Goal: Task Accomplishment & Management: Manage account settings

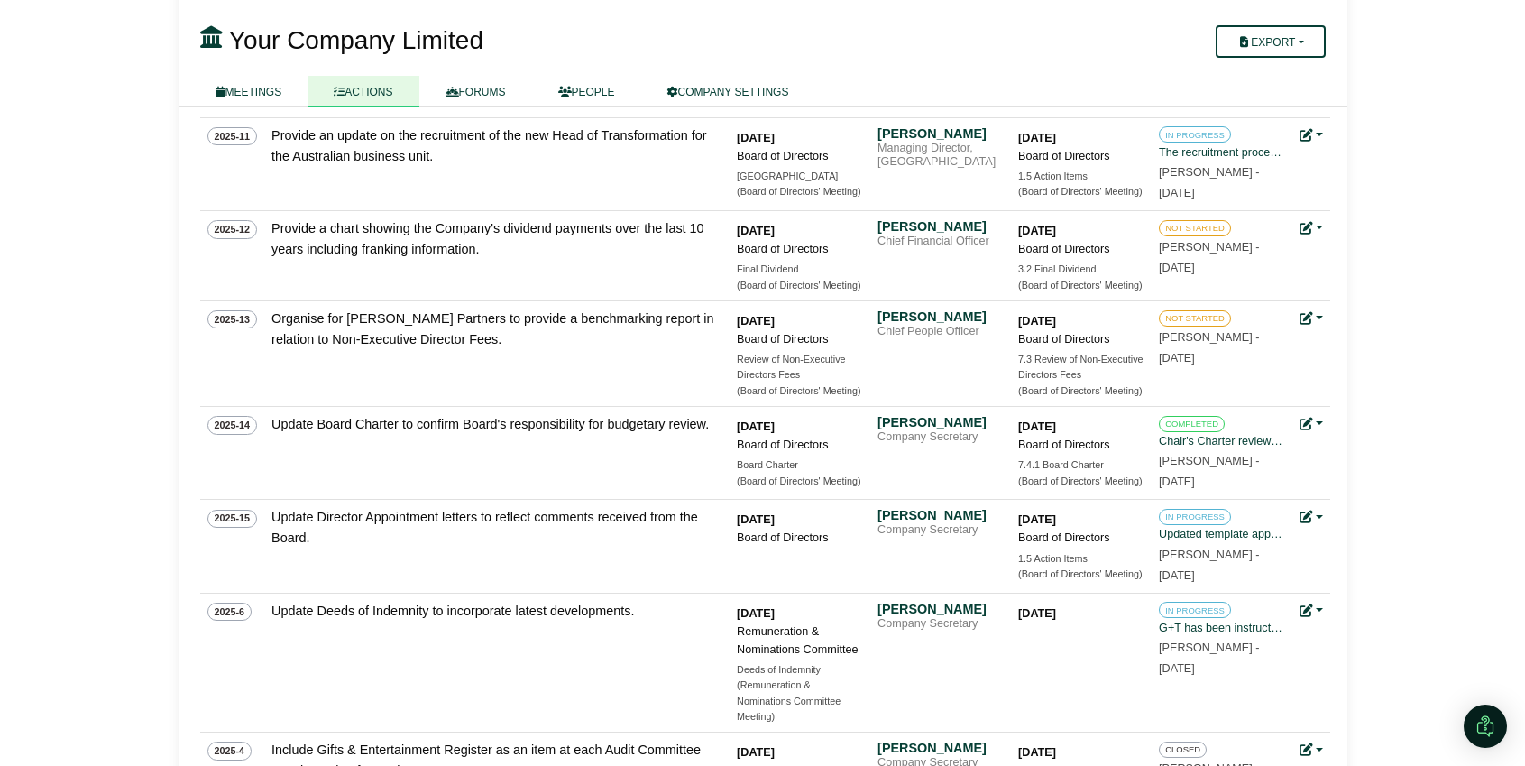
scroll to position [504, 0]
click at [233, 88] on link "MEETINGS" at bounding box center [248, 92] width 119 height 32
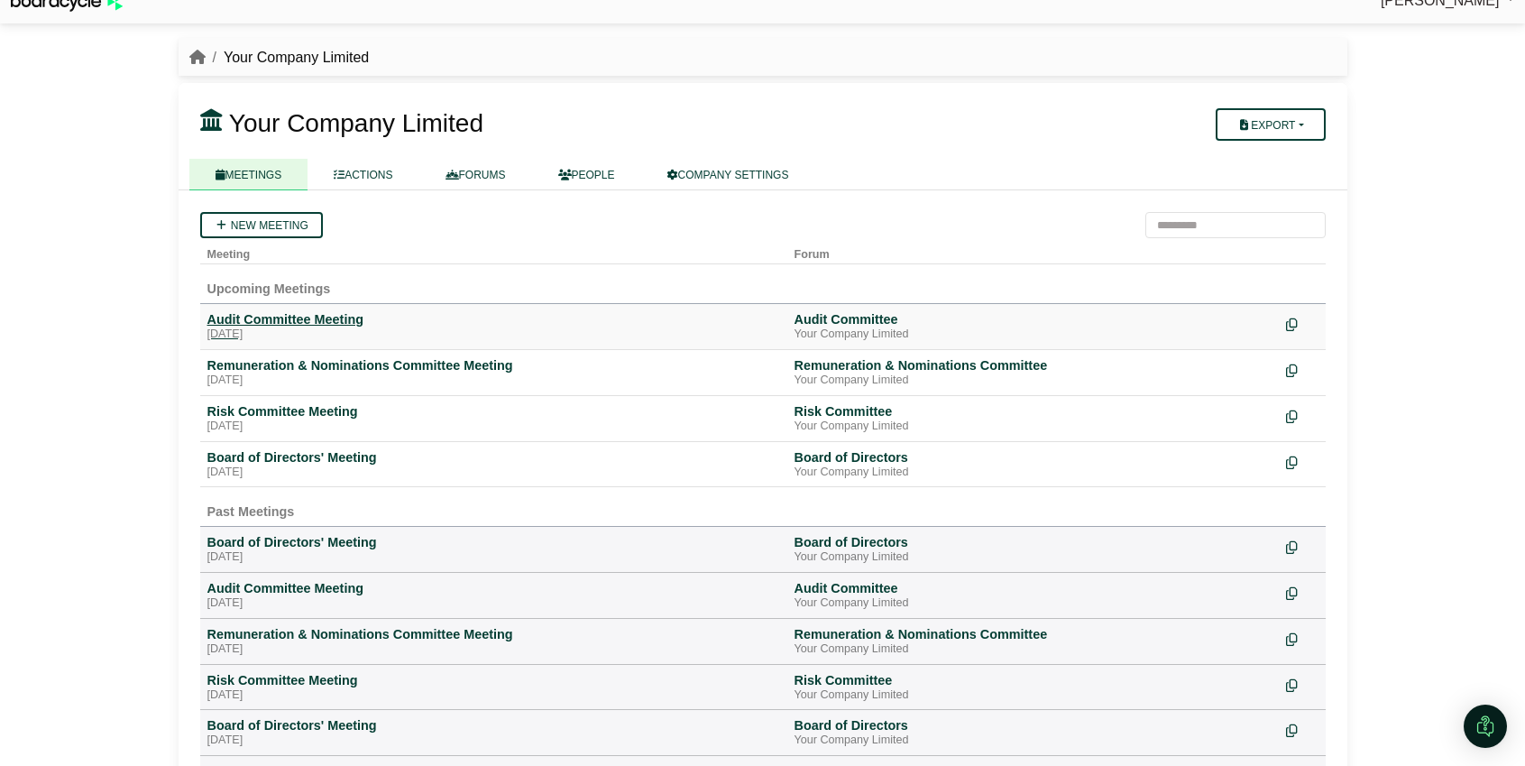
scroll to position [25, 0]
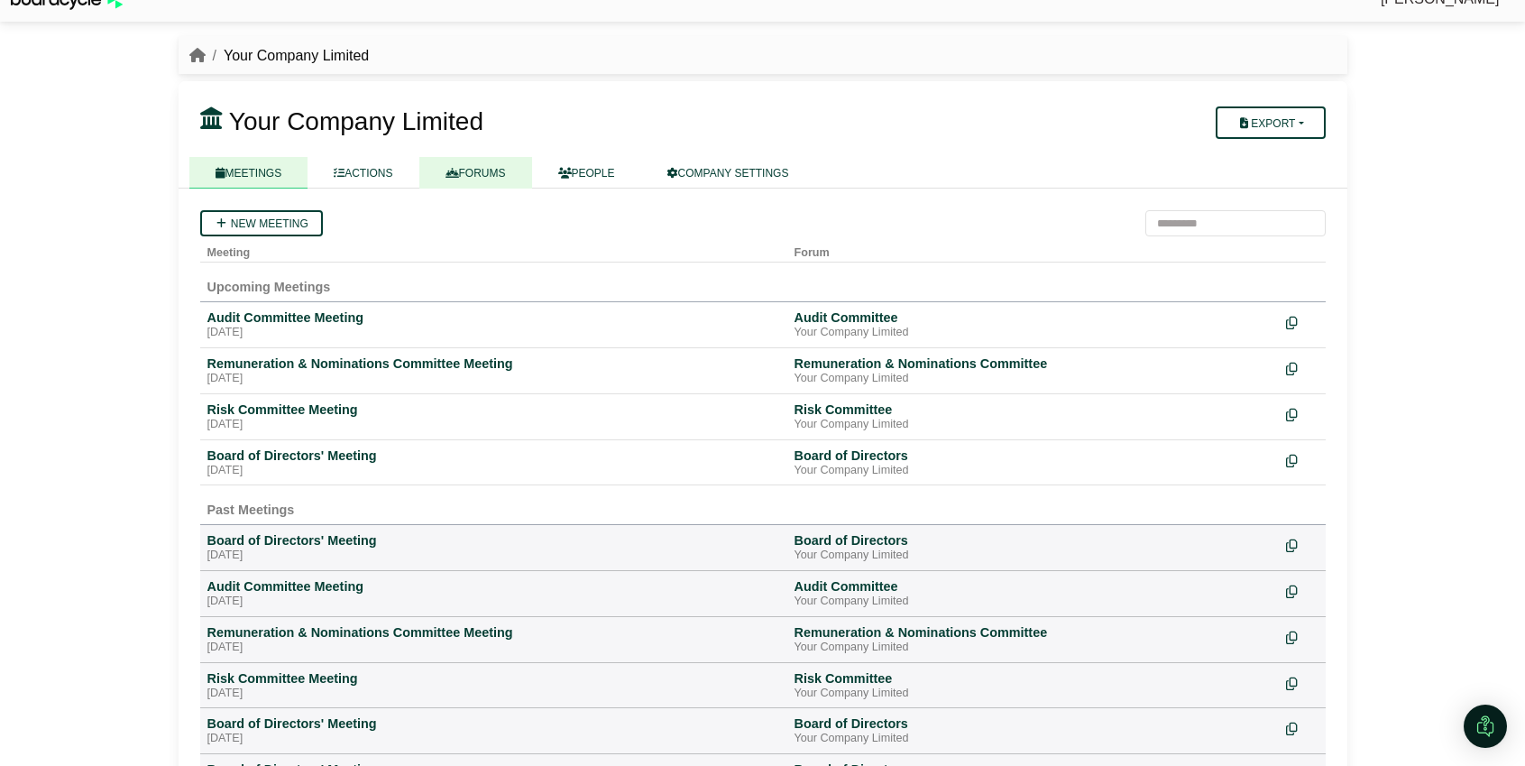
click at [500, 176] on link "FORUMS" at bounding box center [475, 173] width 113 height 32
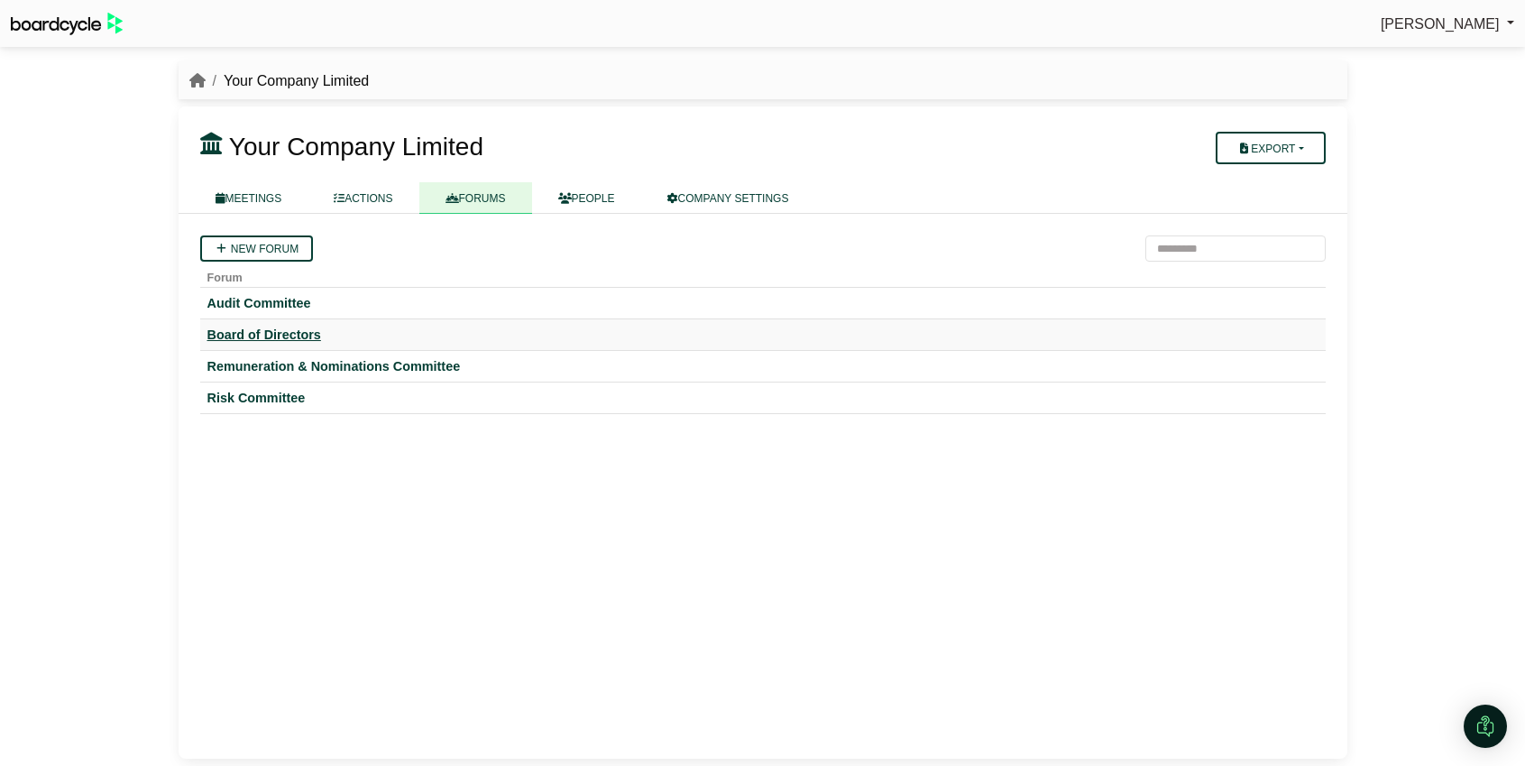
click at [296, 336] on div "Board of Directors" at bounding box center [762, 334] width 1111 height 16
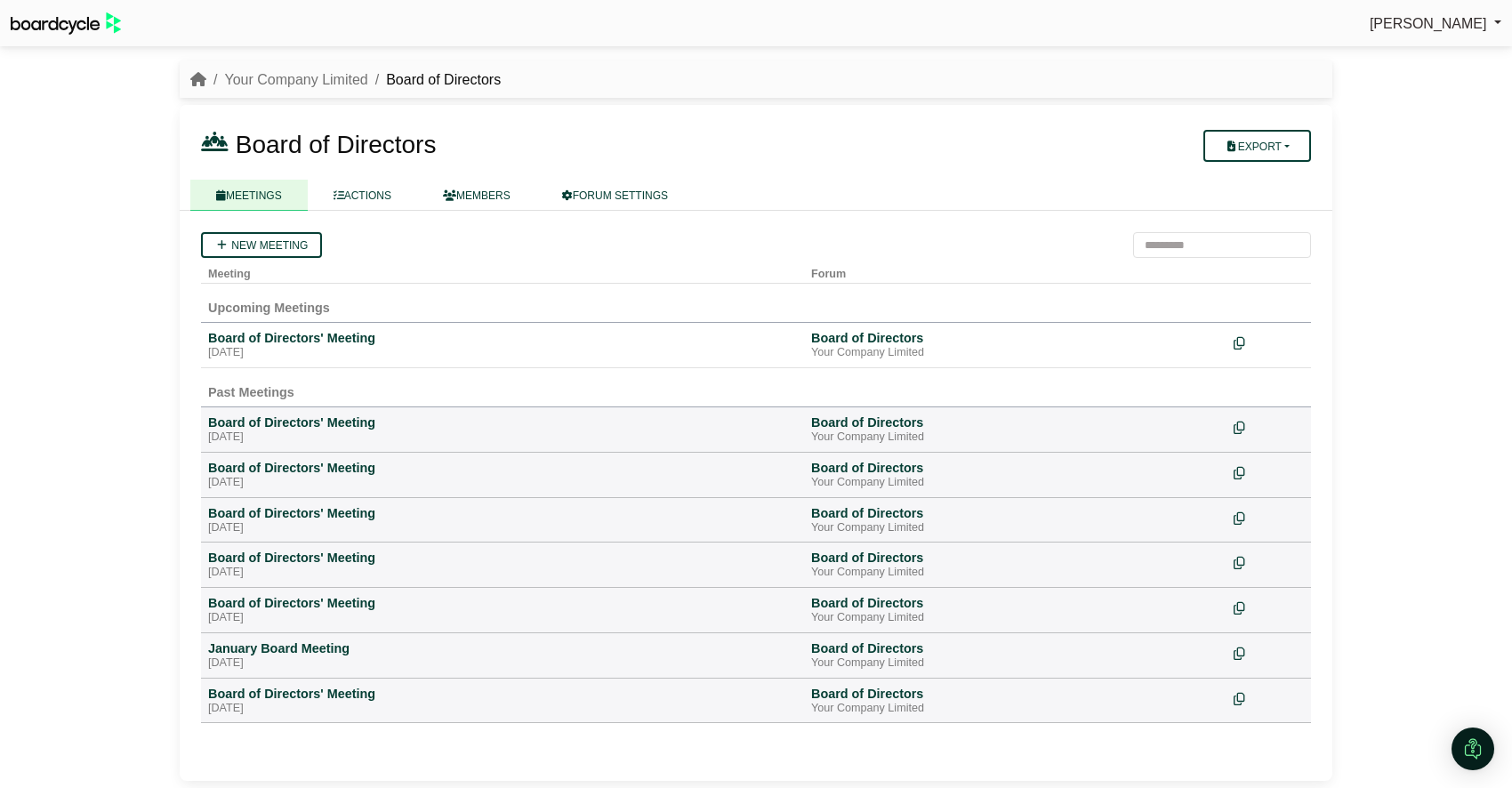
click at [113, 337] on div "Richard Conway Sign Out Your Company Limited Board of Directors Board of Direct…" at bounding box center [756, 394] width 1512 height 788
click at [339, 427] on div "Board of Directors' Meeting" at bounding box center [502, 422] width 589 height 16
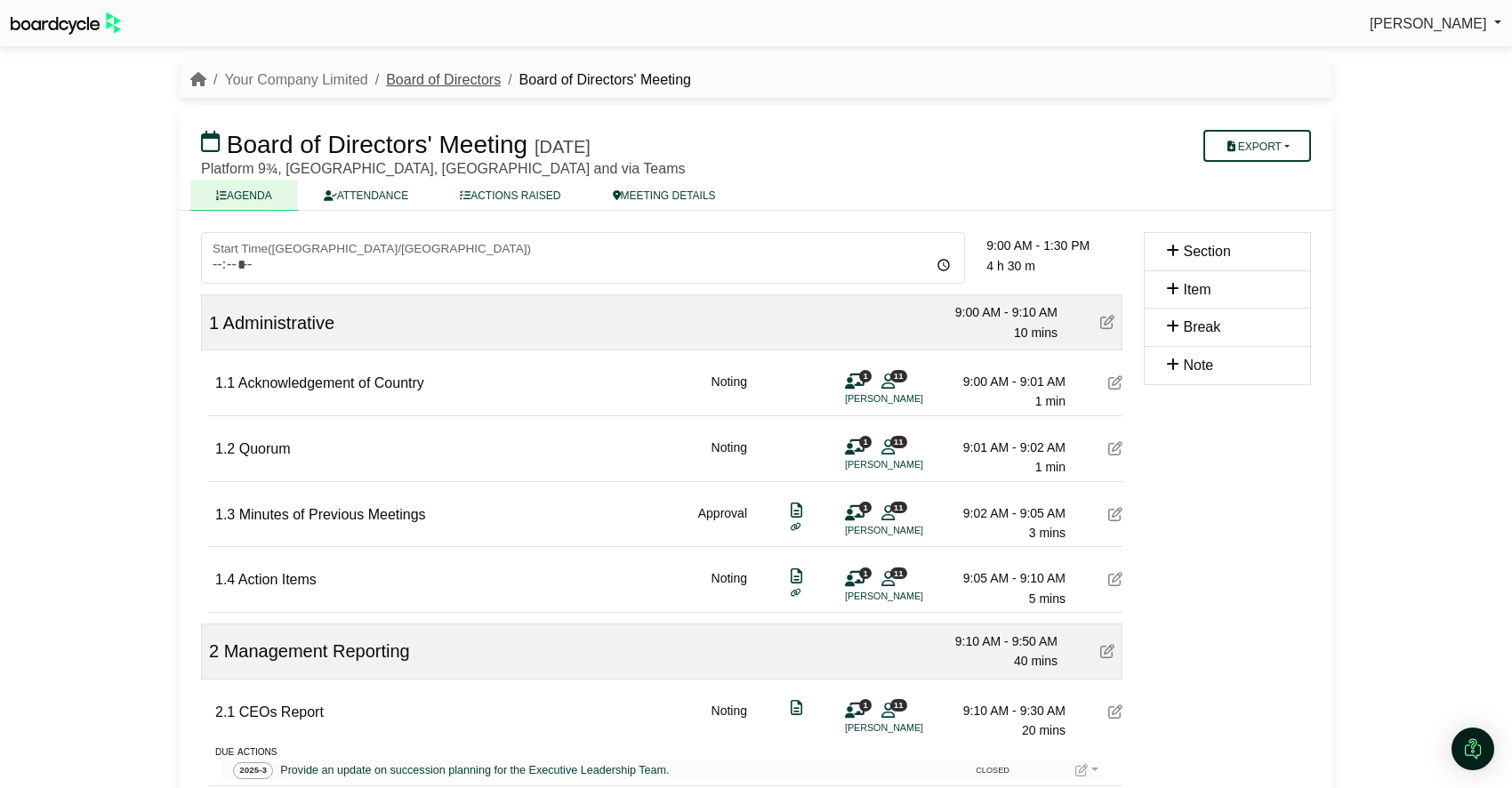
click at [440, 82] on link "Board of Directors" at bounding box center [443, 79] width 114 height 15
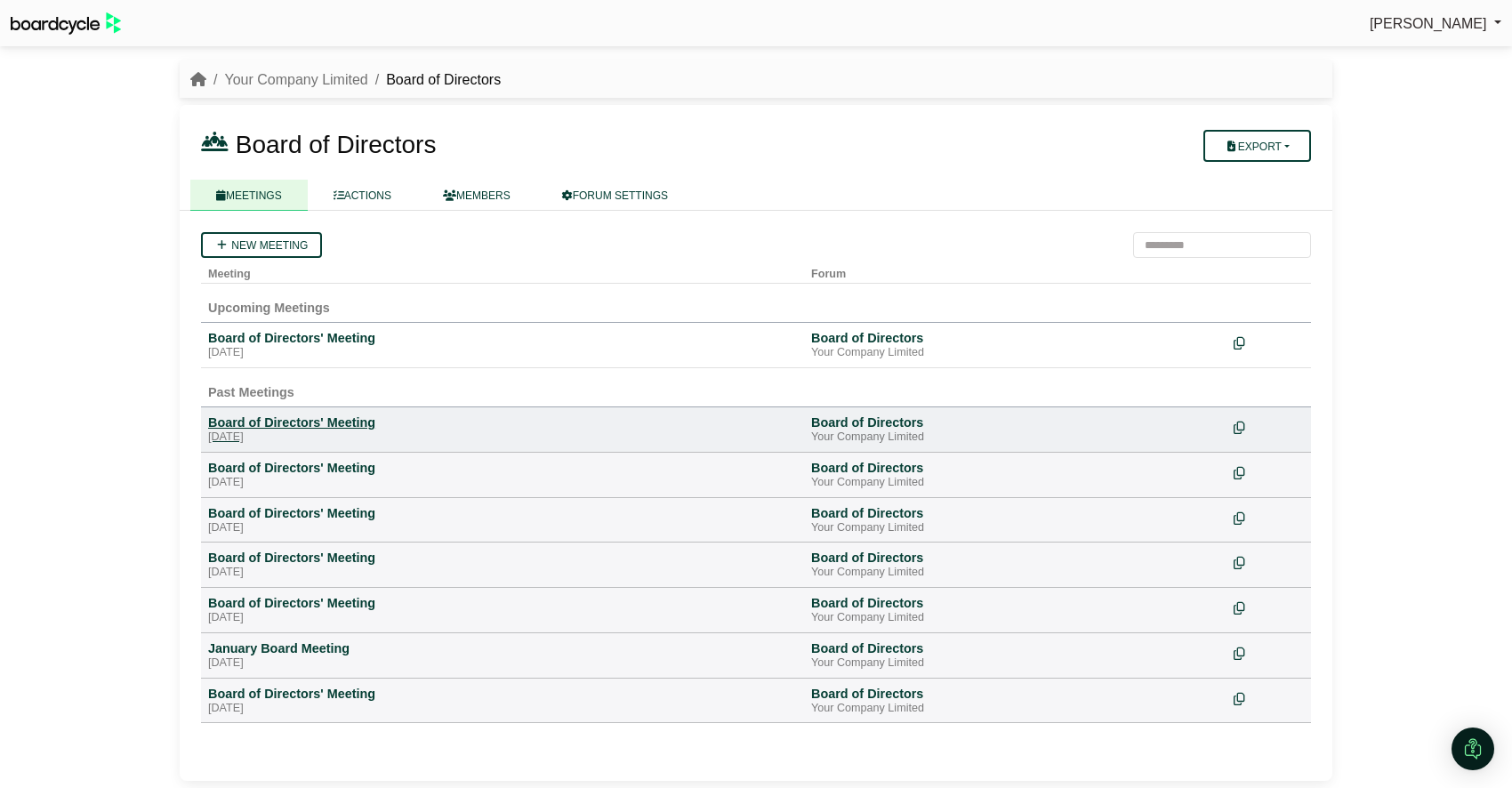
click at [307, 427] on div "Board of Directors' Meeting" at bounding box center [502, 422] width 589 height 16
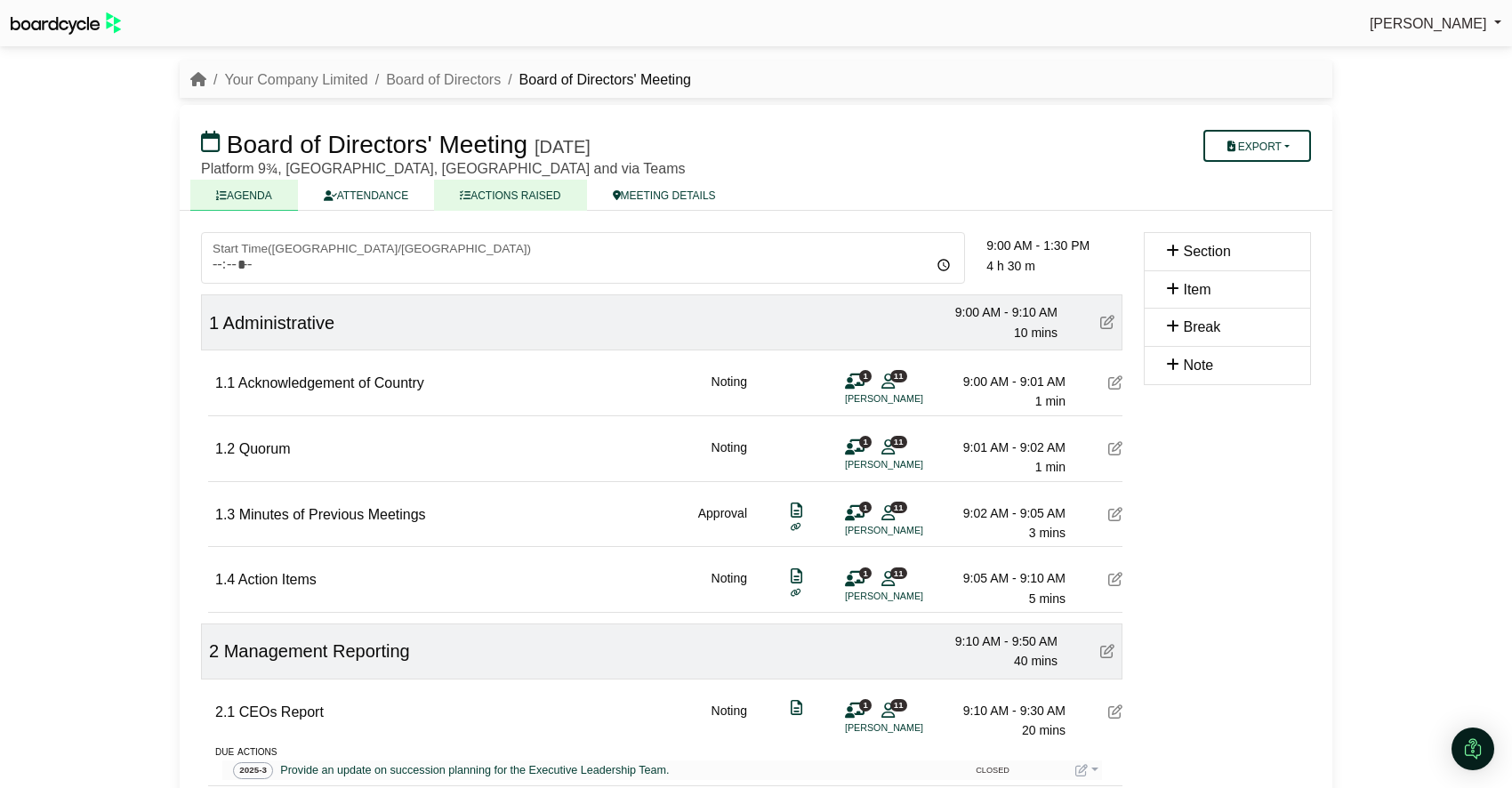
click at [512, 197] on link "ACTIONS RAISED" at bounding box center [510, 195] width 152 height 32
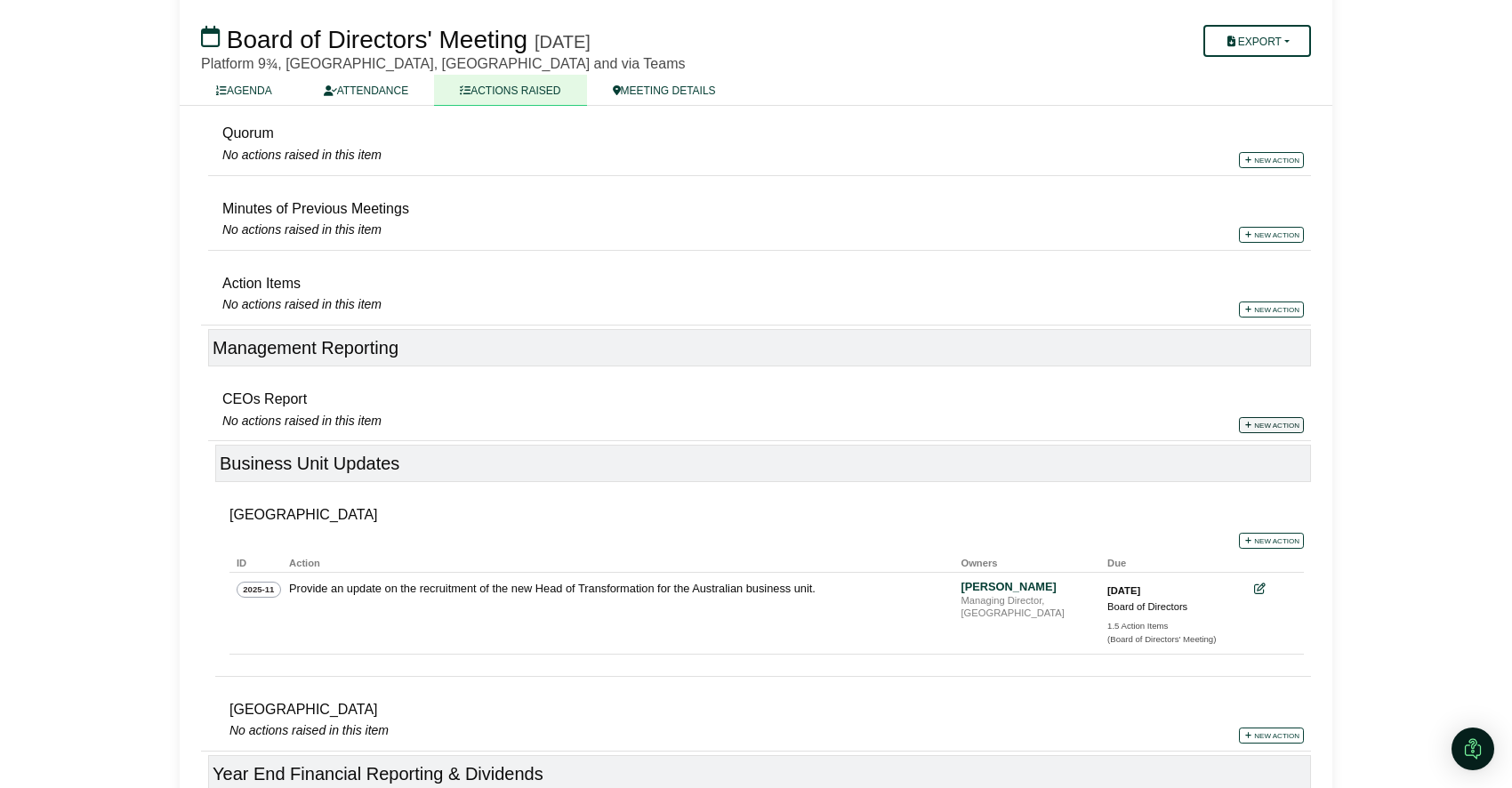
scroll to position [251, 0]
click at [1282, 427] on link "New action" at bounding box center [1271, 424] width 65 height 16
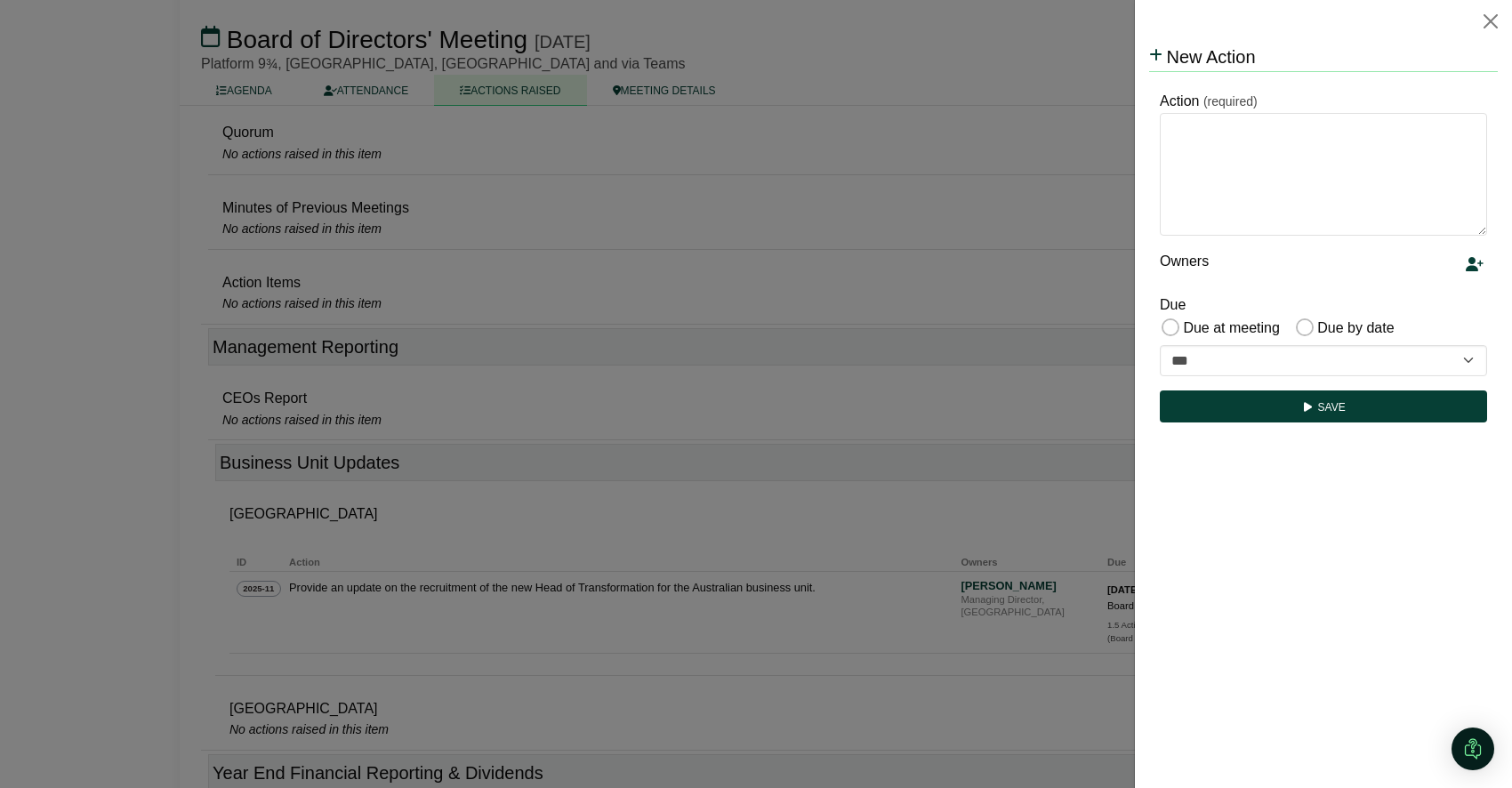
scroll to position [0, 0]
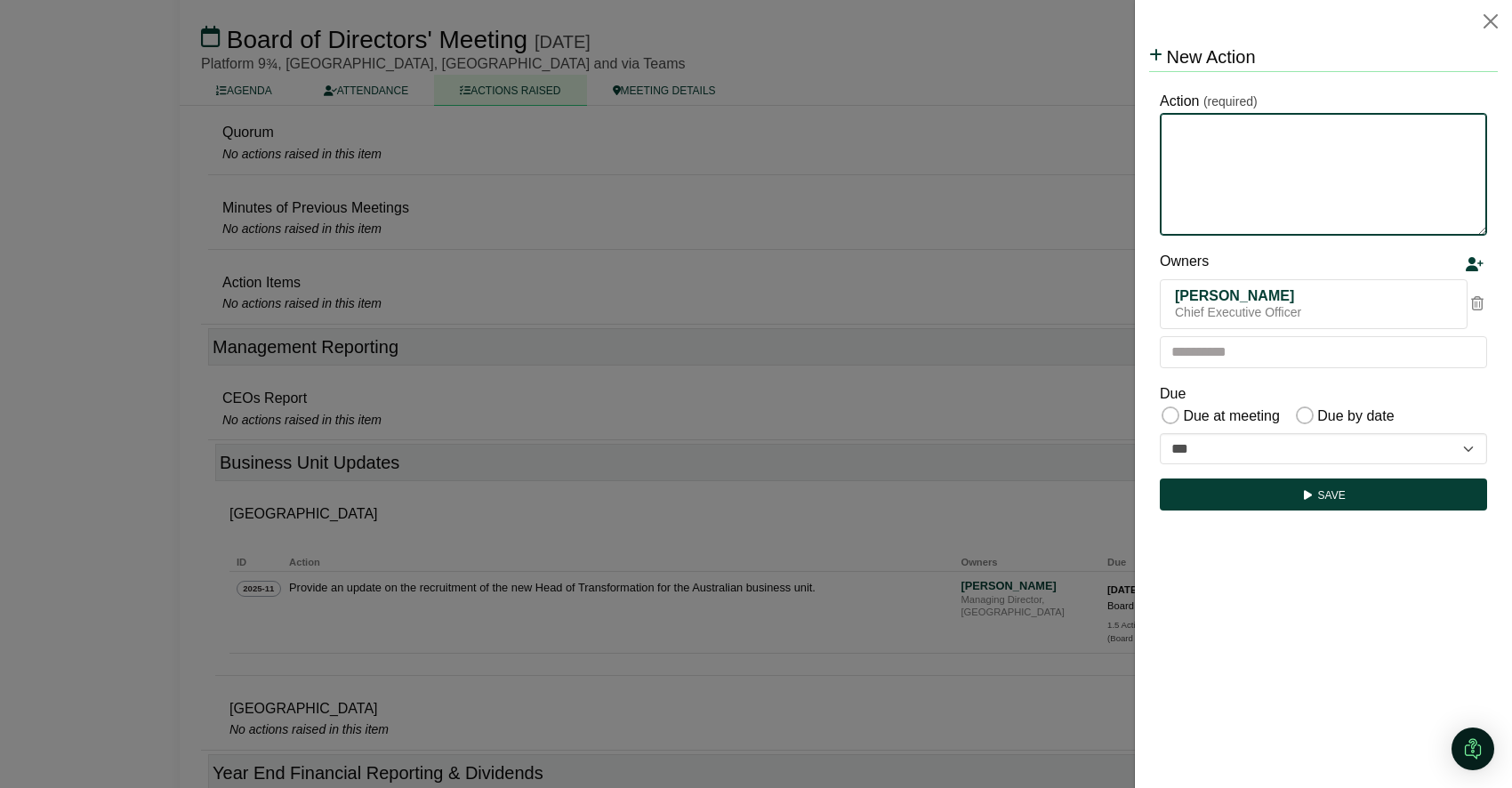
click at [1263, 153] on textarea "Action" at bounding box center [1324, 175] width 327 height 122
type textarea "**********"
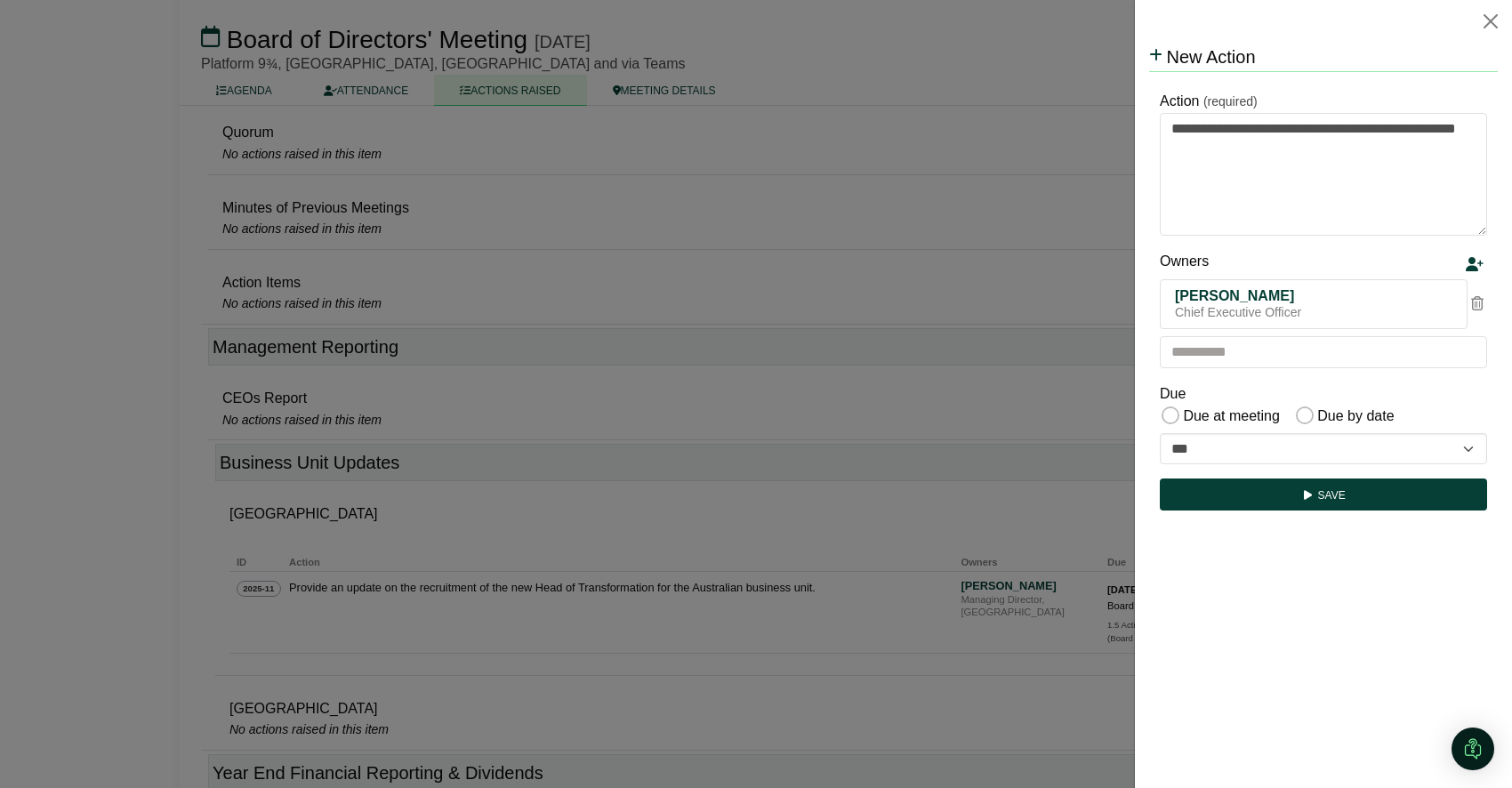
click at [1477, 304] on icon at bounding box center [1477, 303] width 13 height 14
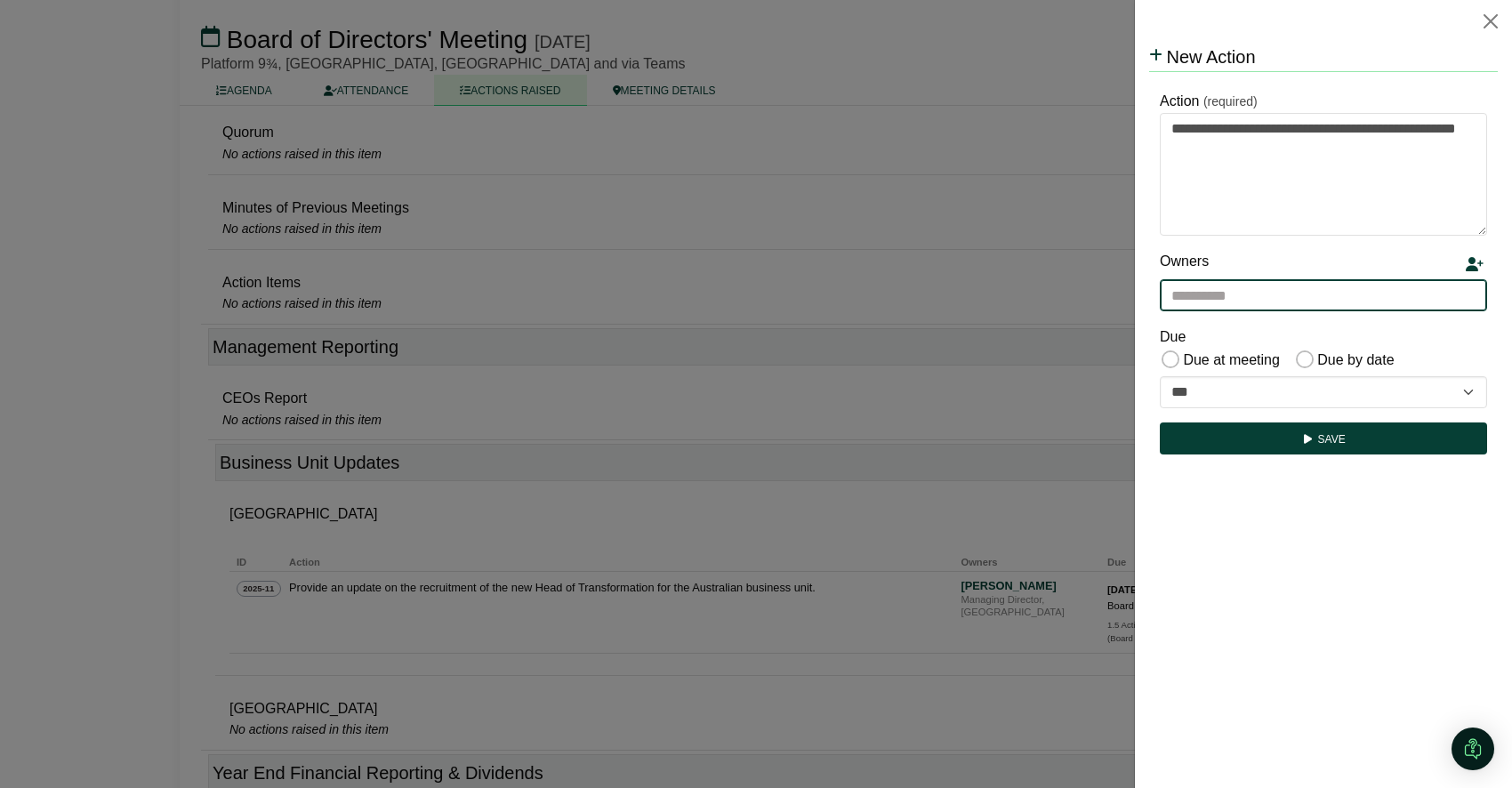
click at [1275, 296] on input "text" at bounding box center [1324, 295] width 327 height 32
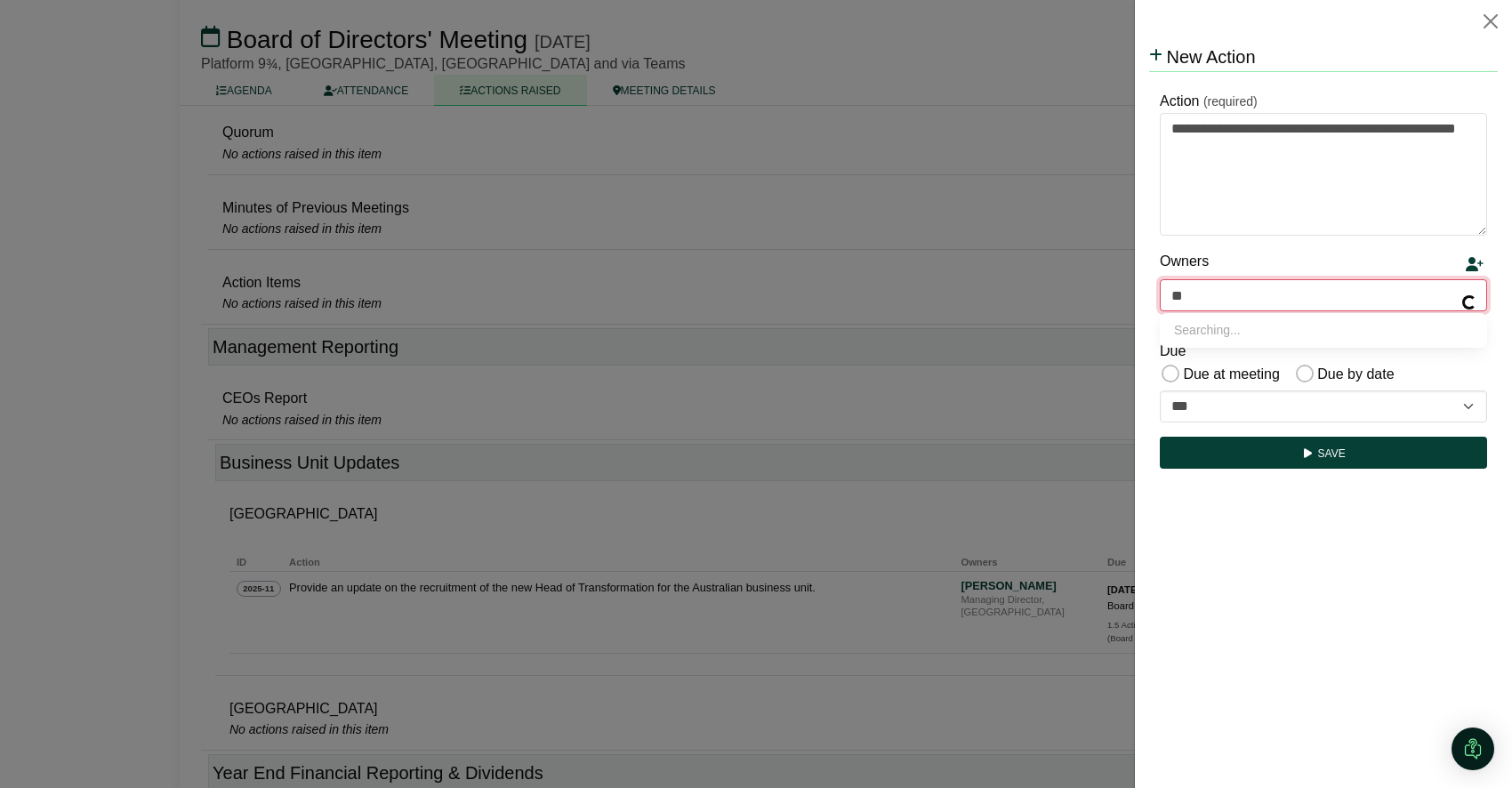
type input "***"
type input "**********"
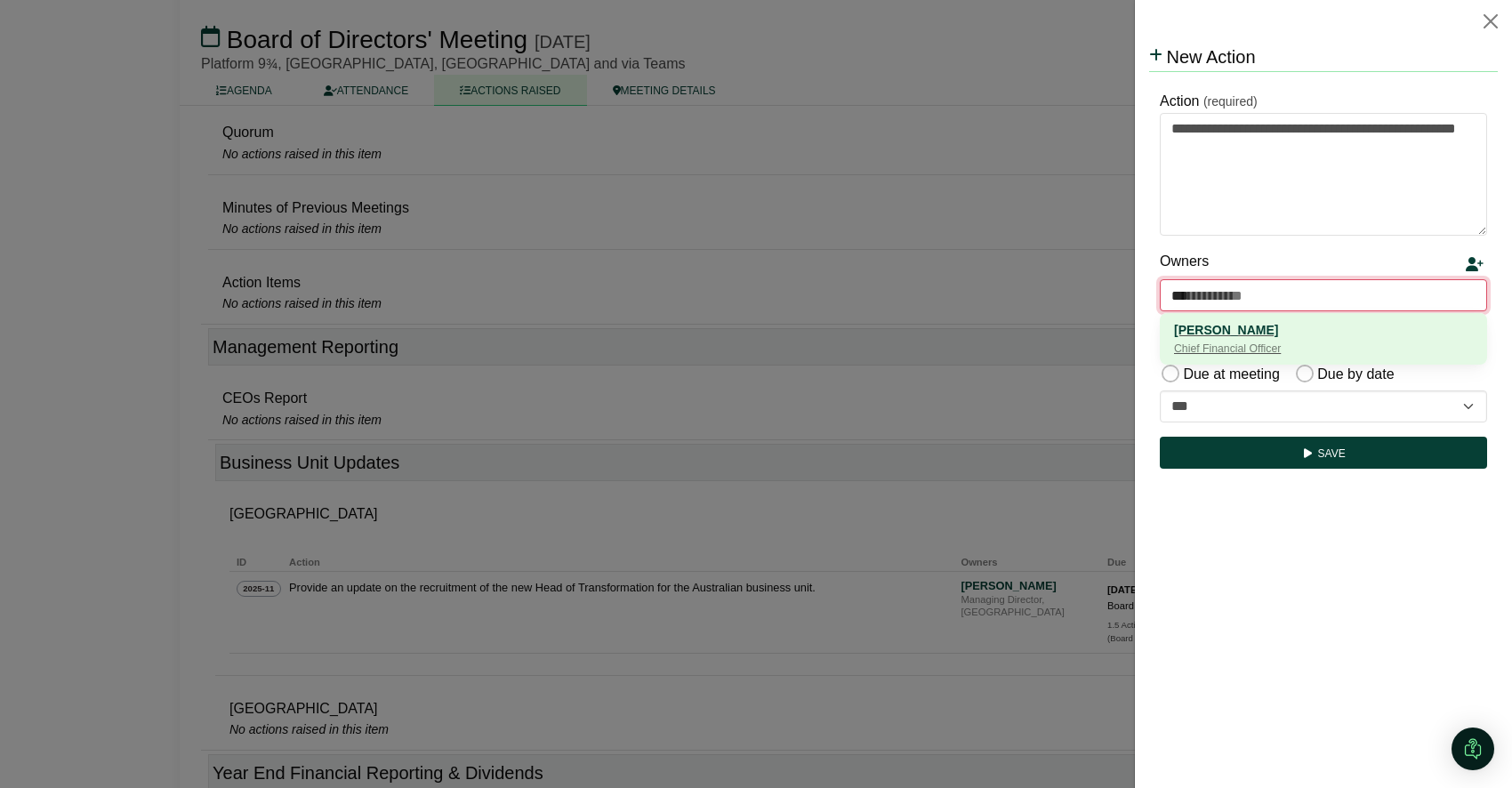
click at [1237, 330] on div "[PERSON_NAME]" at bounding box center [1323, 330] width 299 height 20
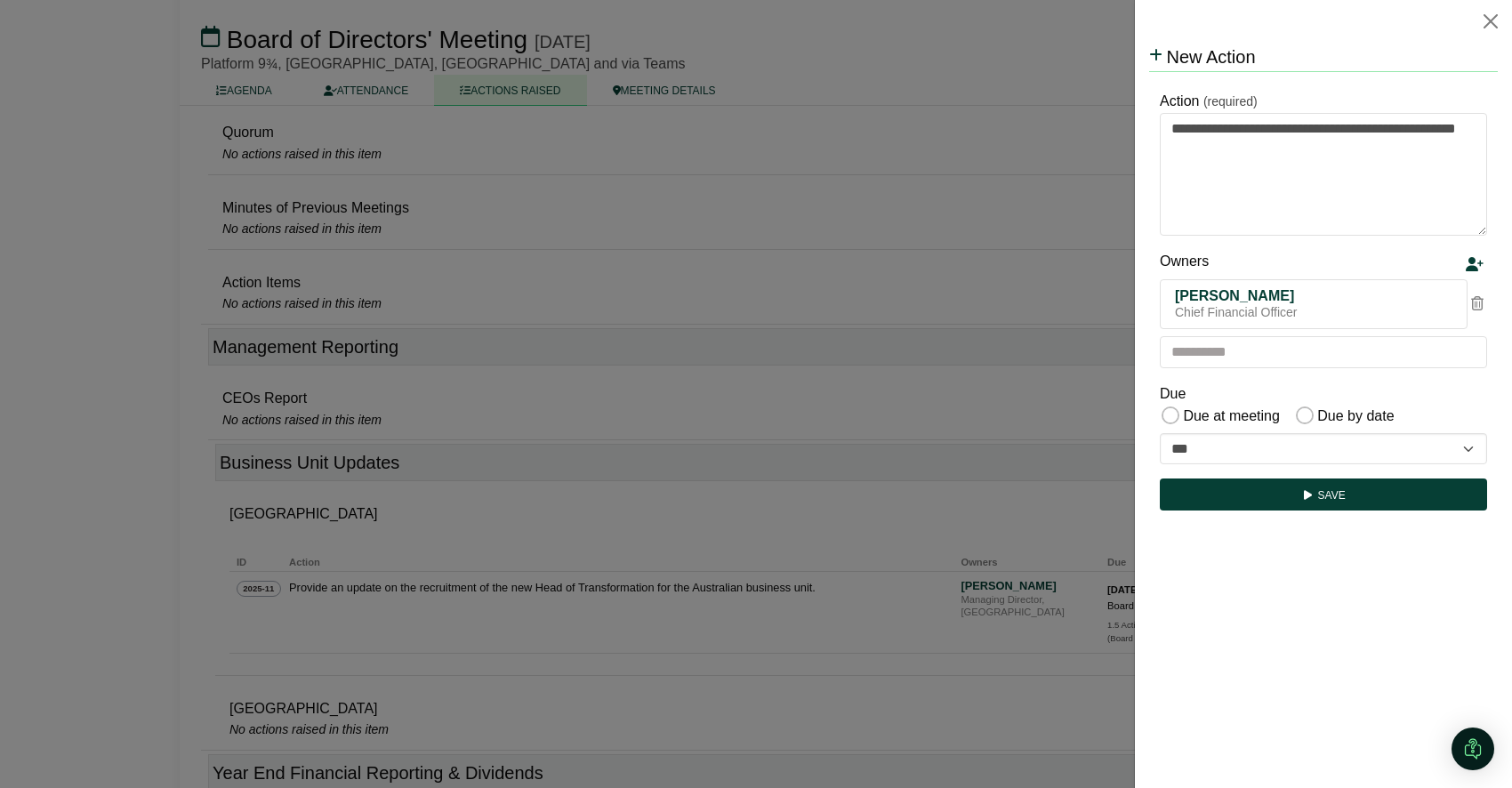
click at [1218, 391] on div "Due Due at meeting Due by date" at bounding box center [1324, 406] width 327 height 47
click at [1252, 444] on select "**********" at bounding box center [1324, 449] width 327 height 32
select select "**********"
click at [1160, 433] on select "**********" at bounding box center [1324, 449] width 327 height 32
click at [1278, 442] on select "**********" at bounding box center [1324, 449] width 327 height 32
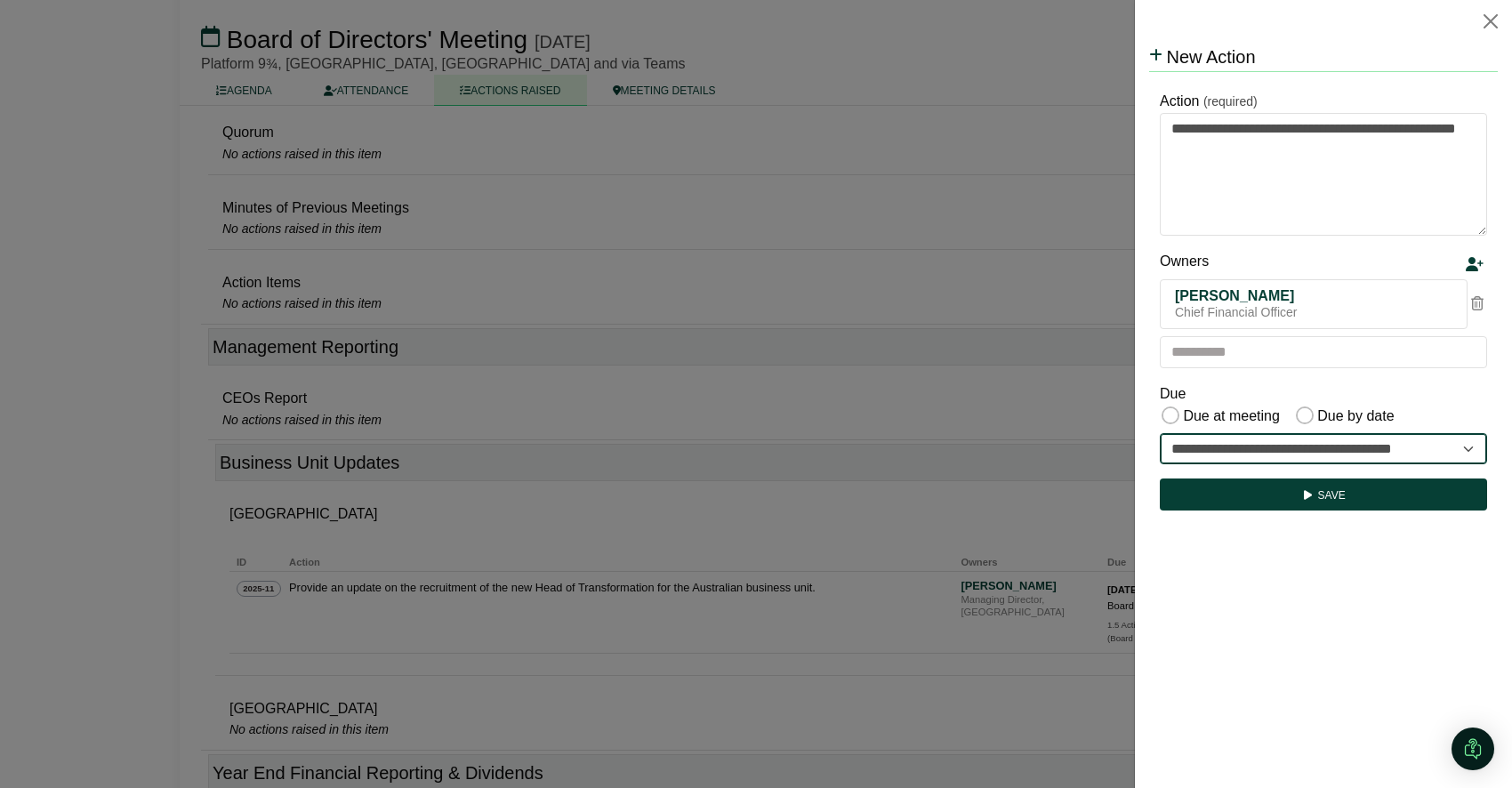
click at [1160, 433] on select "**********" at bounding box center [1324, 449] width 327 height 32
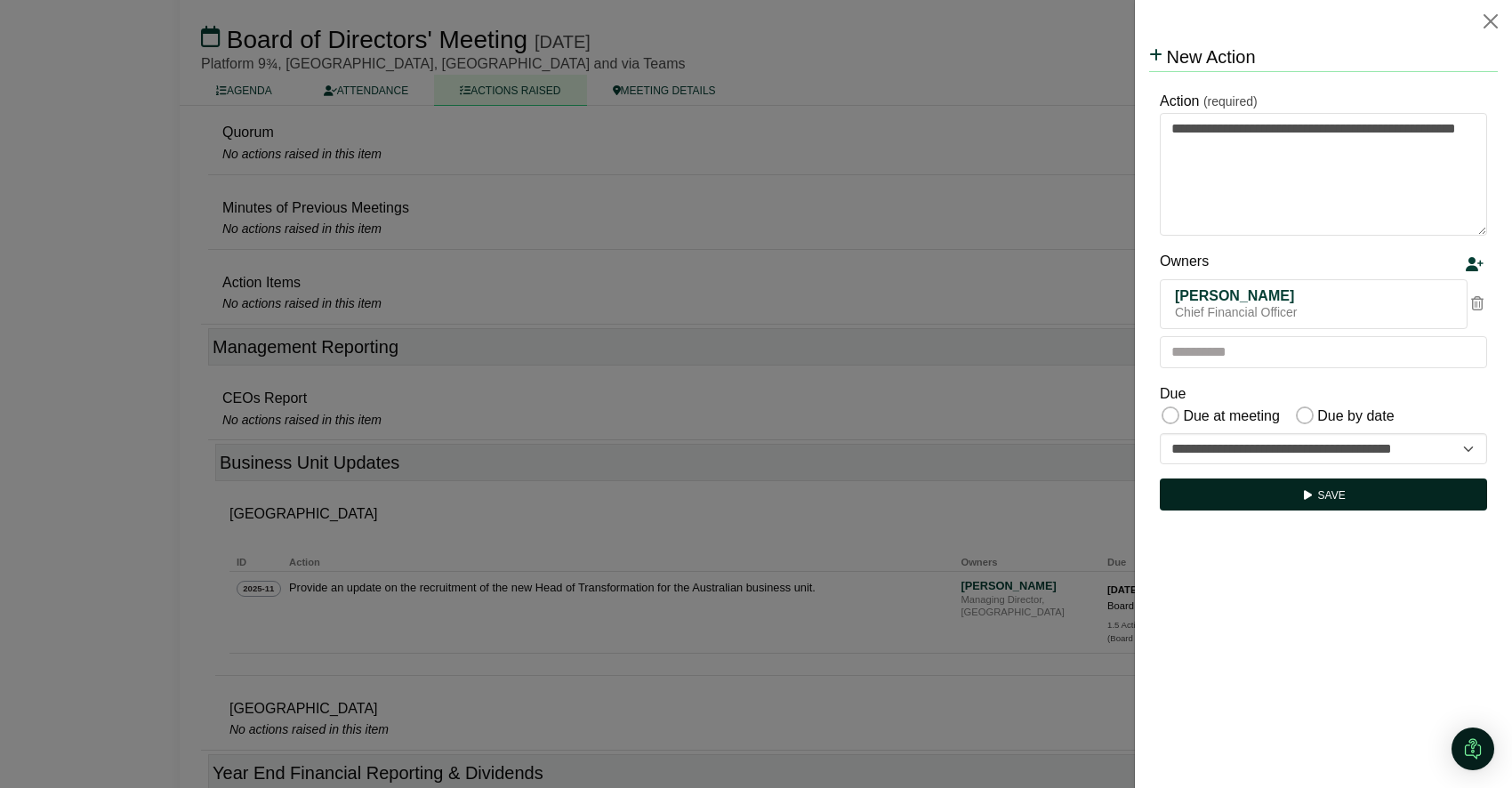
click at [1332, 503] on button "Save" at bounding box center [1324, 494] width 327 height 32
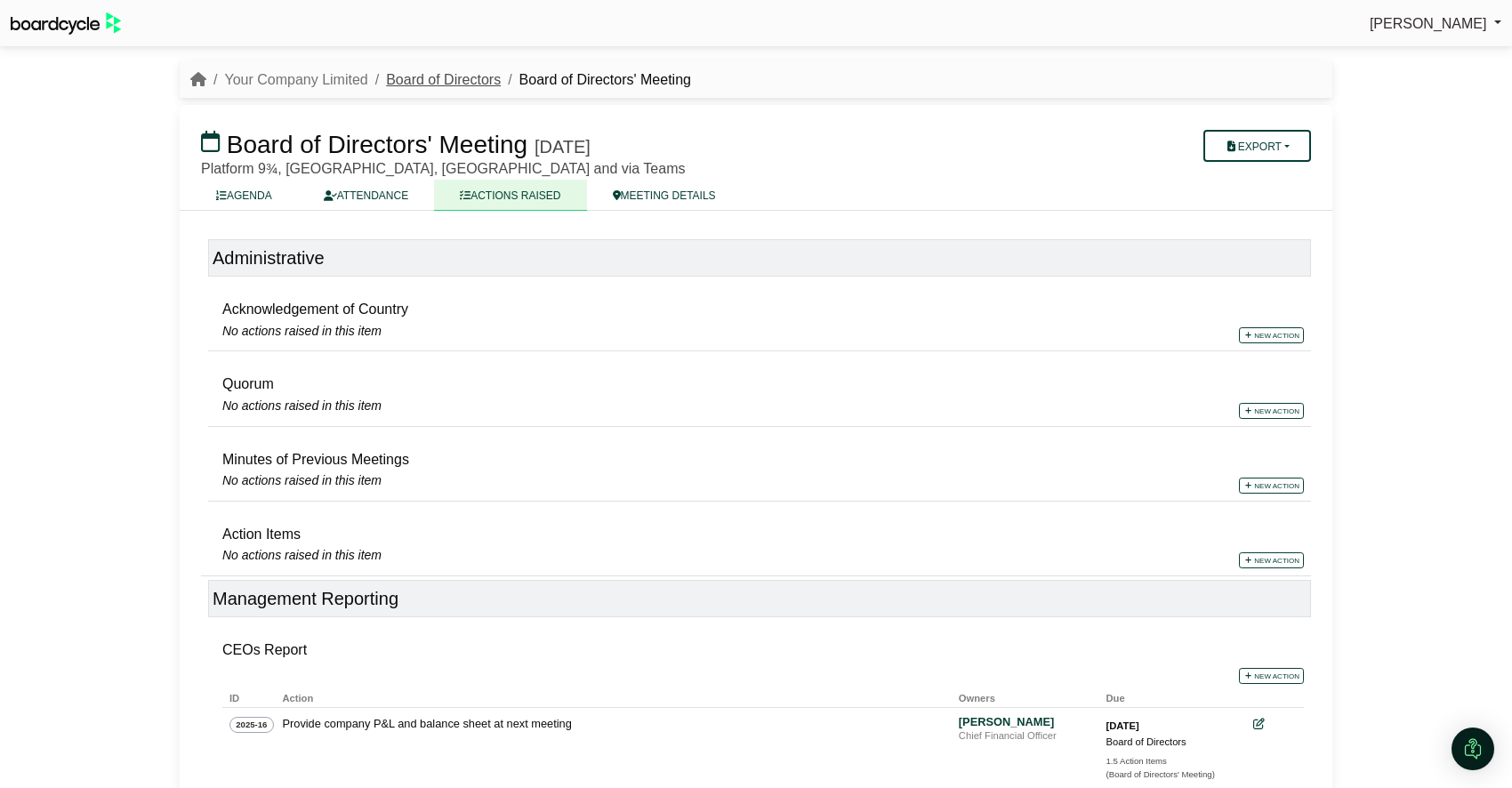
click at [451, 76] on link "Board of Directors" at bounding box center [443, 79] width 114 height 15
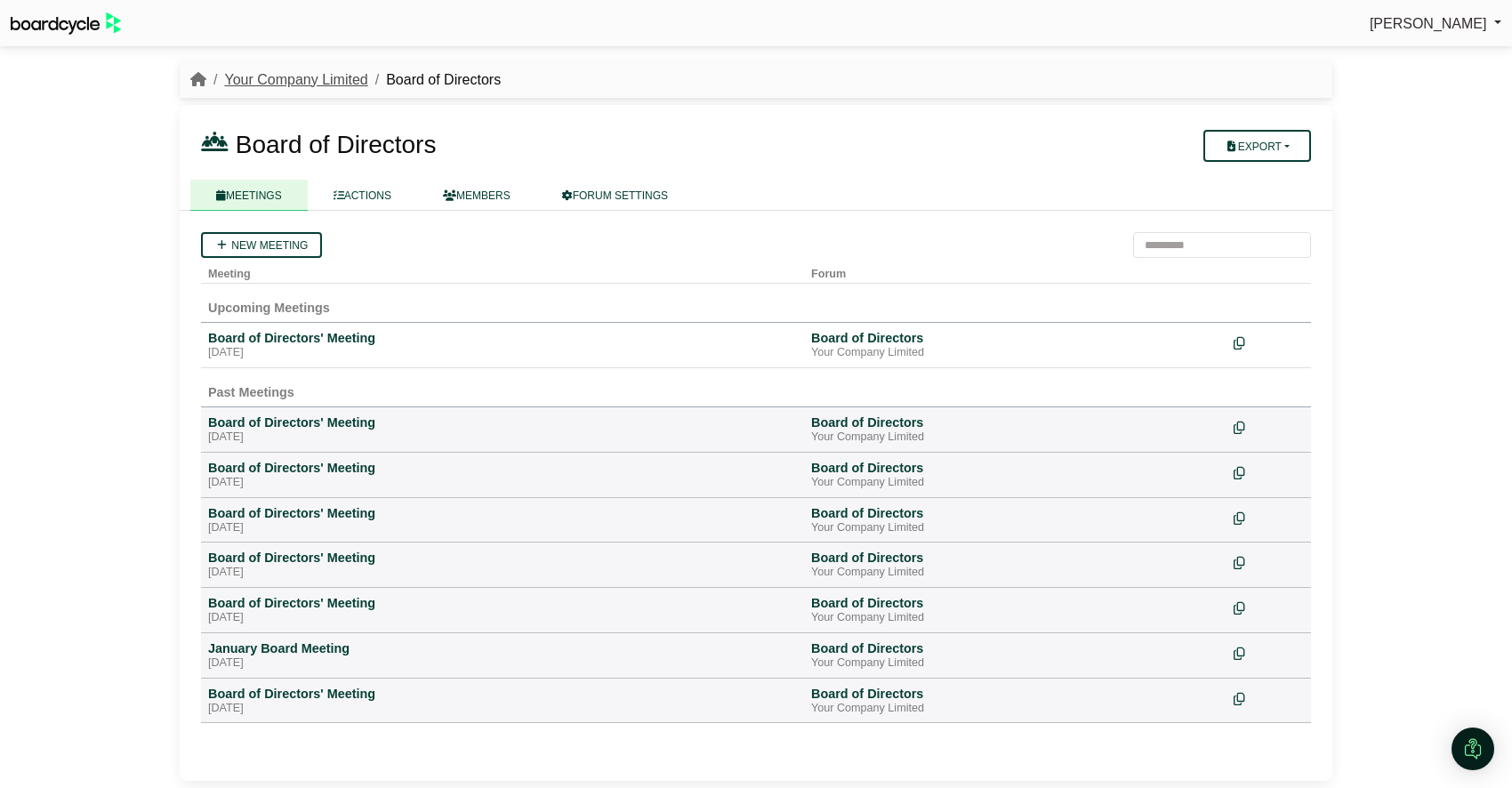
click at [310, 79] on link "Your Company Limited" at bounding box center [295, 79] width 143 height 15
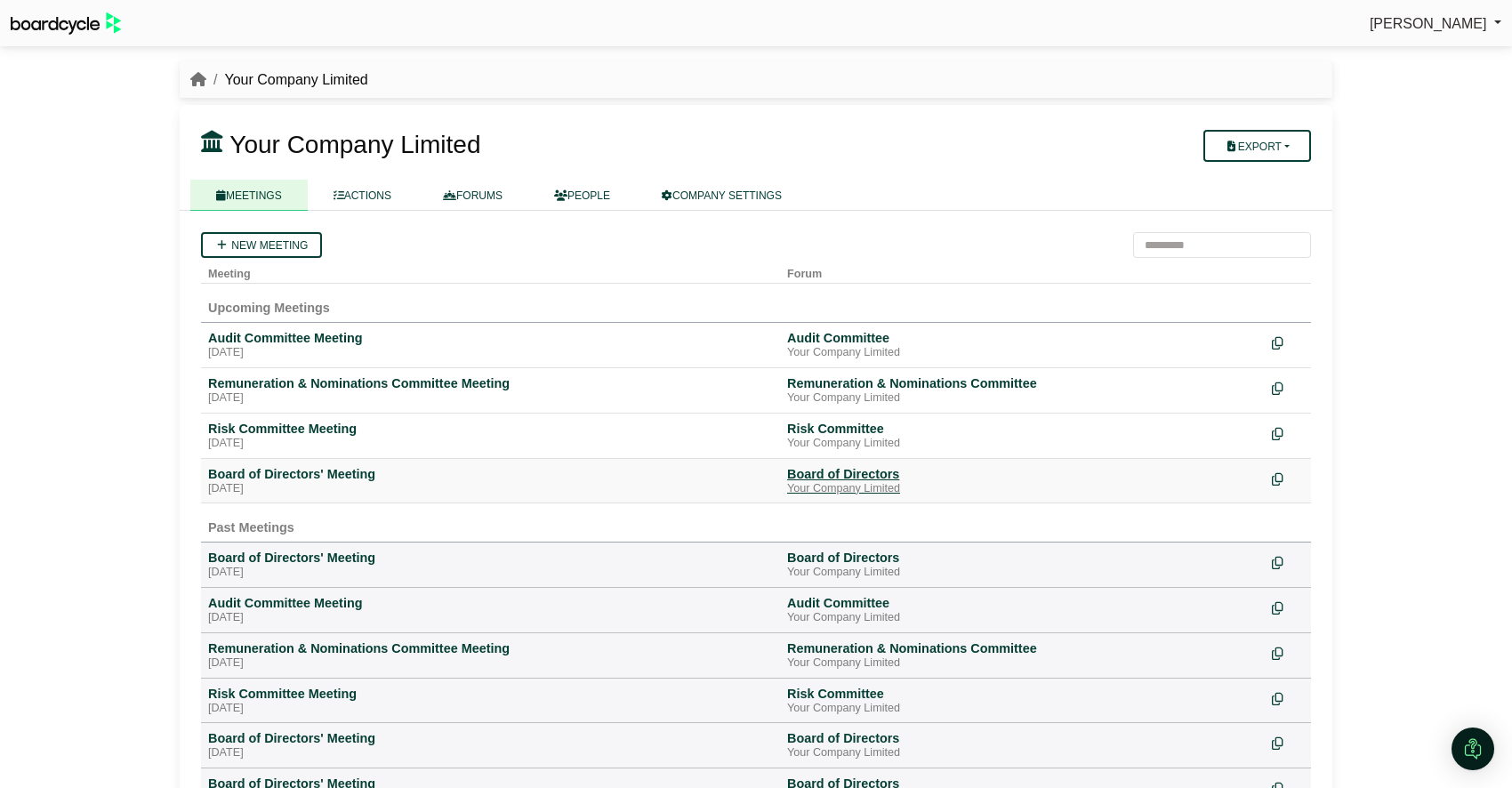
drag, startPoint x: 828, startPoint y: 470, endPoint x: 579, endPoint y: 348, distance: 277.3
click at [828, 470] on div "Board of Directors" at bounding box center [1022, 474] width 470 height 16
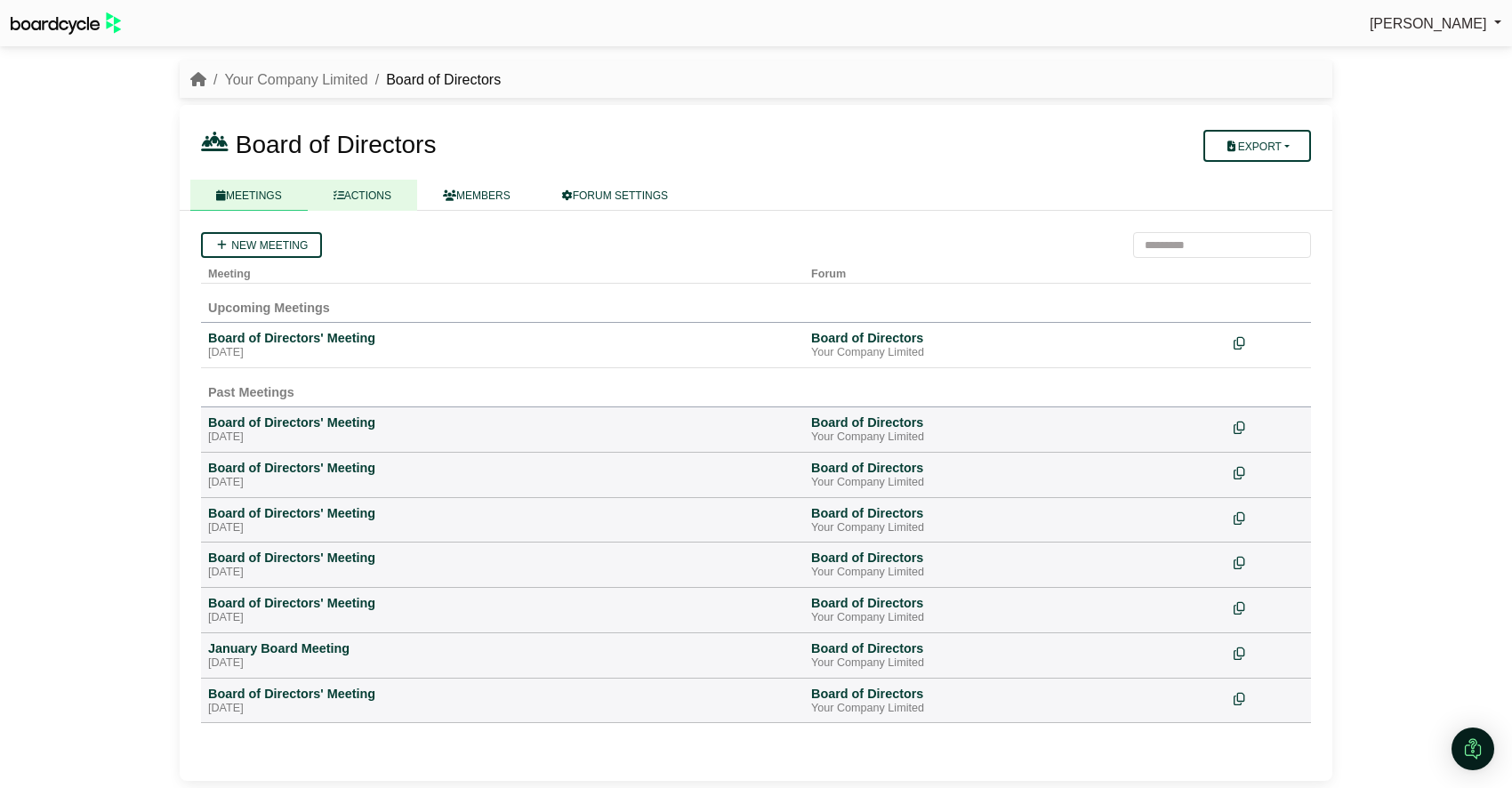
click at [385, 202] on link "ACTIONS" at bounding box center [362, 195] width 109 height 32
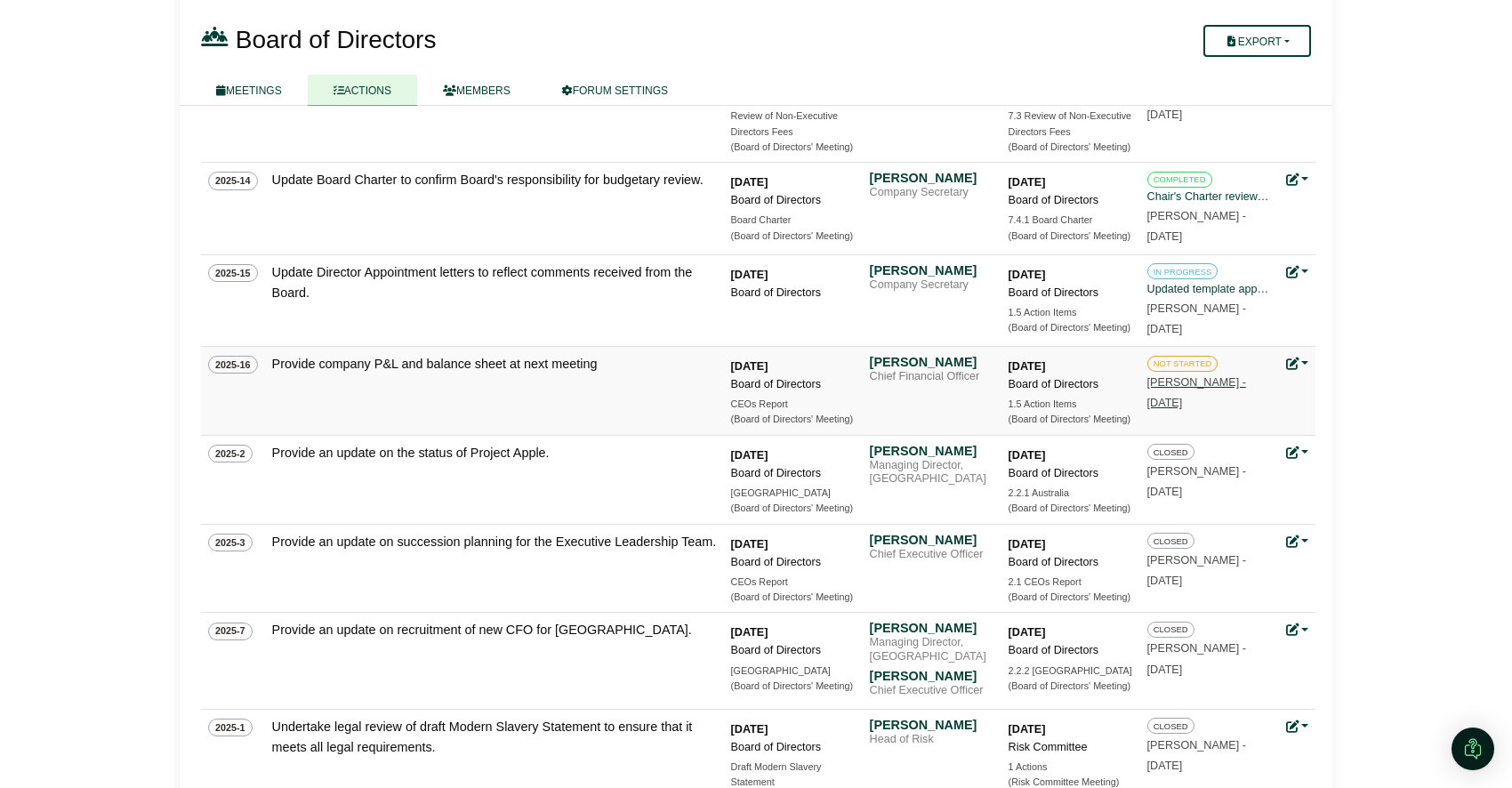
scroll to position [650, 0]
click at [1306, 358] on link at bounding box center [1297, 361] width 23 height 14
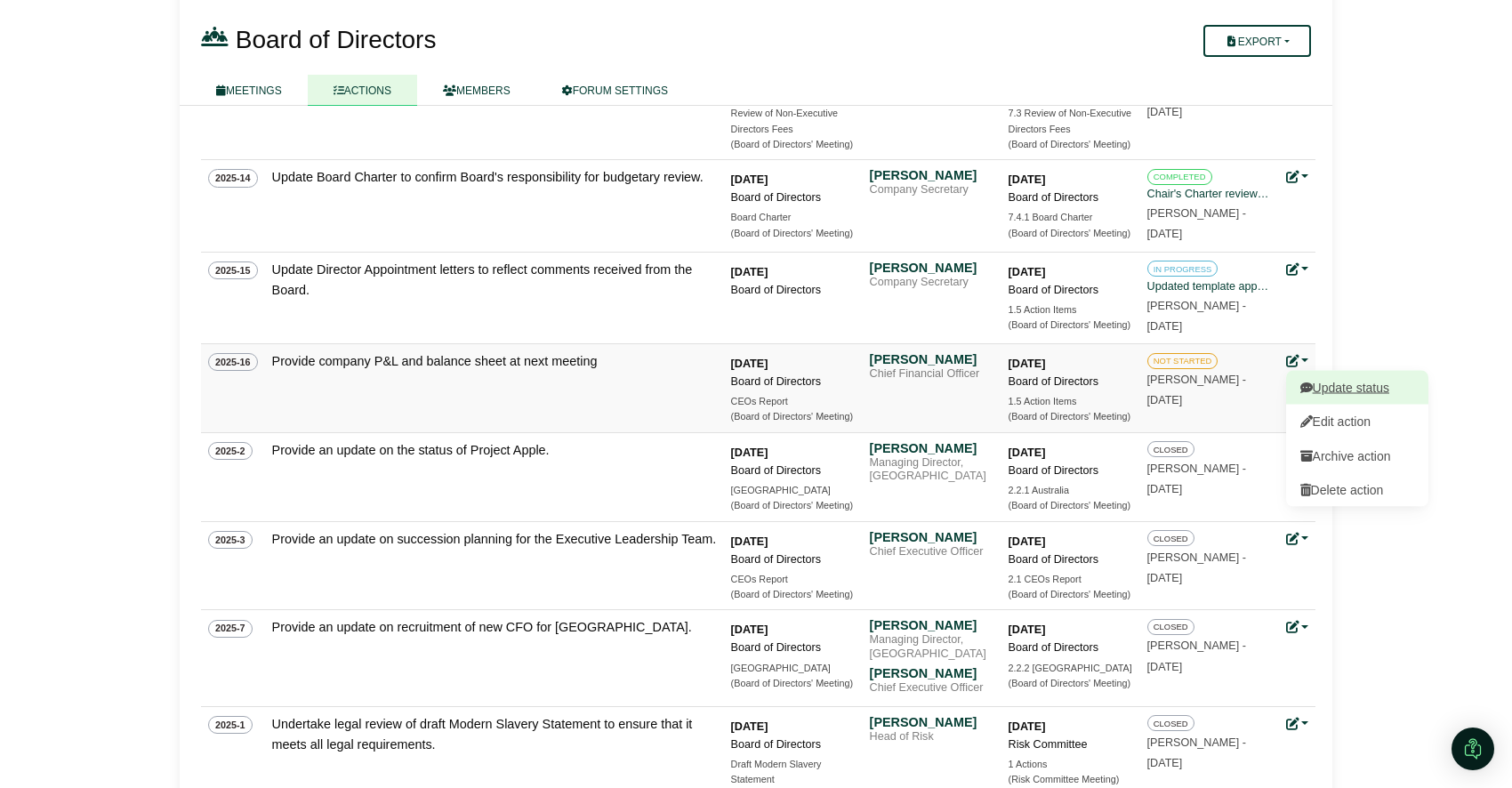
click at [1356, 386] on link "Update status" at bounding box center [1357, 387] width 142 height 34
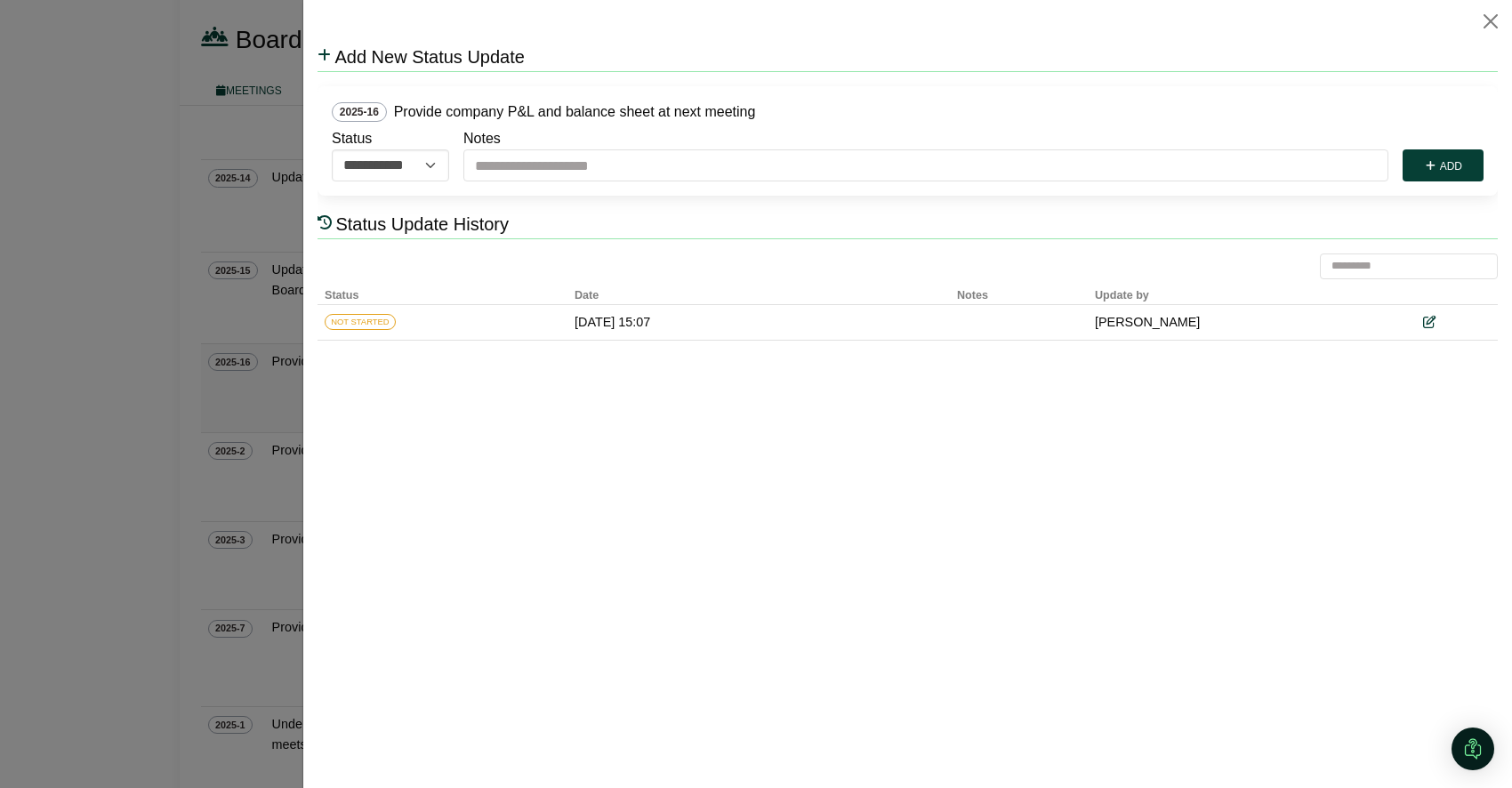
scroll to position [0, 0]
click at [430, 164] on select "**********" at bounding box center [390, 166] width 117 height 32
select select "**********"
click at [331, 150] on select "**********" at bounding box center [390, 166] width 117 height 32
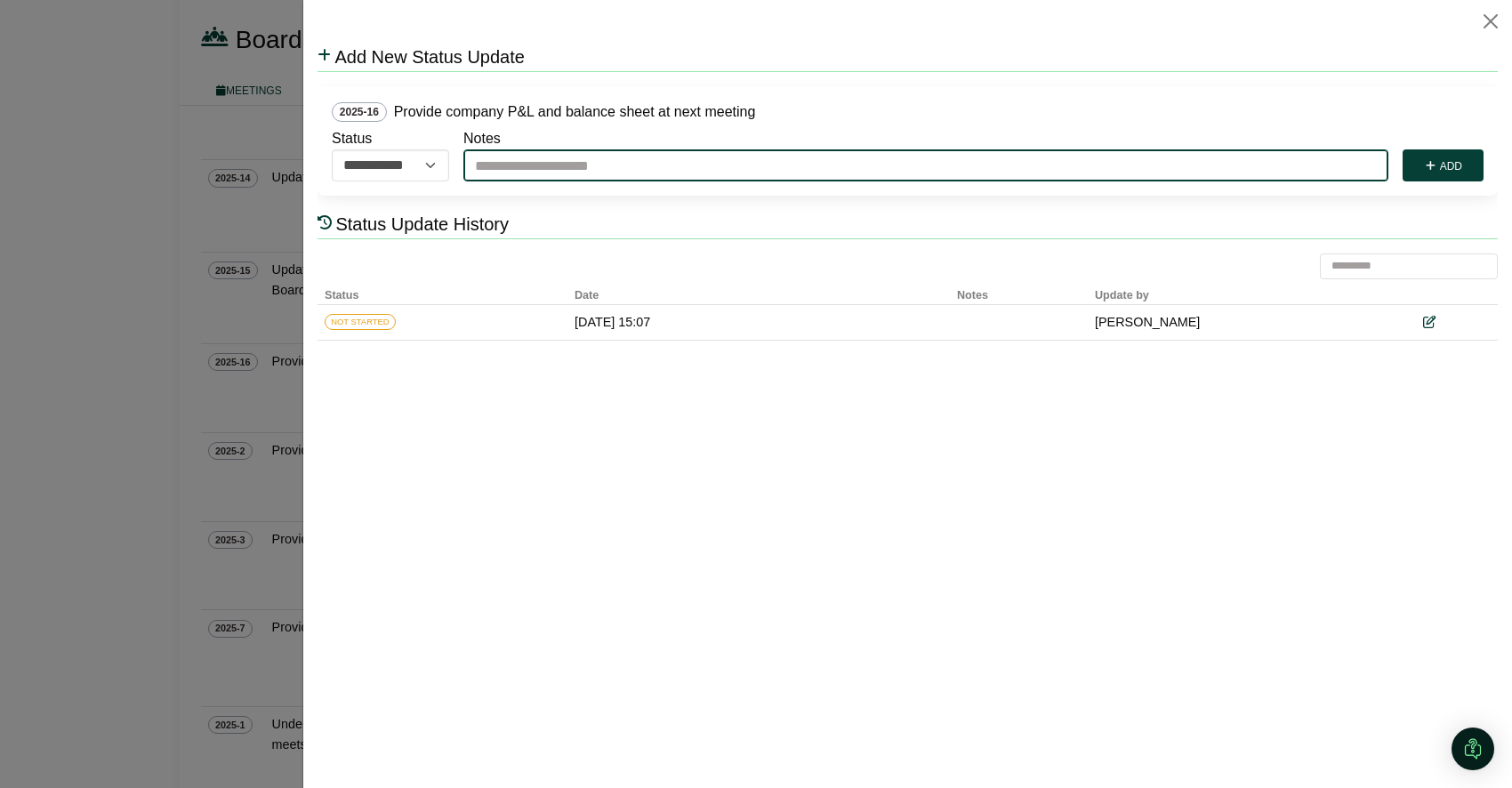
click at [513, 165] on input "Notes" at bounding box center [926, 166] width 925 height 32
type input "**********"
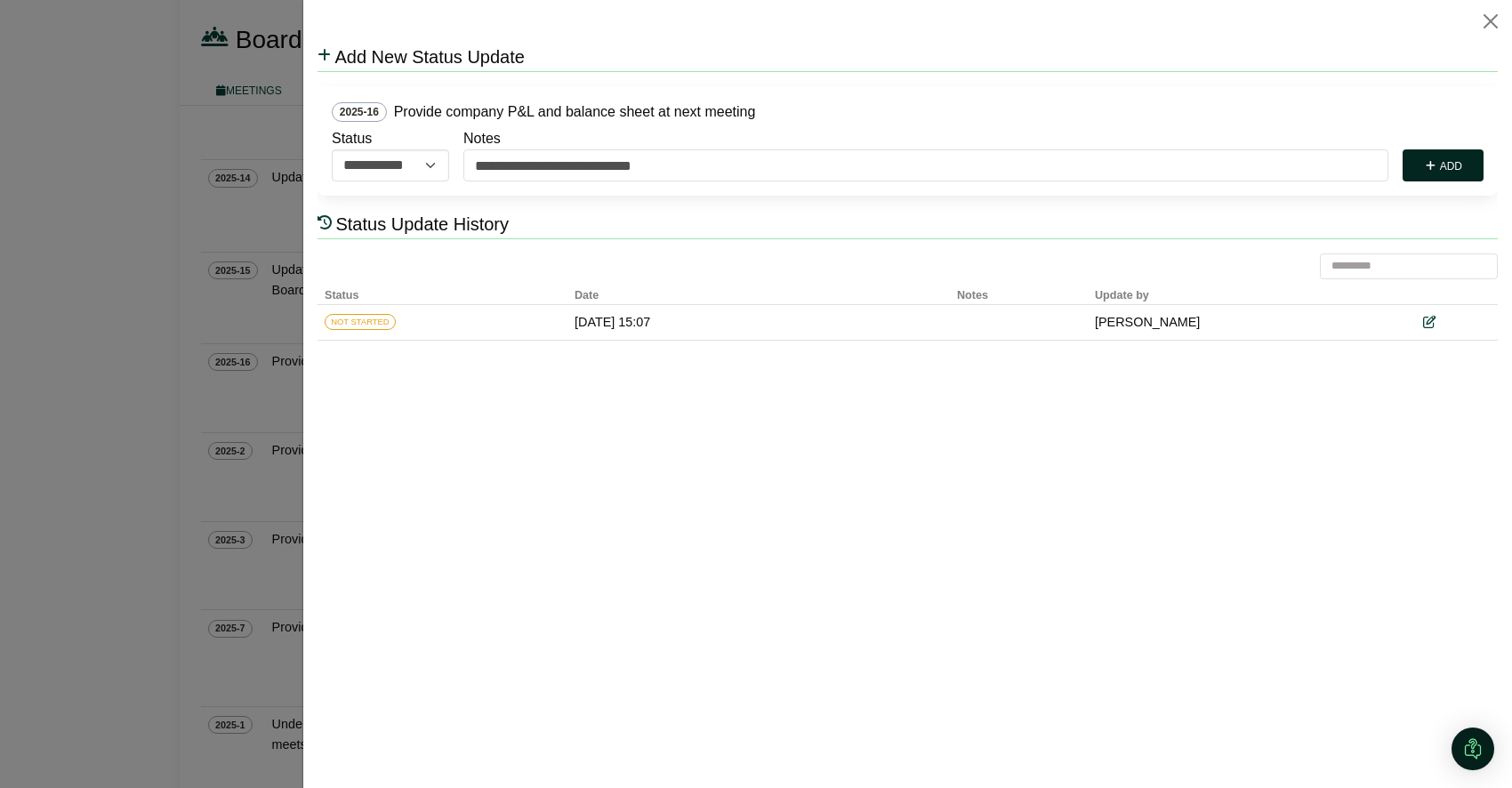
click at [1451, 157] on button "Add" at bounding box center [1443, 166] width 81 height 32
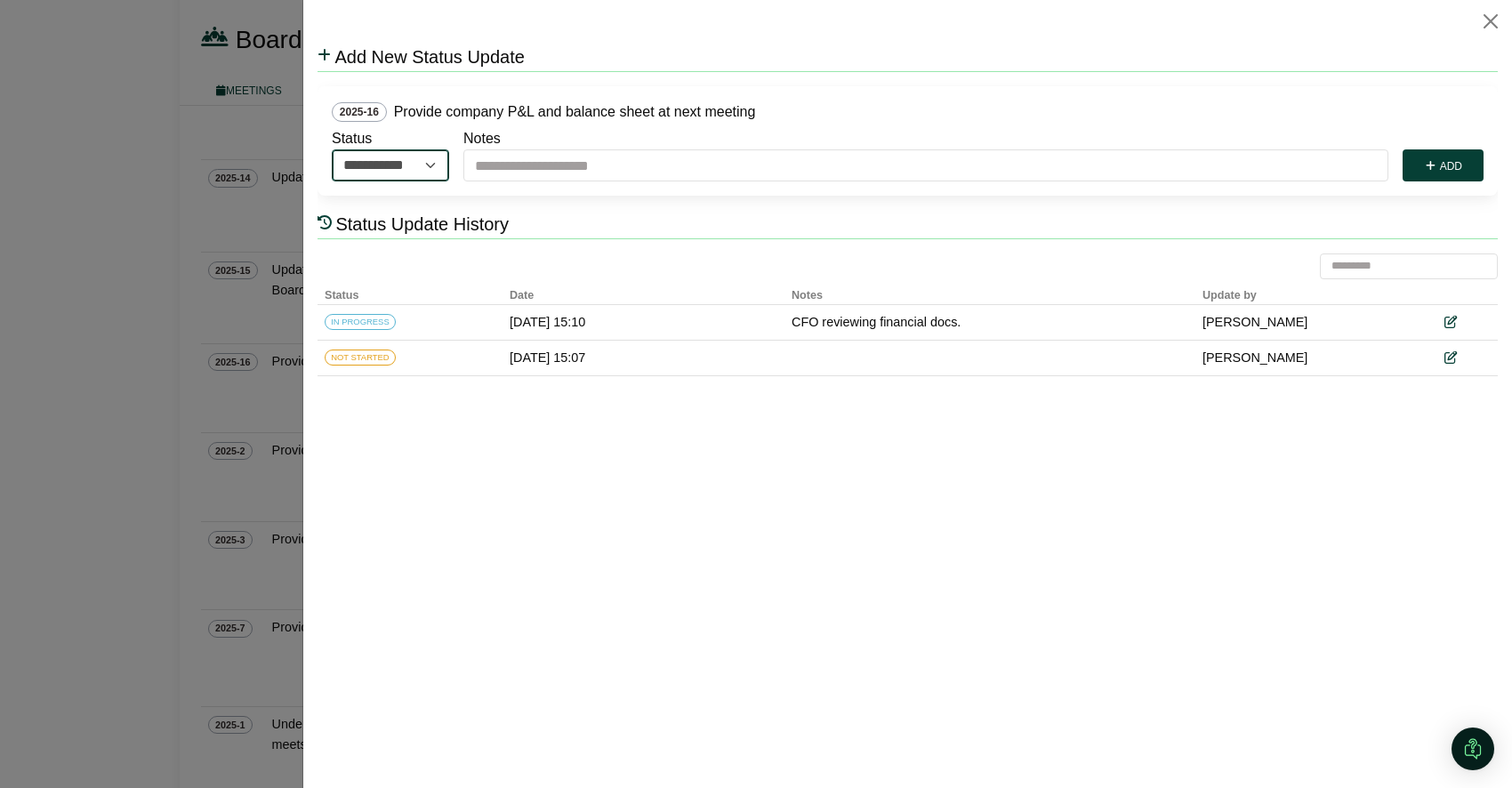
click at [435, 169] on select "**********" at bounding box center [390, 166] width 117 height 32
click at [433, 160] on select "**********" at bounding box center [390, 166] width 117 height 32
click at [1449, 322] on icon at bounding box center [1450, 322] width 13 height 13
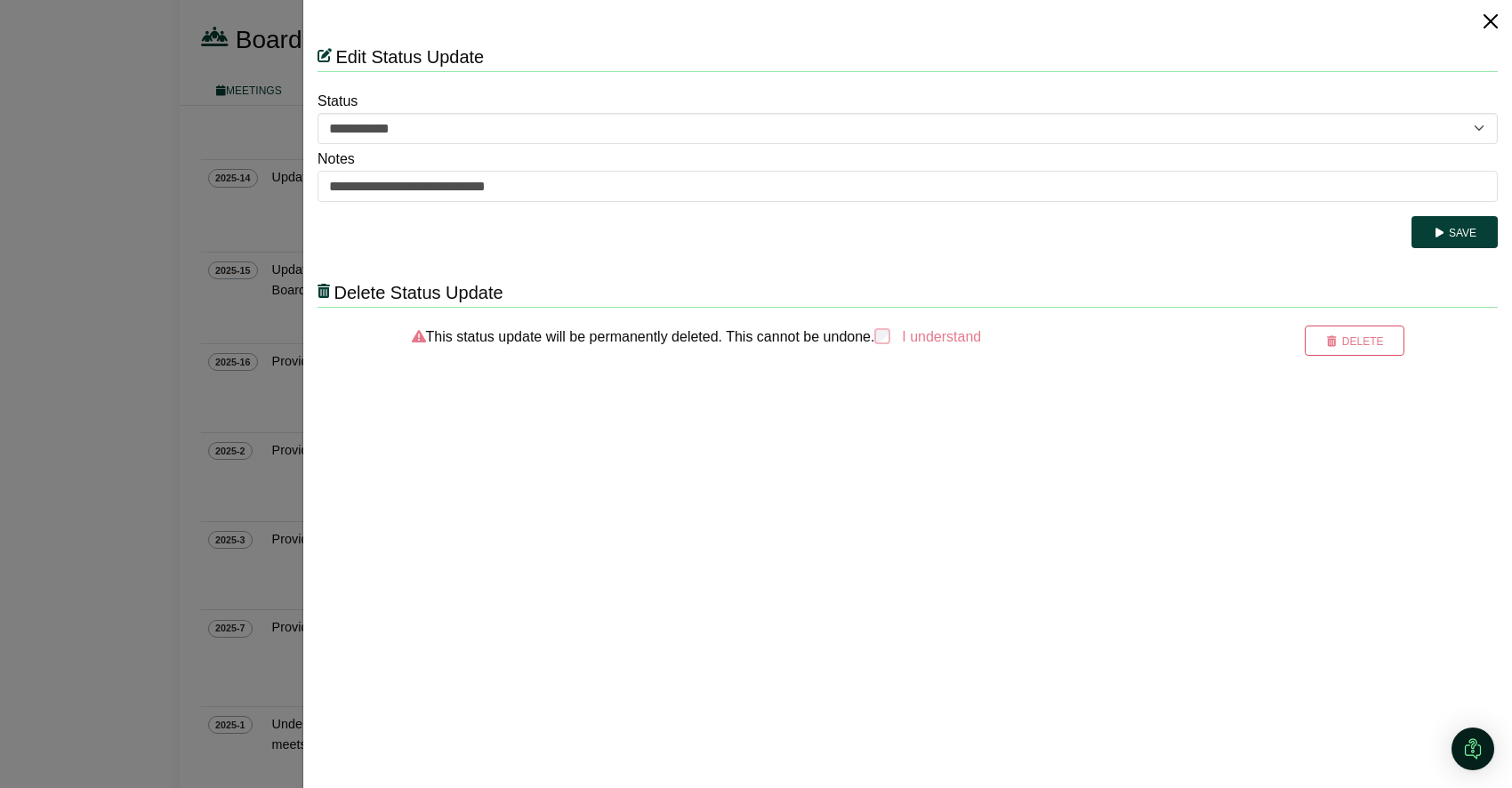
click at [1490, 18] on button "Close" at bounding box center [1490, 21] width 29 height 29
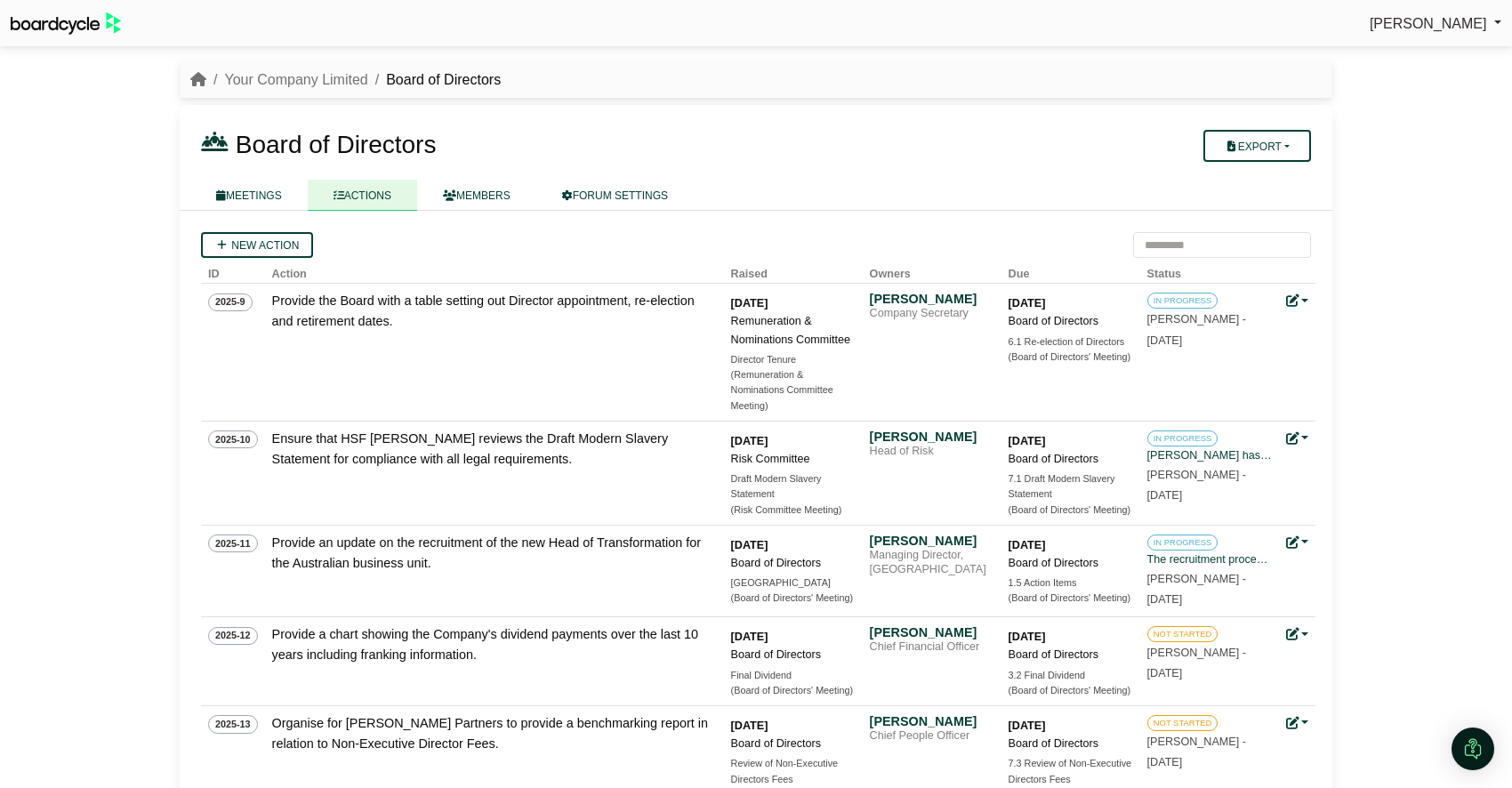
scroll to position [650, 0]
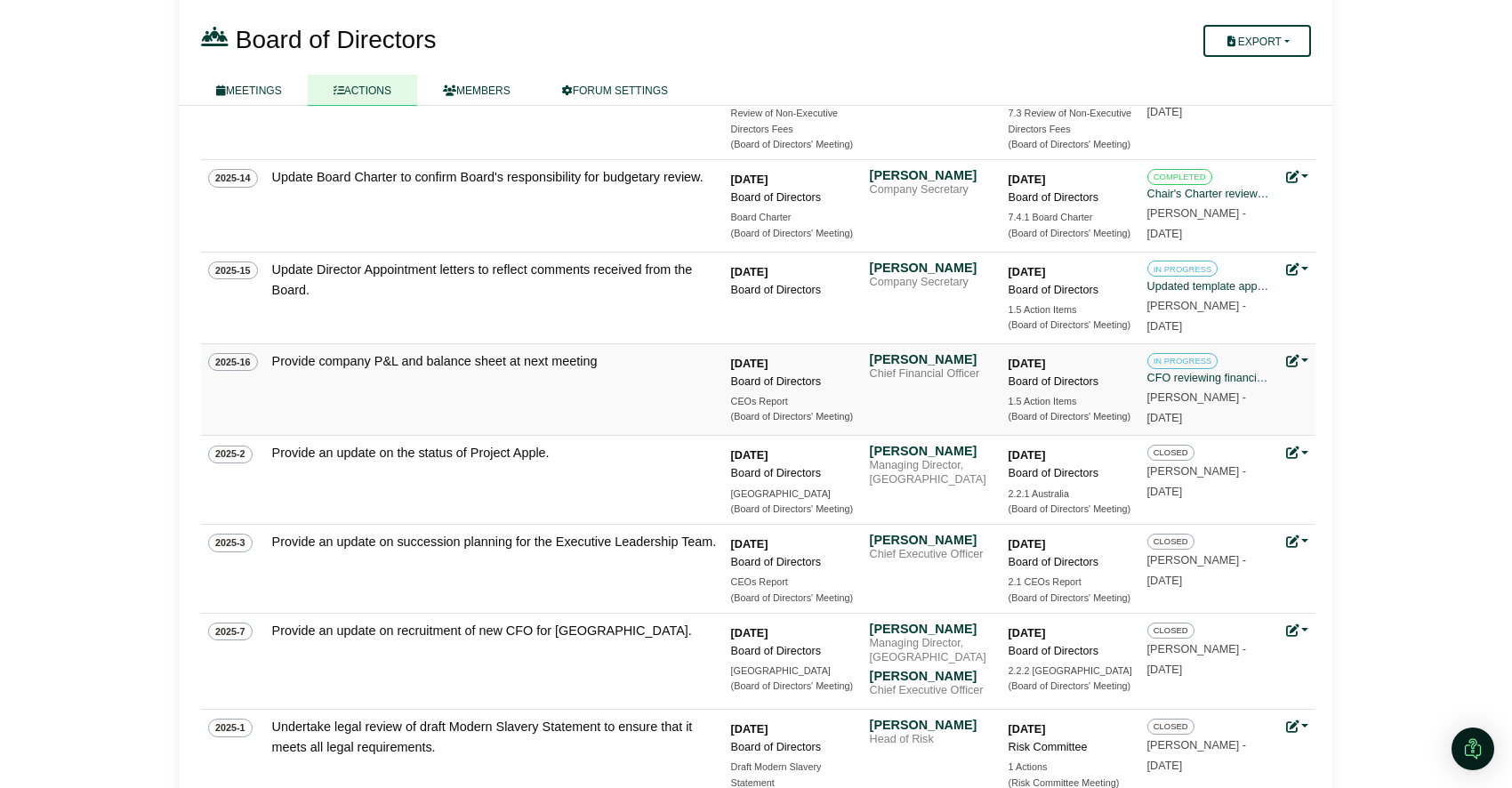
click at [1299, 362] on link at bounding box center [1297, 361] width 23 height 14
click at [1342, 423] on link "Edit action" at bounding box center [1357, 421] width 142 height 34
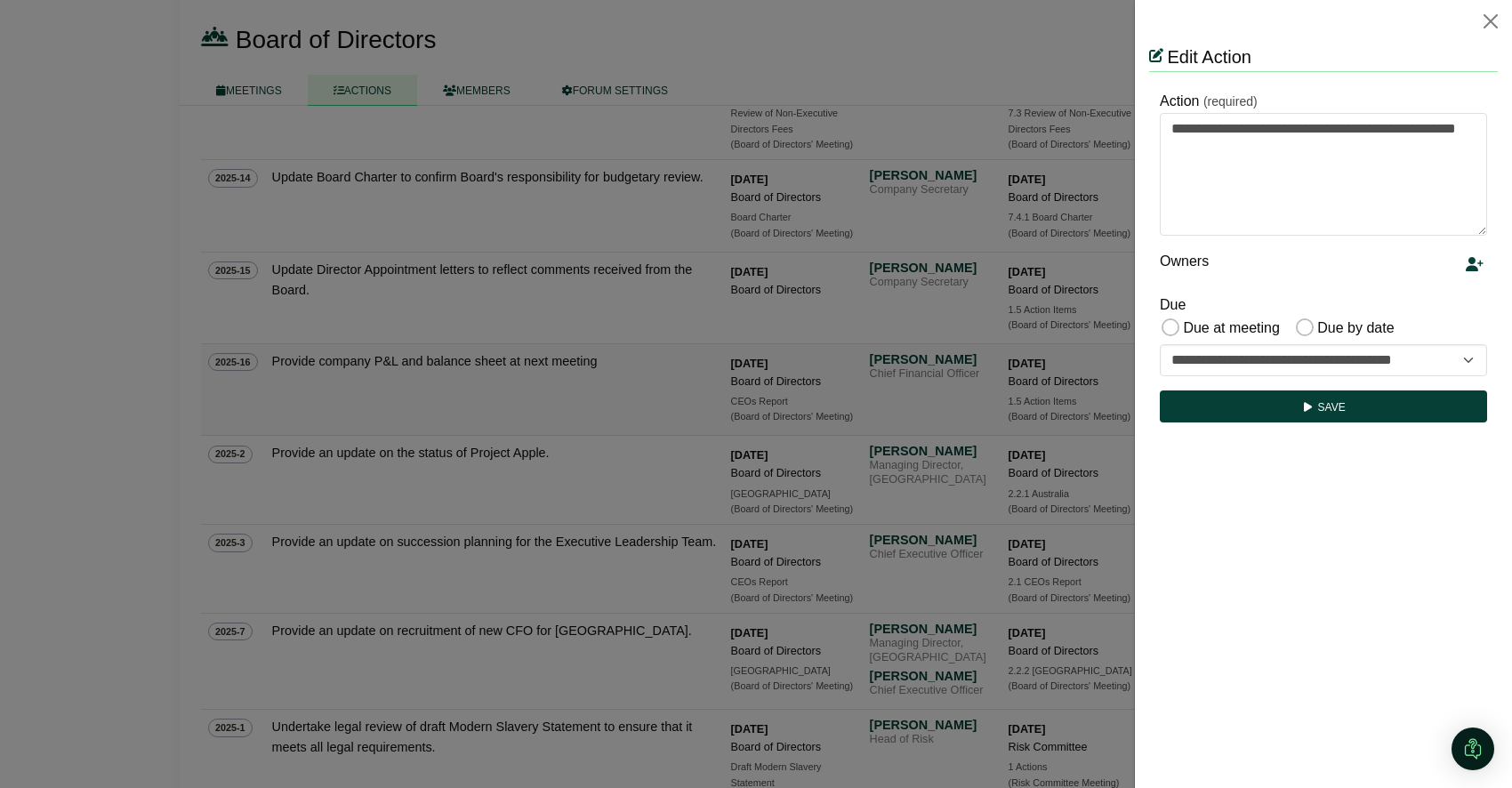
scroll to position [0, 0]
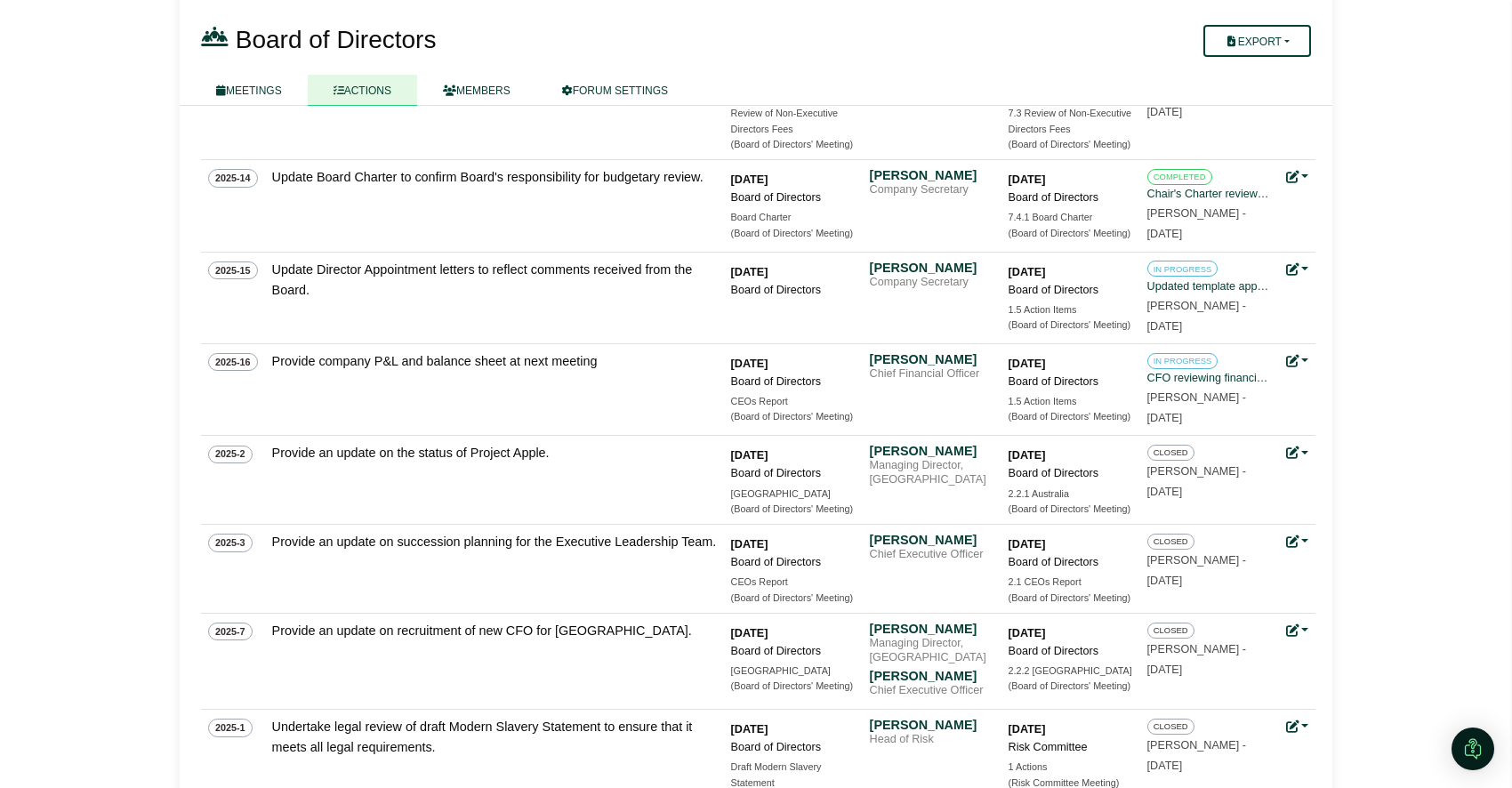
click at [1068, 385] on div at bounding box center [756, 394] width 1512 height 788
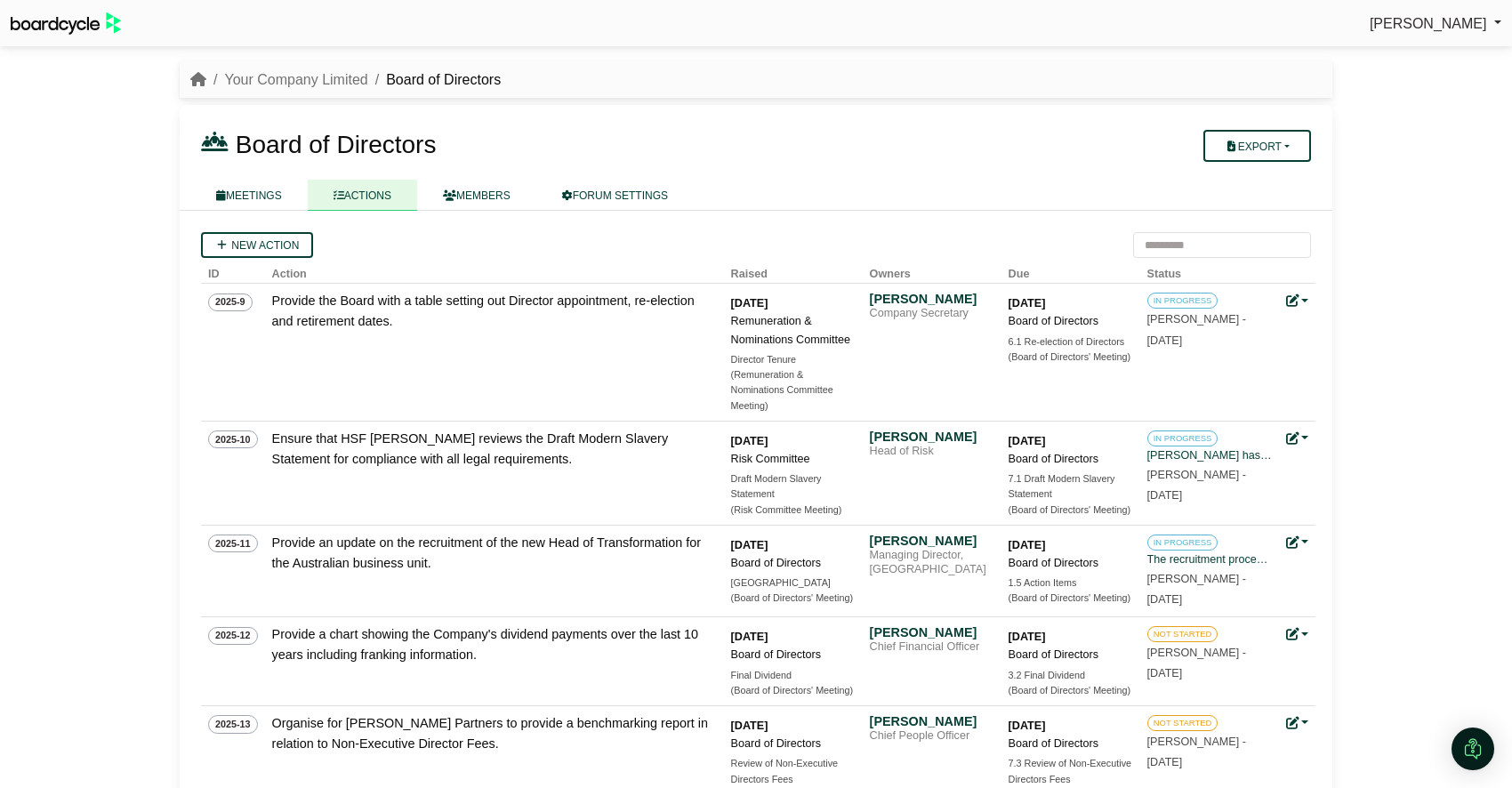
scroll to position [650, 0]
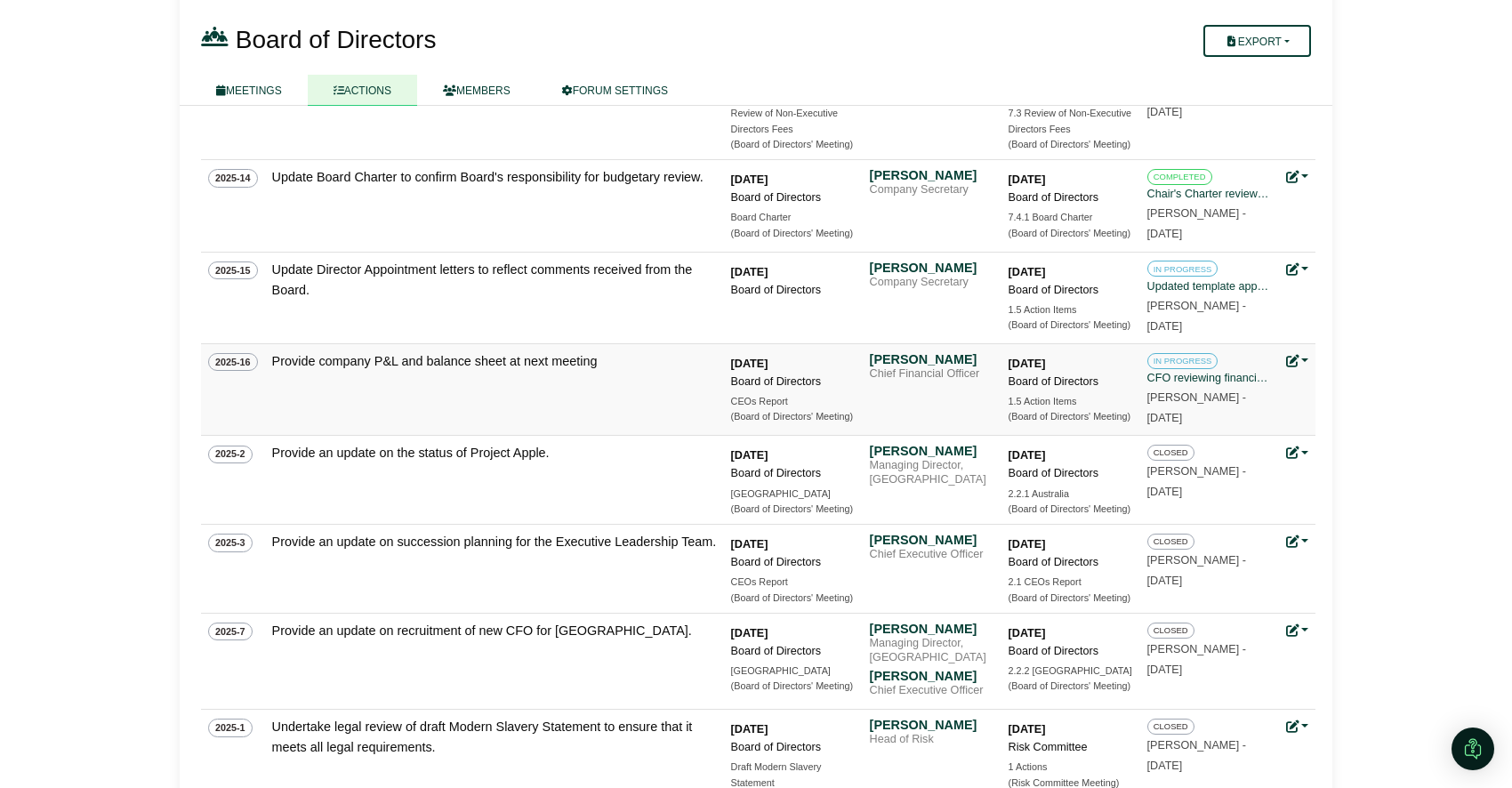
click at [1303, 361] on link at bounding box center [1297, 361] width 23 height 14
click at [1278, 41] on button "Export" at bounding box center [1257, 40] width 108 height 32
click at [1278, 71] on link "Forum Actions" at bounding box center [1268, 72] width 142 height 27
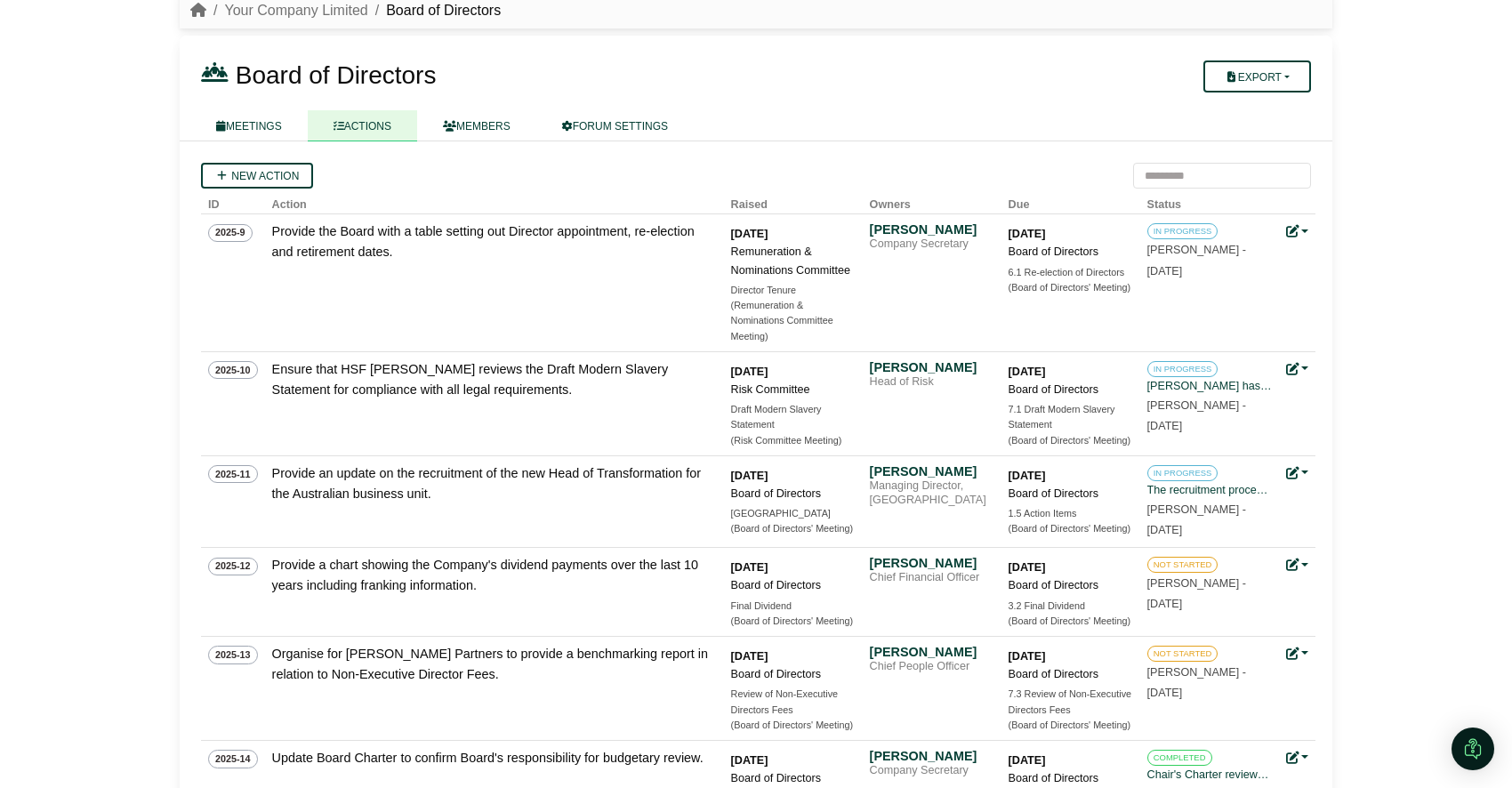
scroll to position [77, 0]
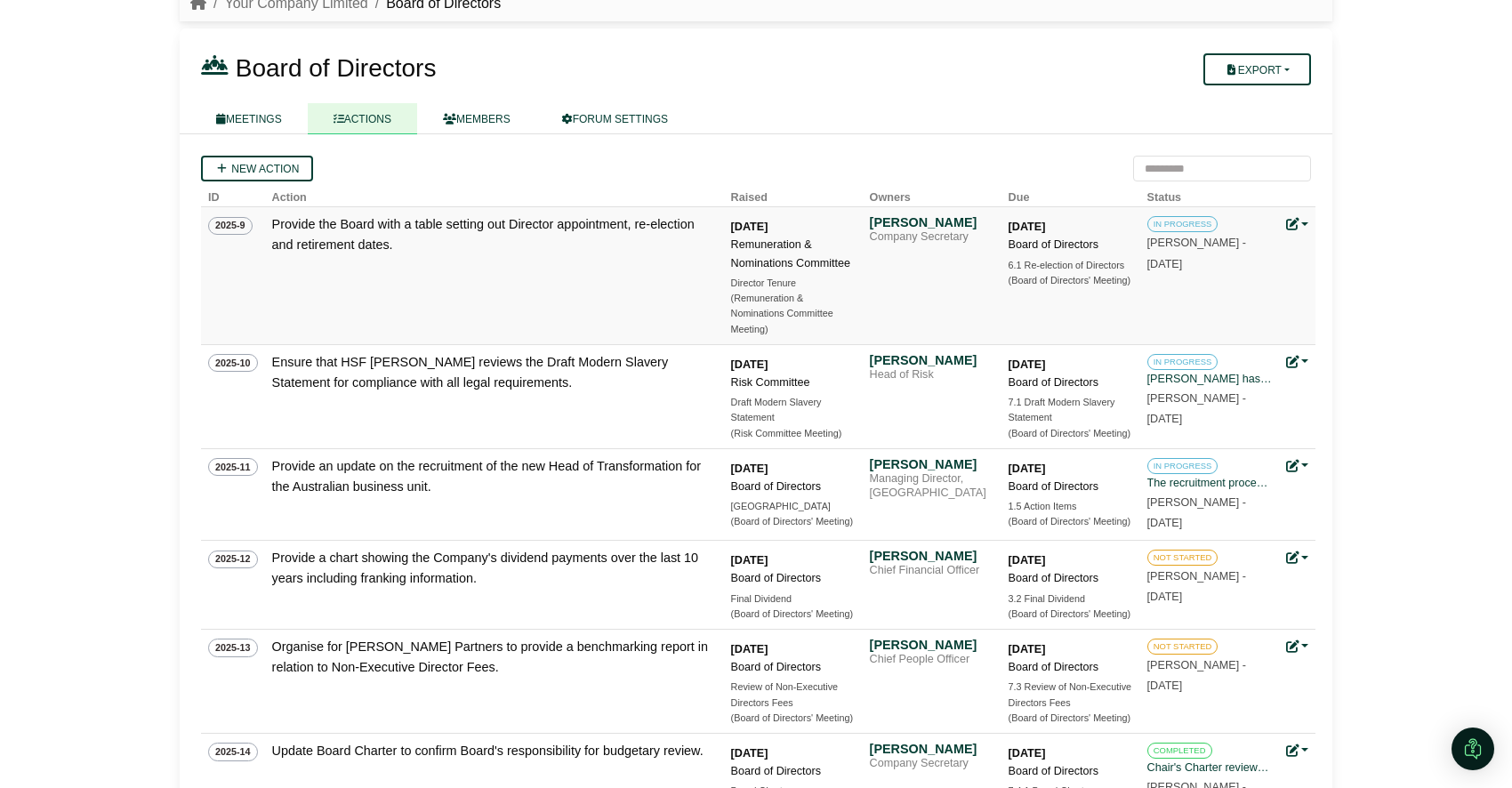
click at [935, 286] on td "Cormac McLaggen Company Secretary" at bounding box center [932, 275] width 139 height 137
click at [904, 228] on div "Cormac McLaggen" at bounding box center [932, 222] width 124 height 16
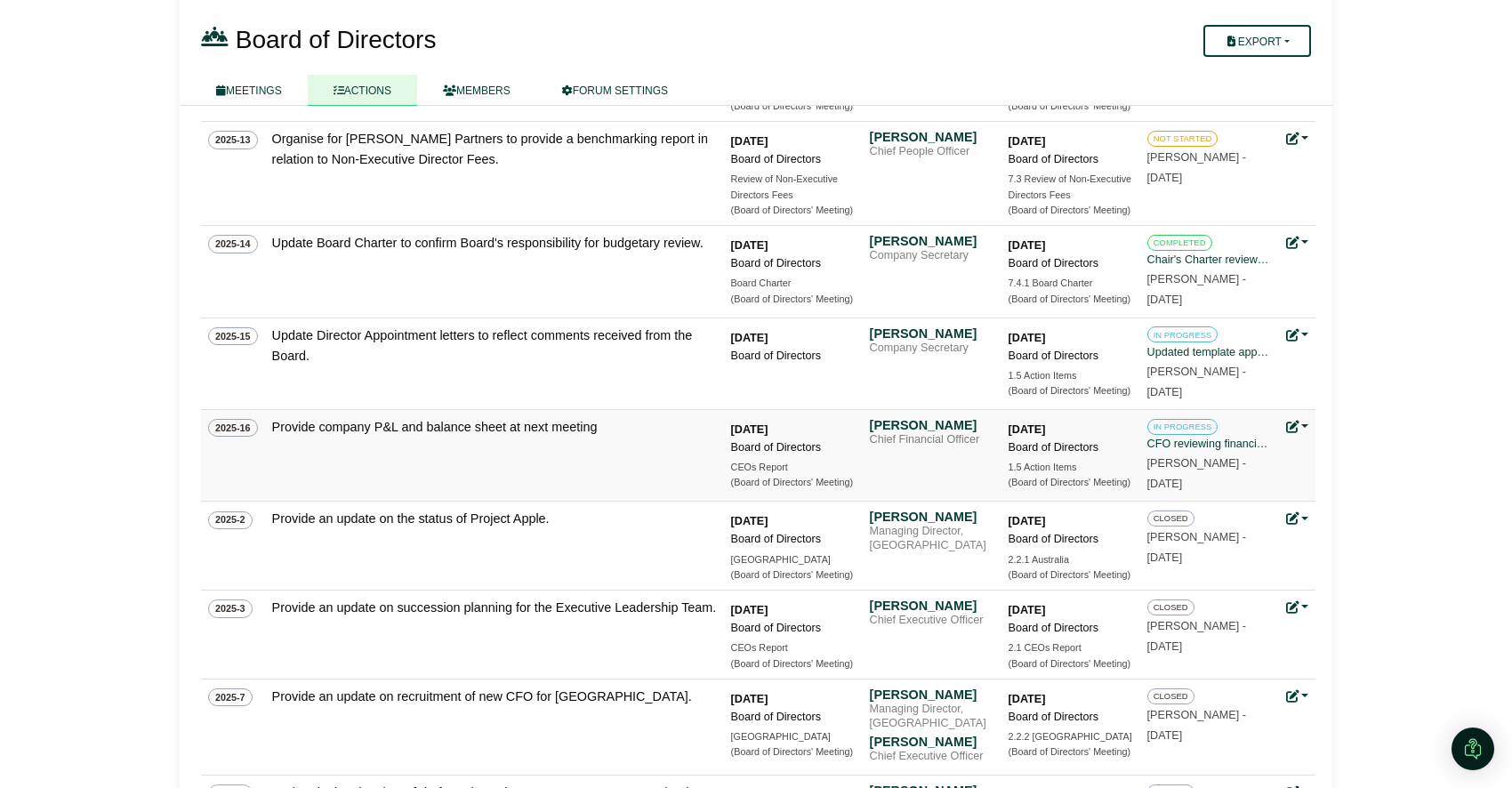
scroll to position [592, 0]
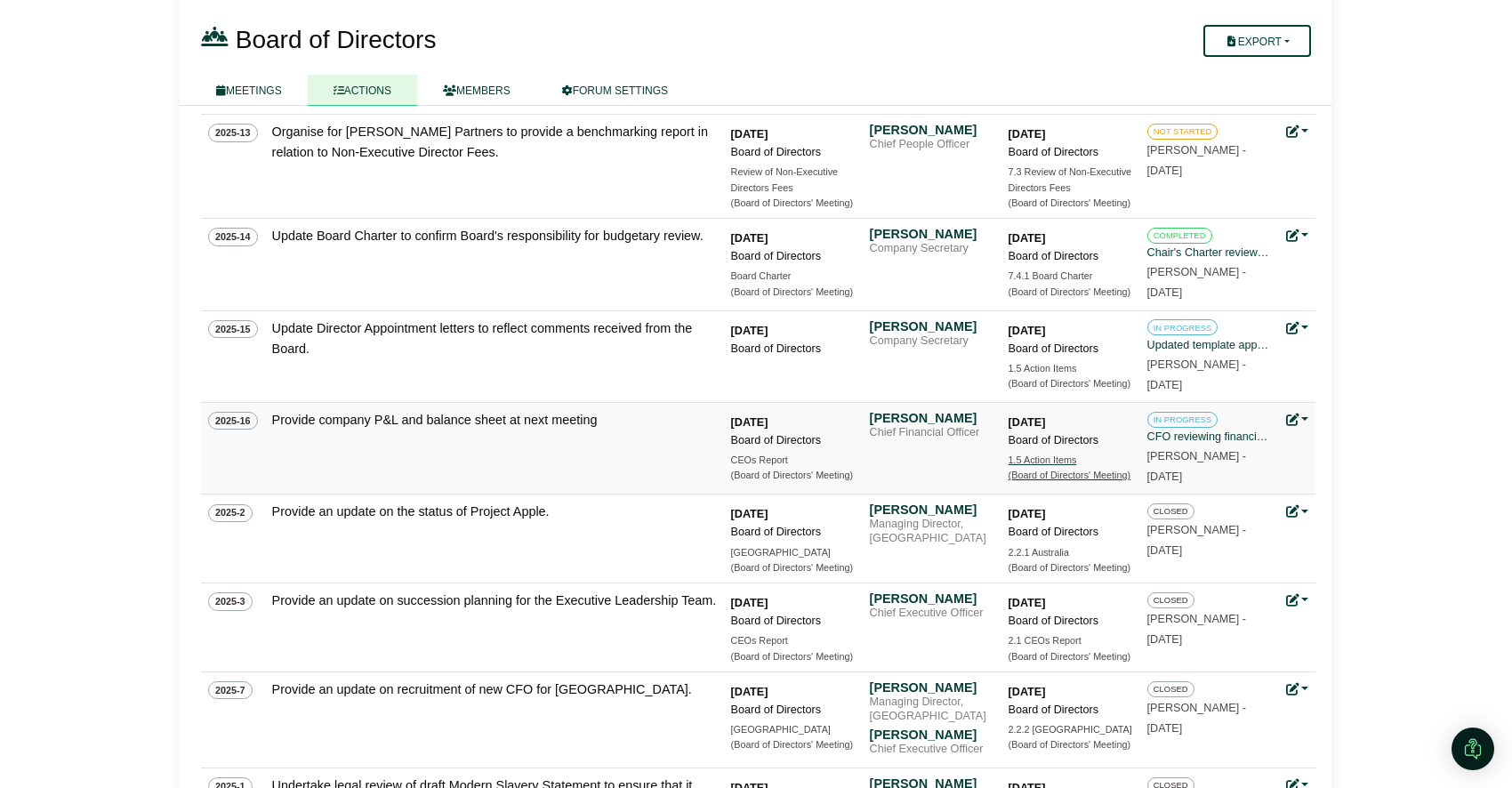
click at [1054, 465] on div "1.5 Action Items" at bounding box center [1071, 460] width 124 height 15
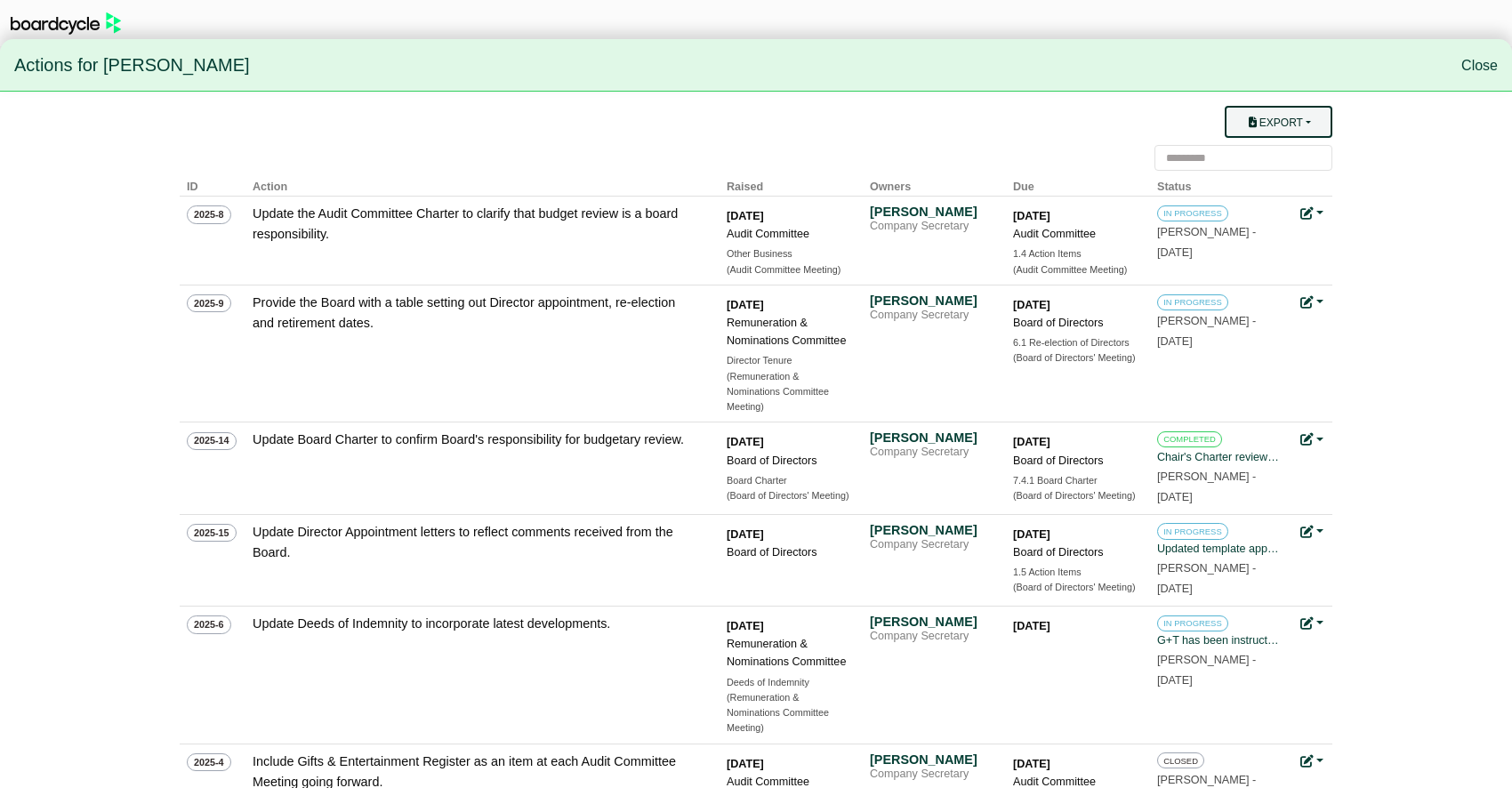
click at [1325, 115] on button "Export" at bounding box center [1278, 121] width 108 height 32
click at [1301, 151] on link "Owner Actions" at bounding box center [1289, 157] width 142 height 34
click at [1481, 65] on link "Close" at bounding box center [1479, 65] width 36 height 15
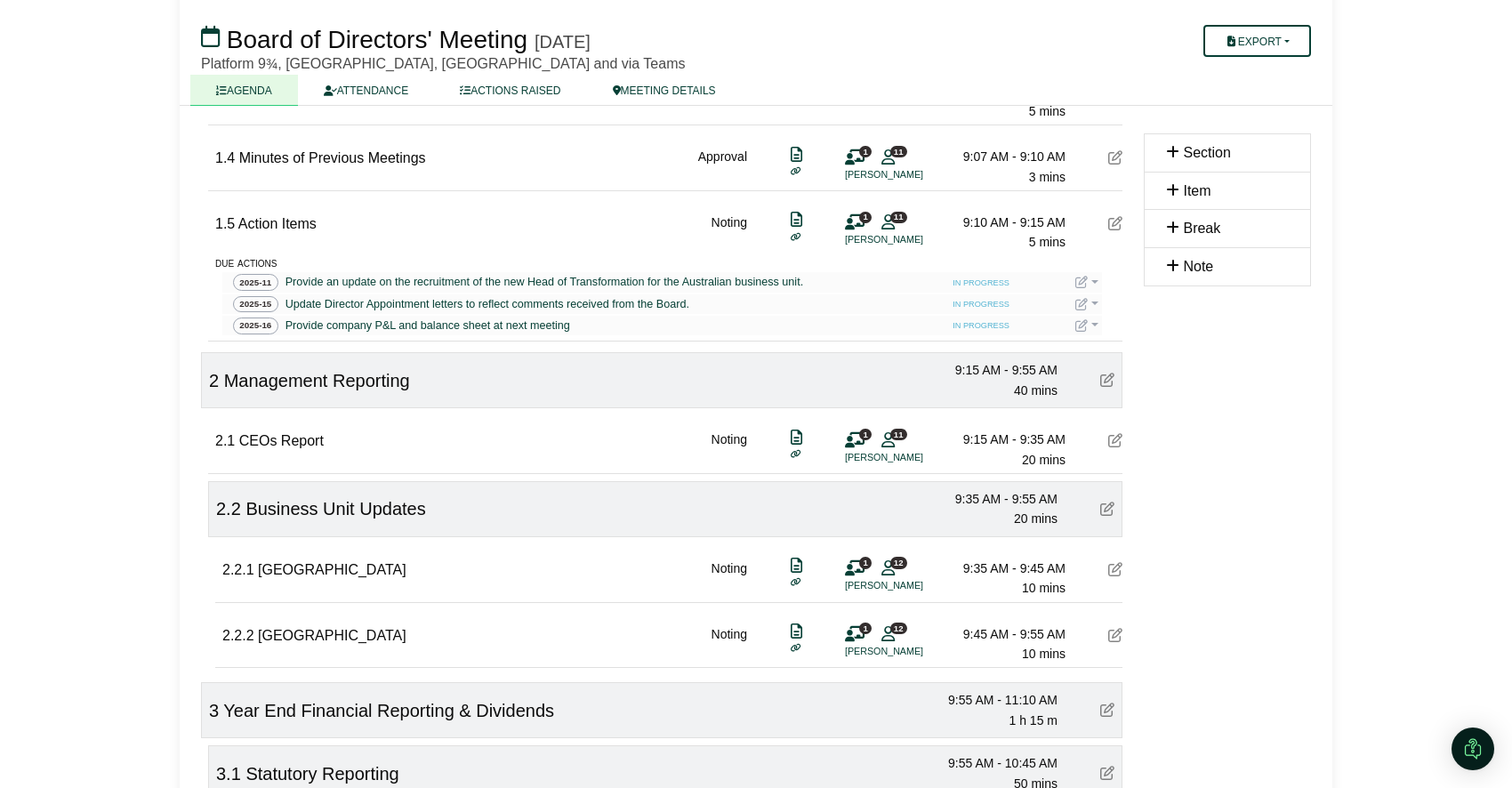
scroll to position [420, 0]
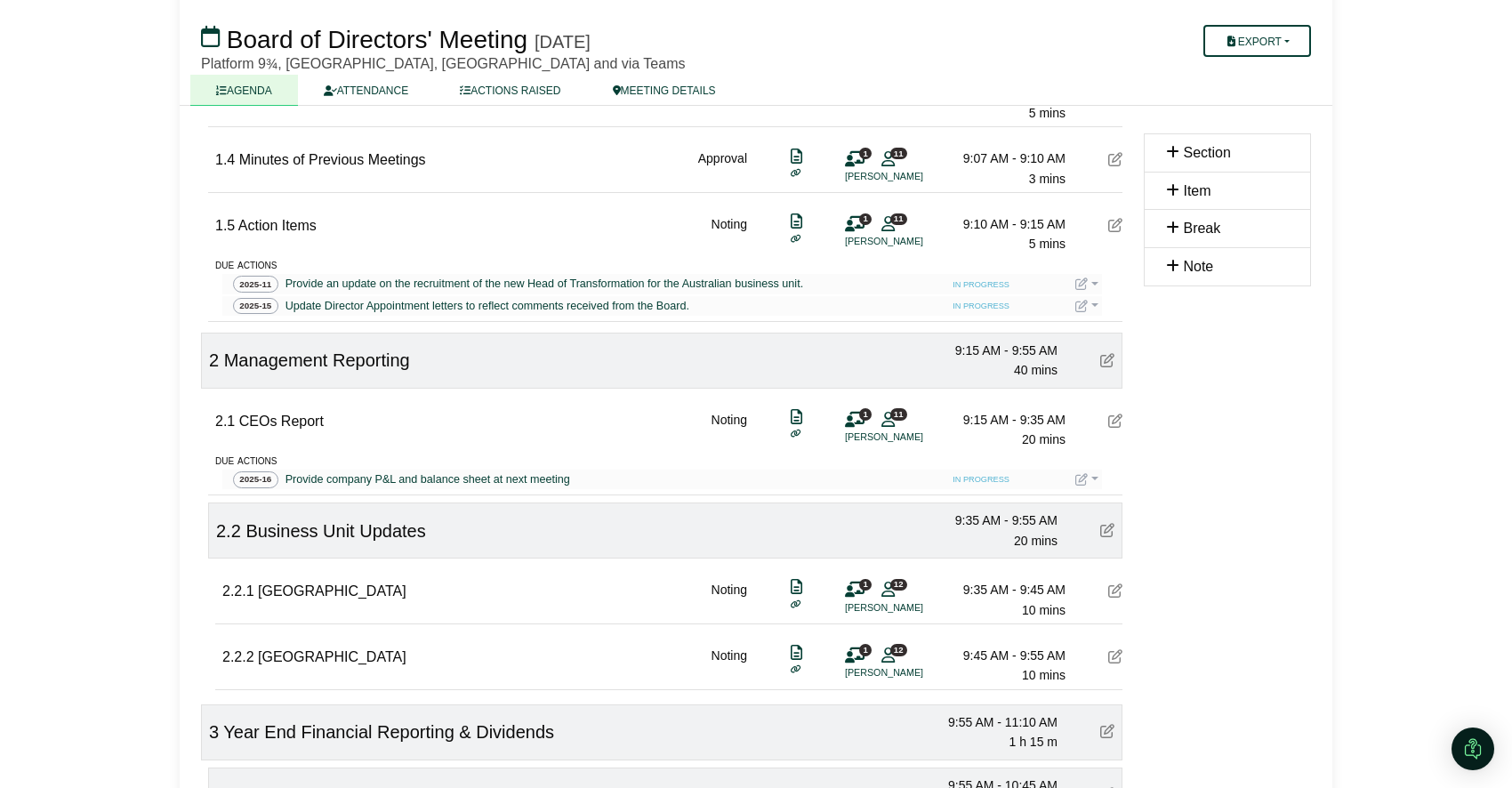
click at [1096, 480] on link at bounding box center [1086, 479] width 23 height 14
click at [1098, 477] on link at bounding box center [1086, 479] width 23 height 14
click at [1116, 501] on button "Update status" at bounding box center [1146, 505] width 142 height 34
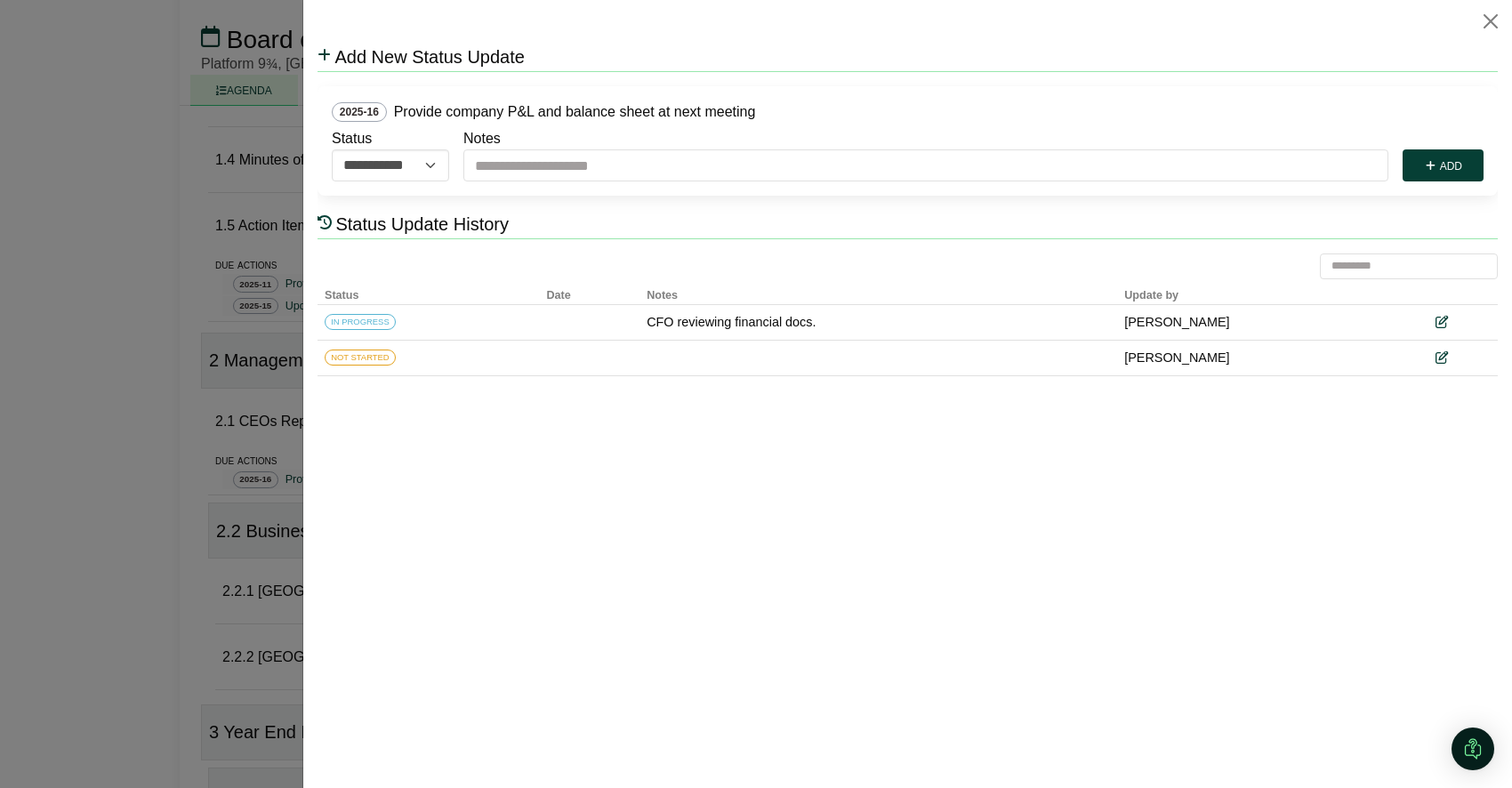
scroll to position [0, 0]
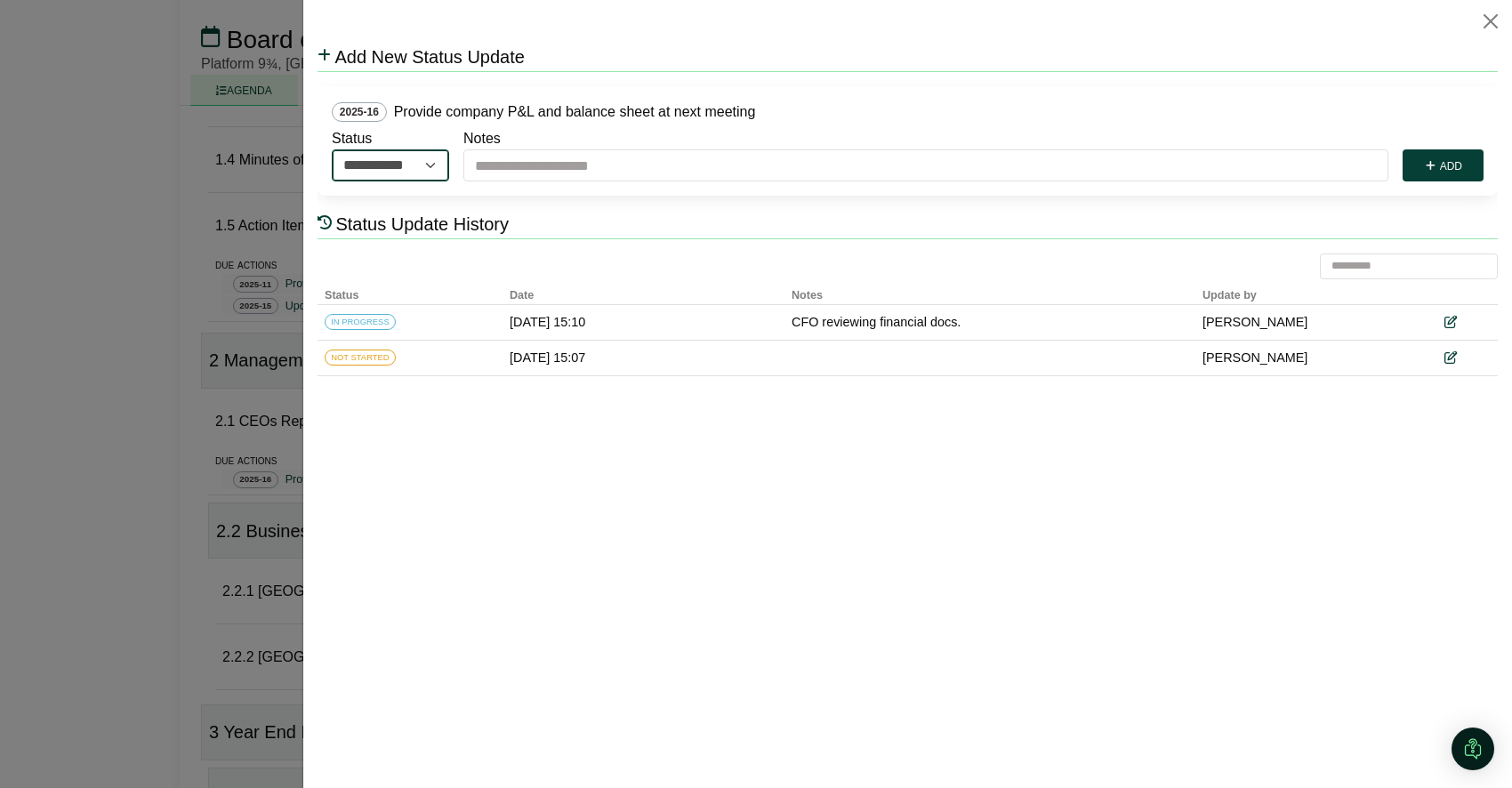
click at [395, 159] on select "**********" at bounding box center [390, 166] width 117 height 32
select select "*********"
click at [331, 150] on select "**********" at bounding box center [390, 166] width 117 height 32
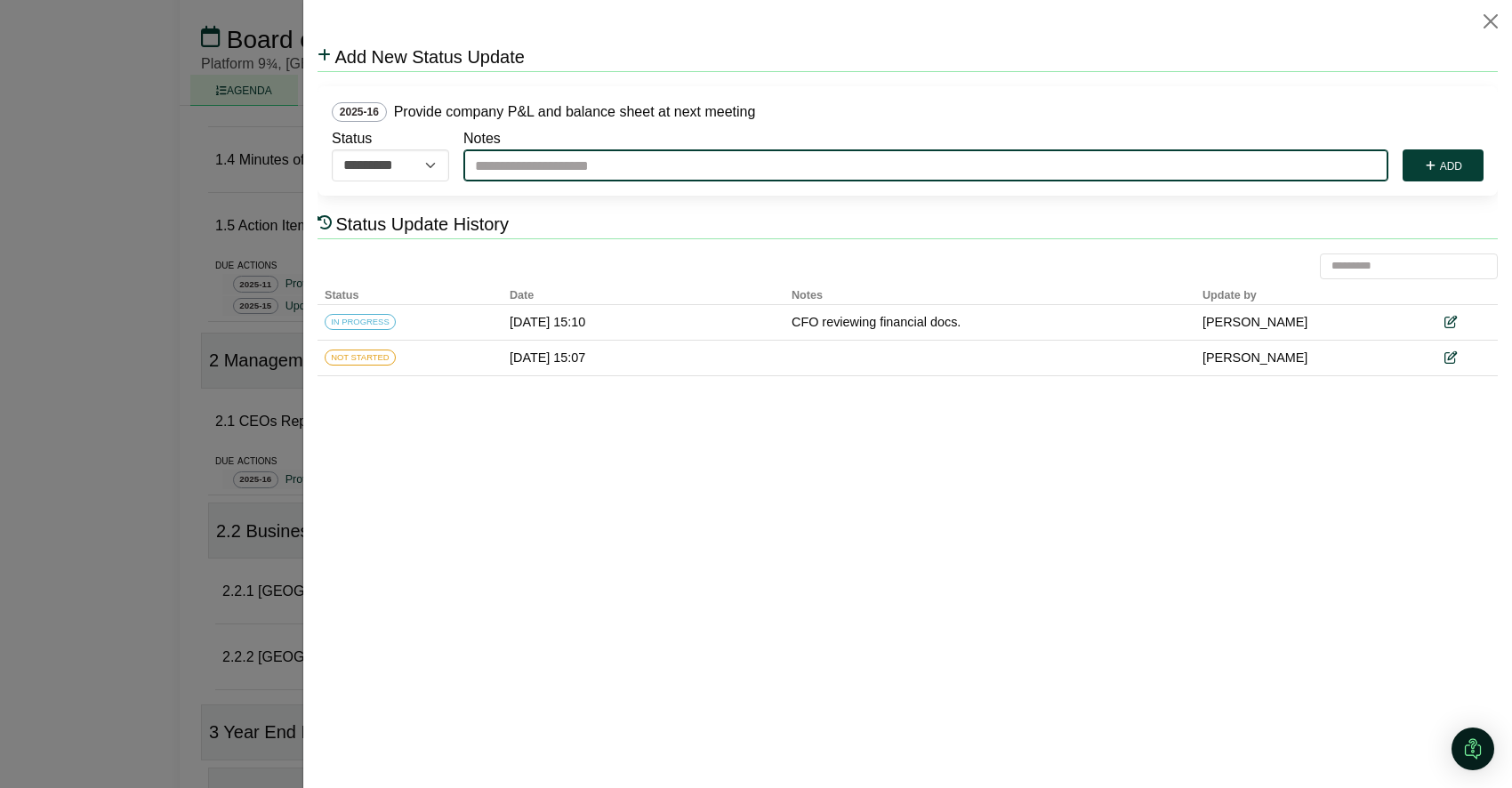
click at [593, 162] on input "Notes" at bounding box center [926, 166] width 925 height 32
type input "**********"
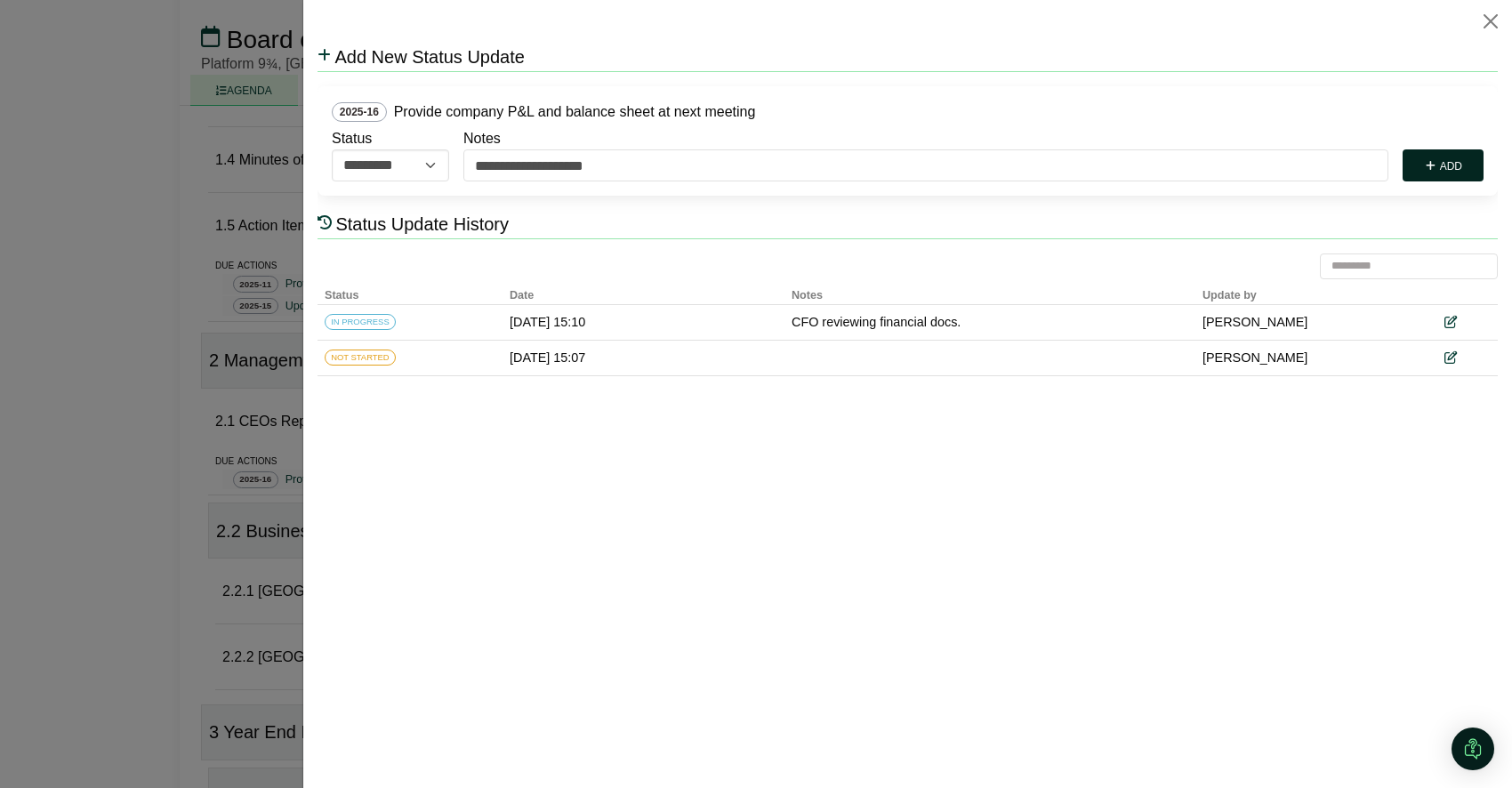
click at [1440, 165] on button "Add" at bounding box center [1443, 166] width 81 height 32
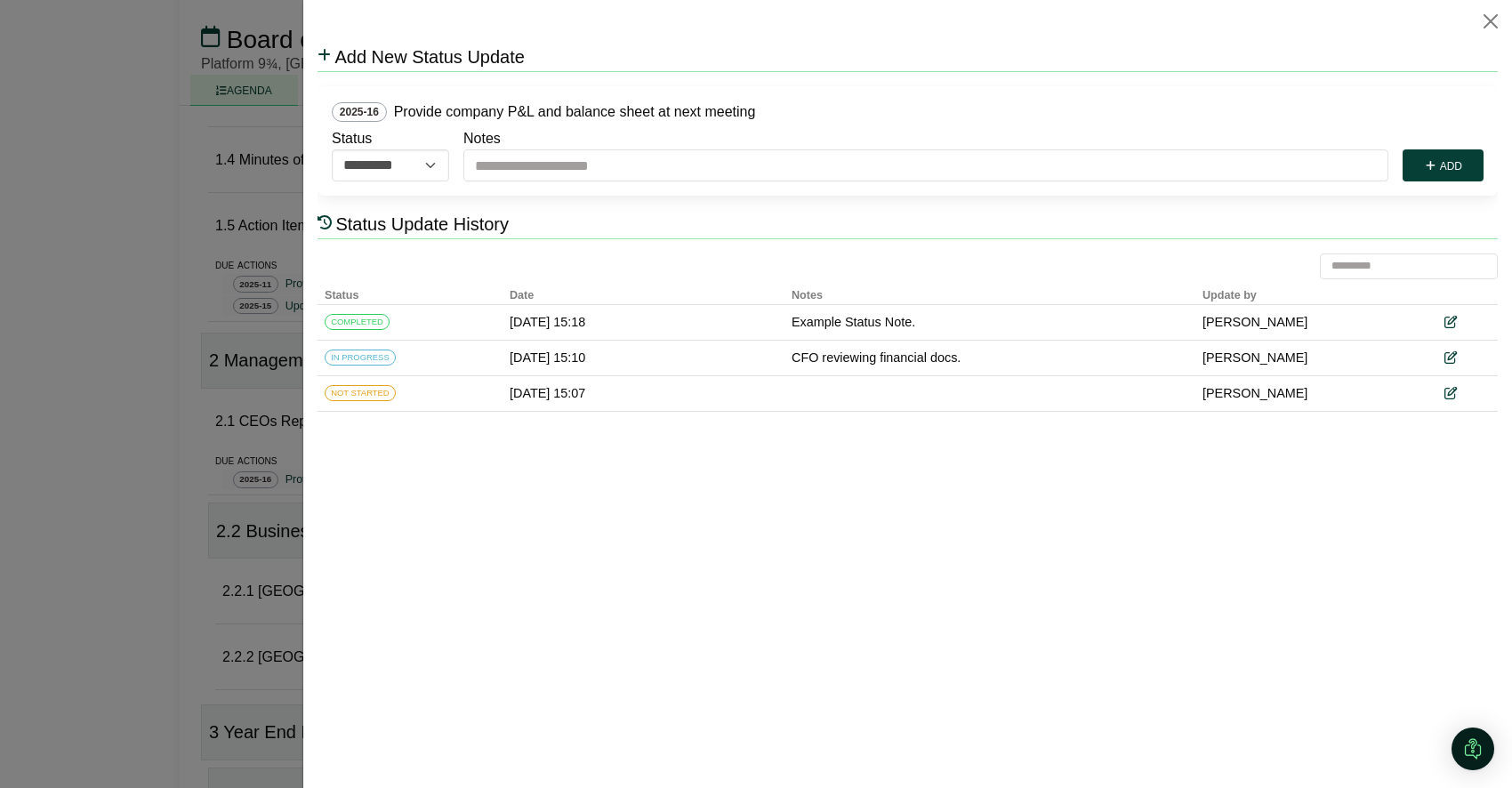
click at [262, 495] on div at bounding box center [756, 394] width 1512 height 788
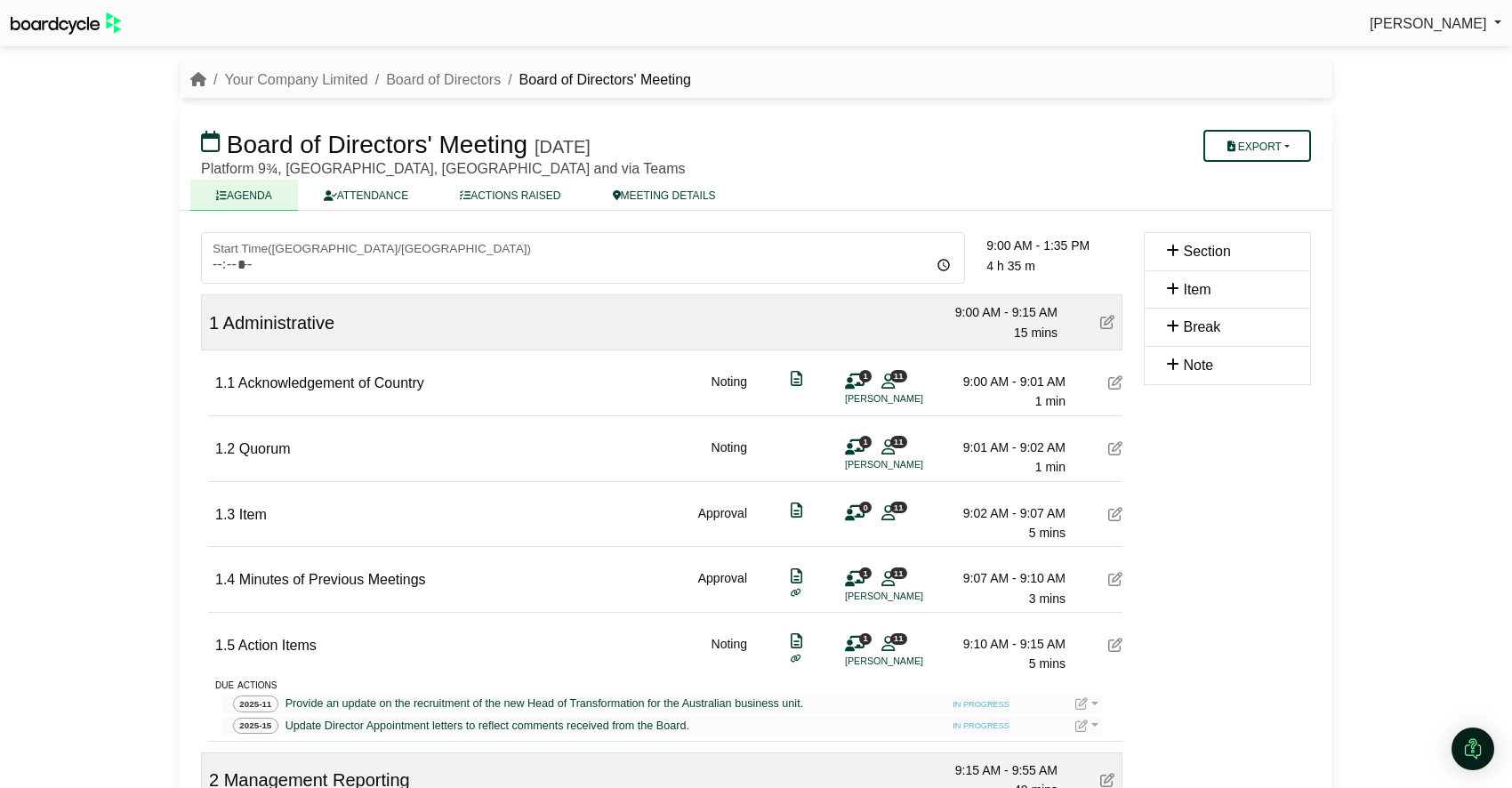
scroll to position [420, 0]
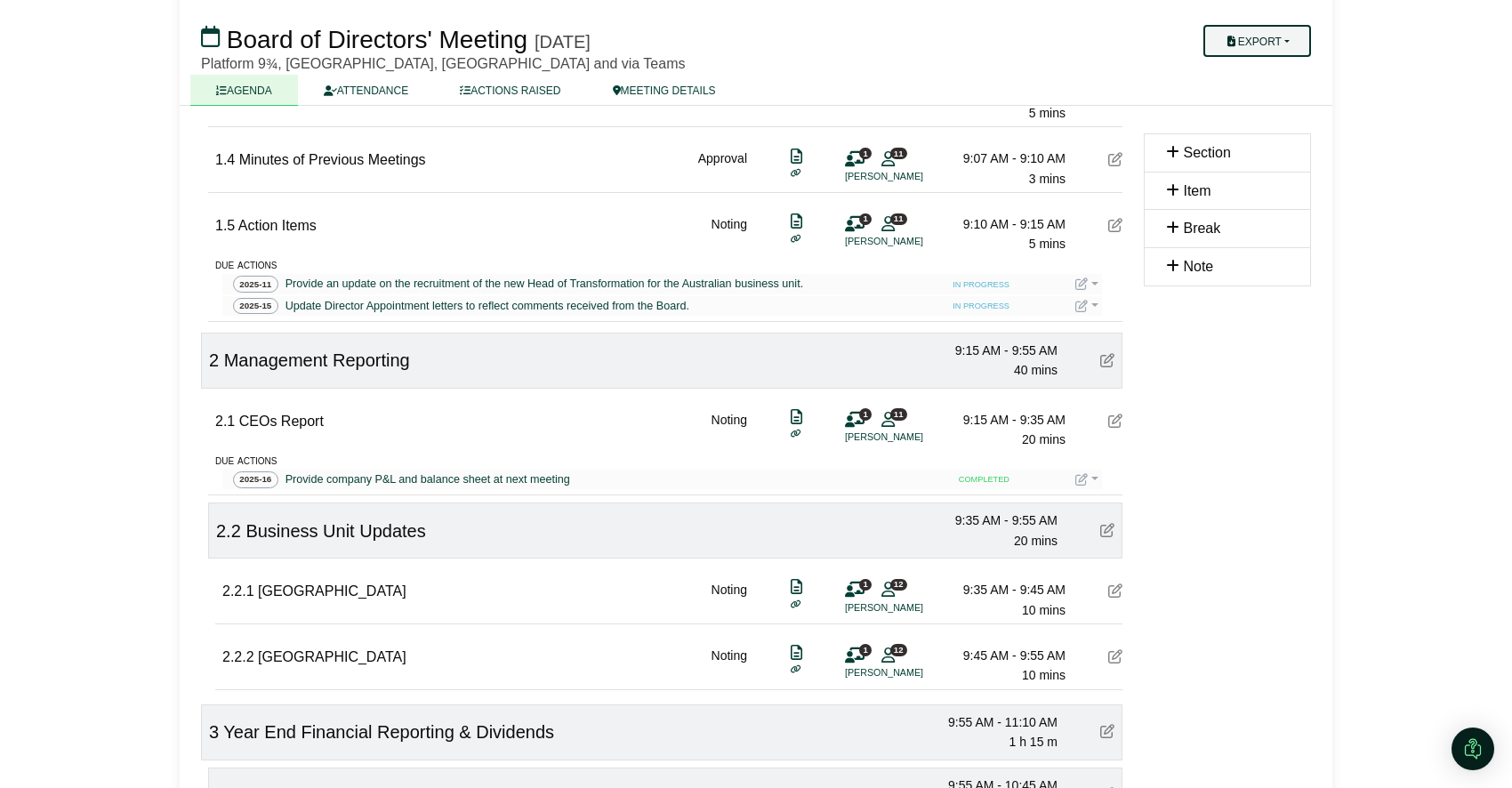
click at [1276, 49] on button "Export" at bounding box center [1257, 40] width 108 height 32
click at [1262, 152] on link "Actions" at bounding box center [1274, 152] width 155 height 27
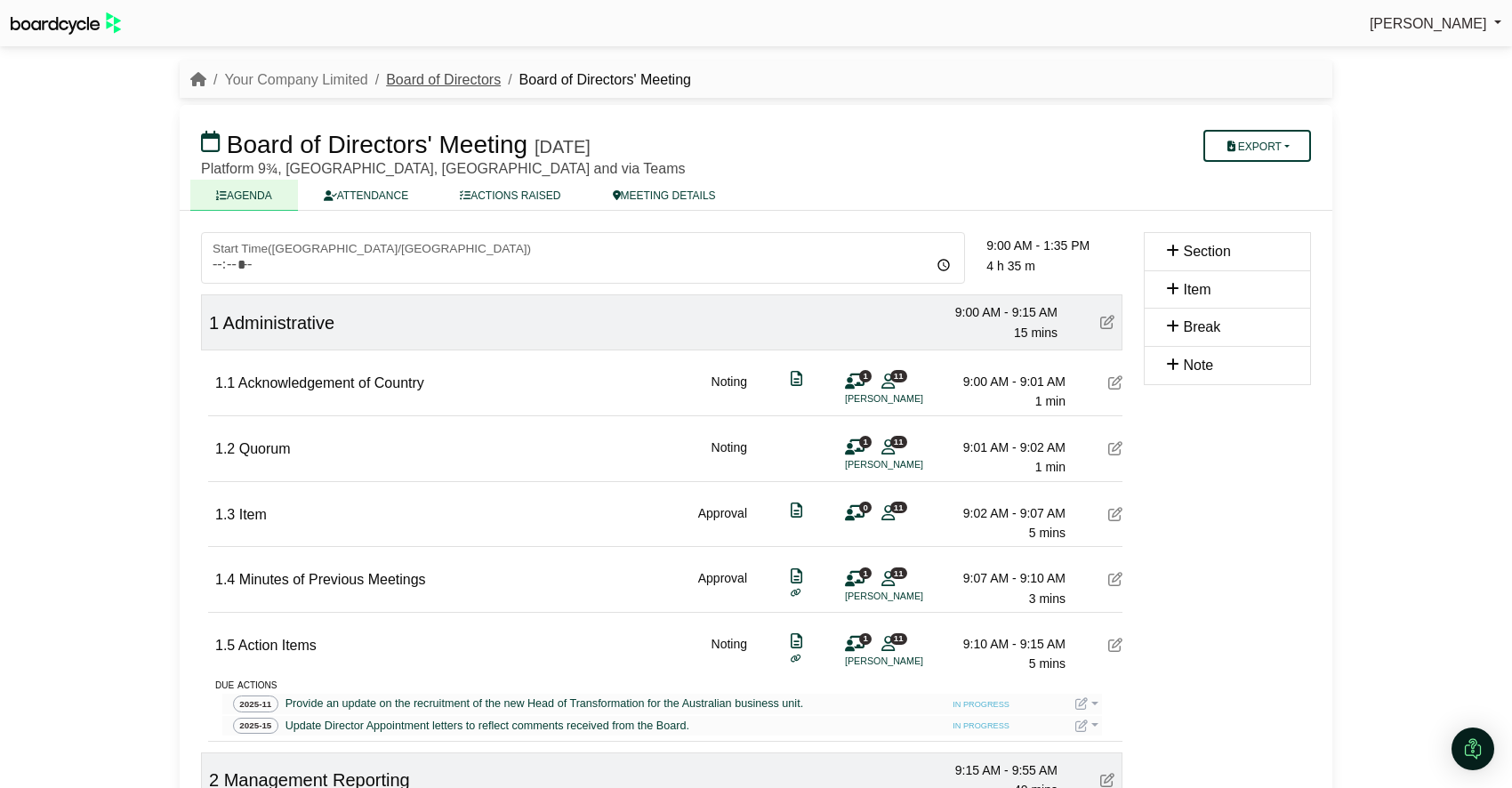
click at [442, 77] on link "Board of Directors" at bounding box center [443, 79] width 114 height 15
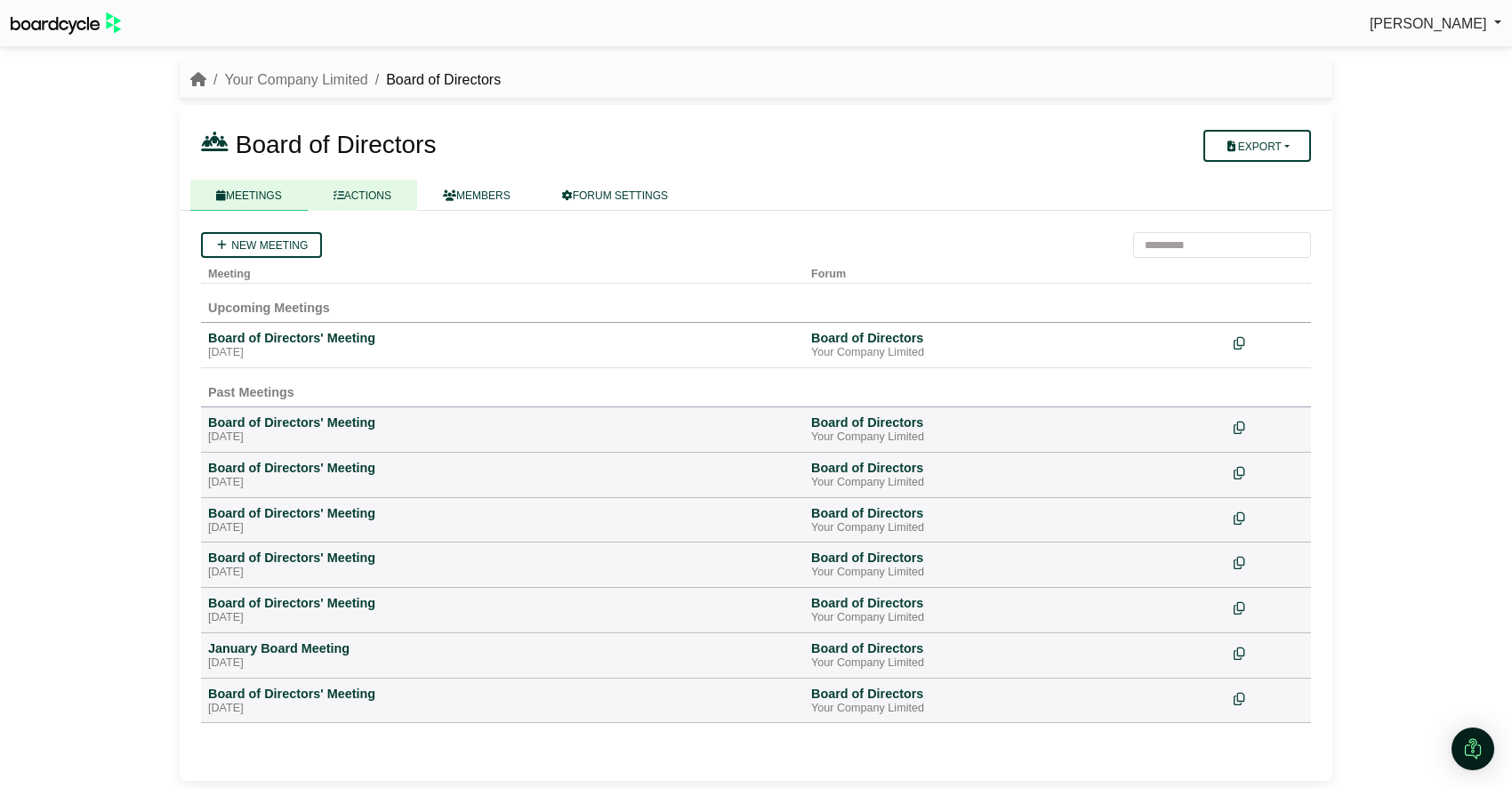
click at [387, 200] on link "ACTIONS" at bounding box center [362, 195] width 109 height 32
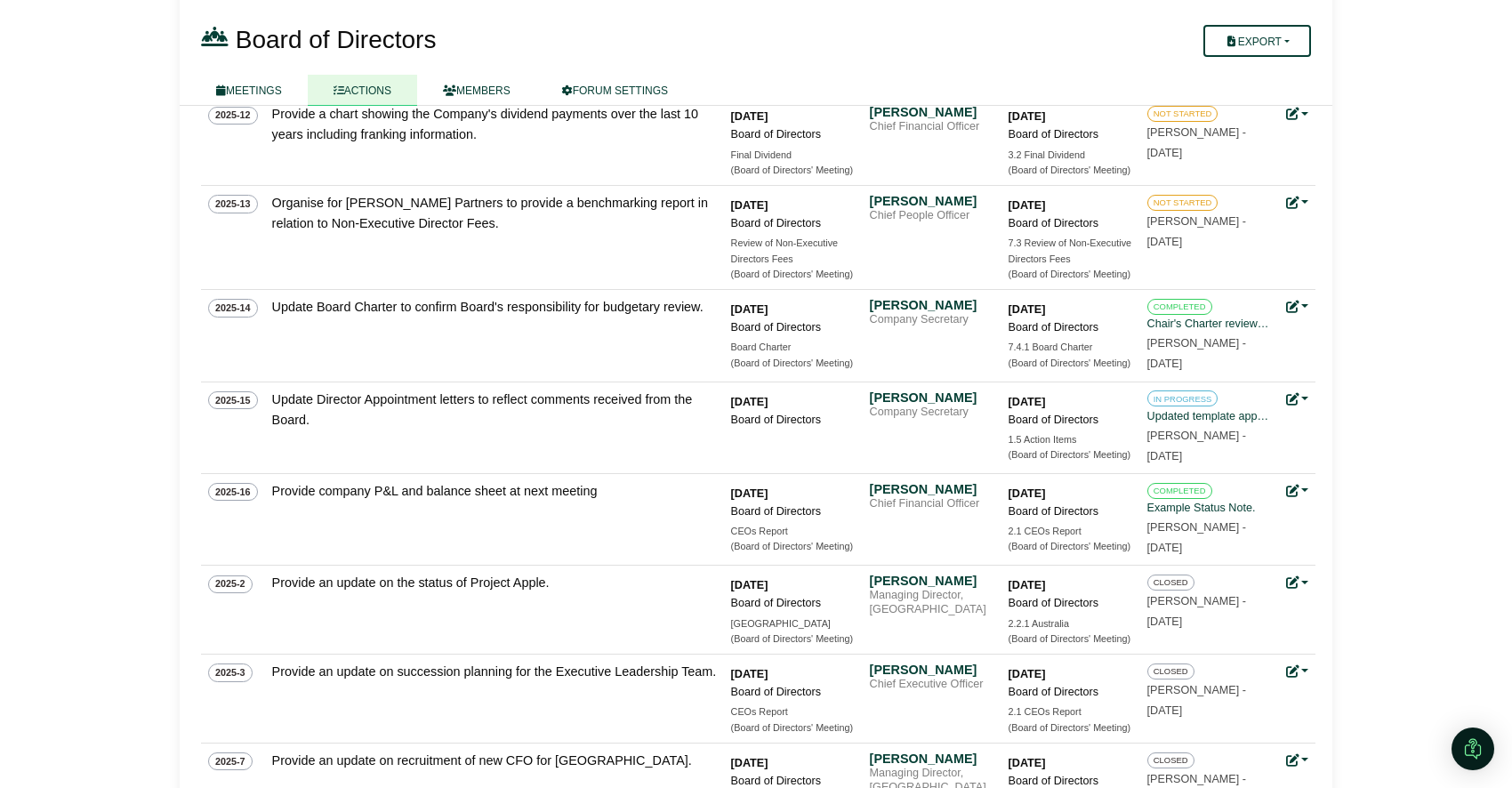
scroll to position [554, 0]
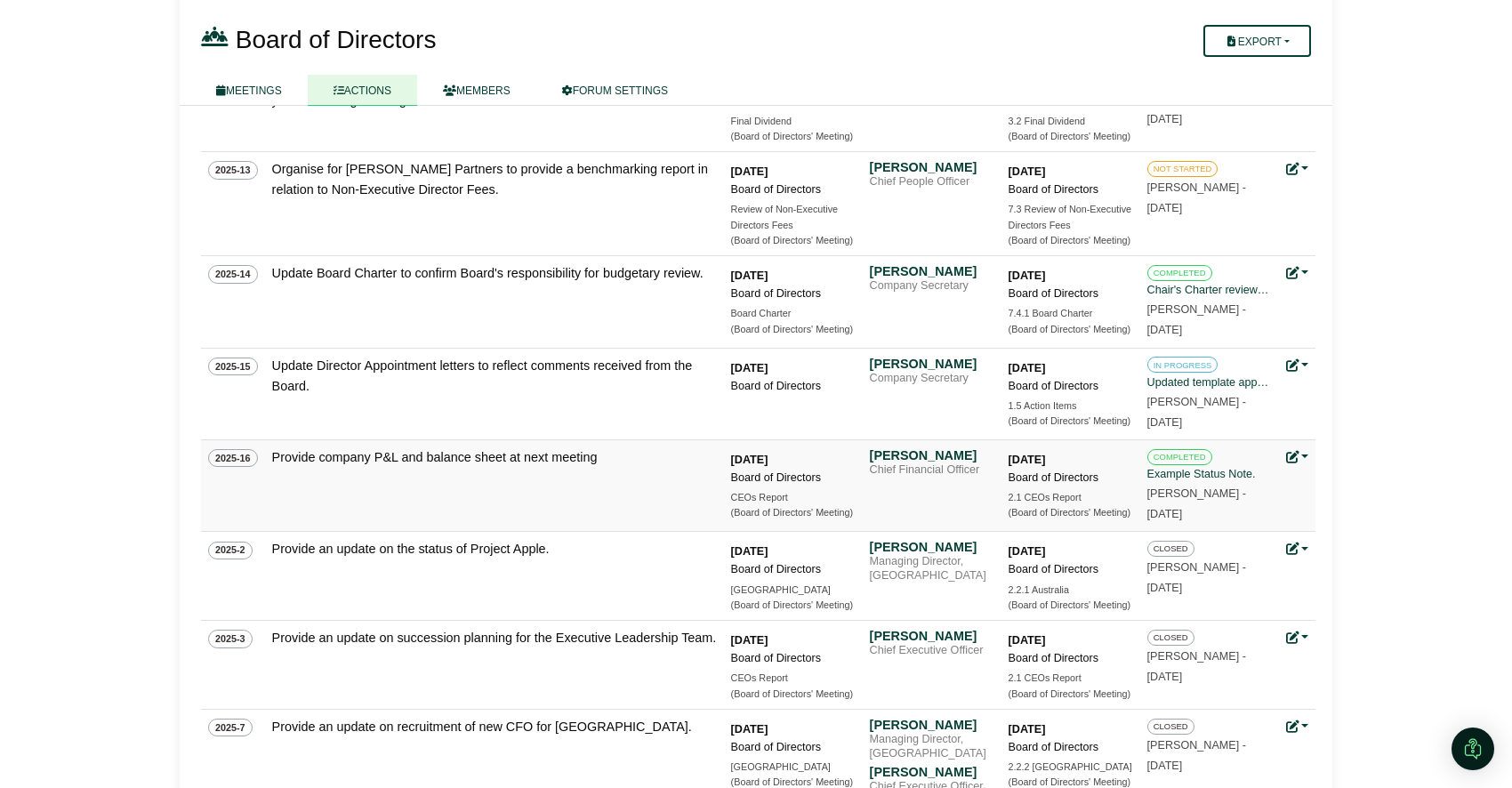
click at [1302, 457] on link at bounding box center [1297, 457] width 23 height 14
click at [1336, 577] on link "Delete action" at bounding box center [1357, 586] width 142 height 34
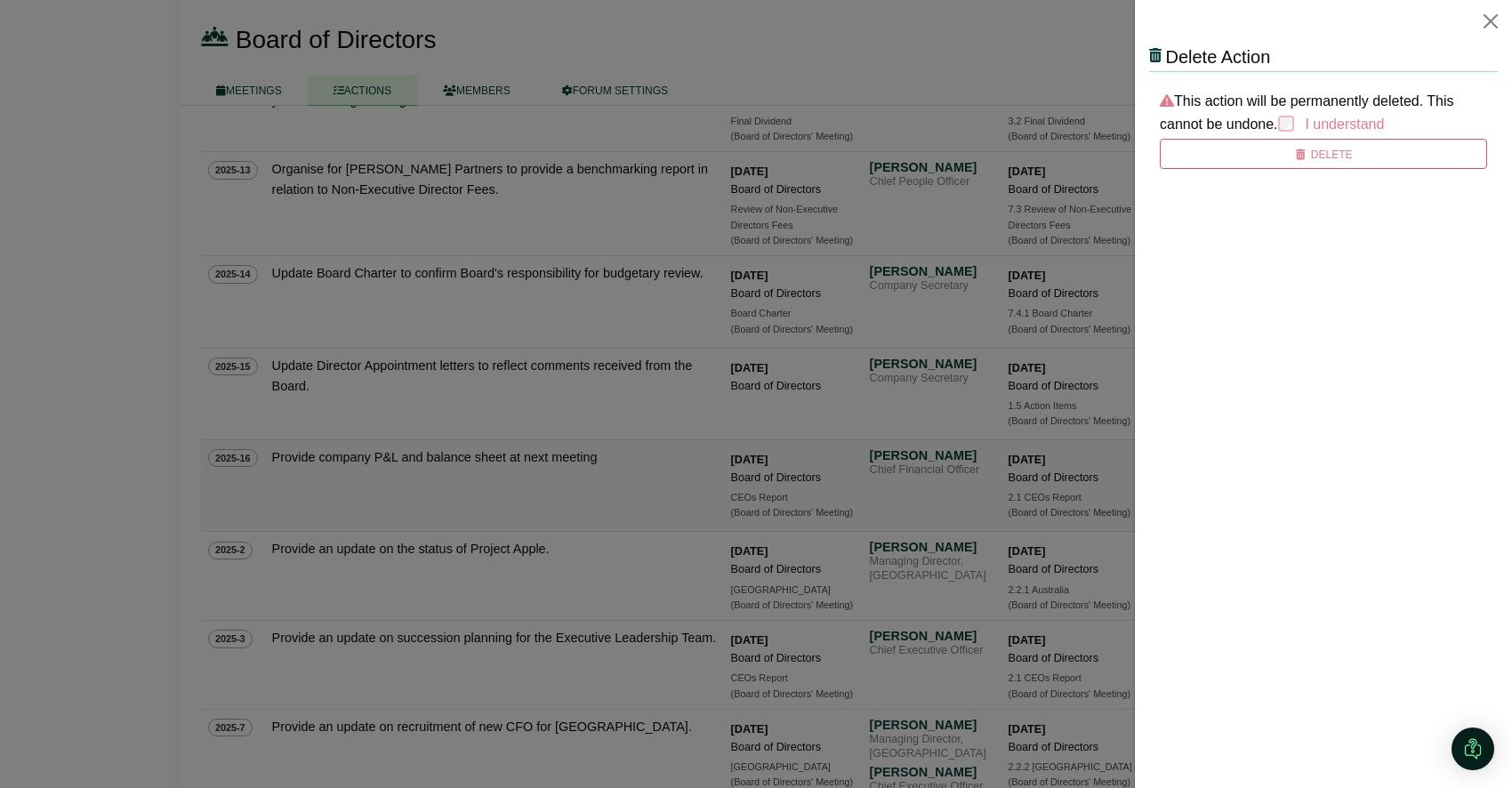
scroll to position [0, 0]
click at [1316, 150] on button "Delete" at bounding box center [1324, 154] width 327 height 31
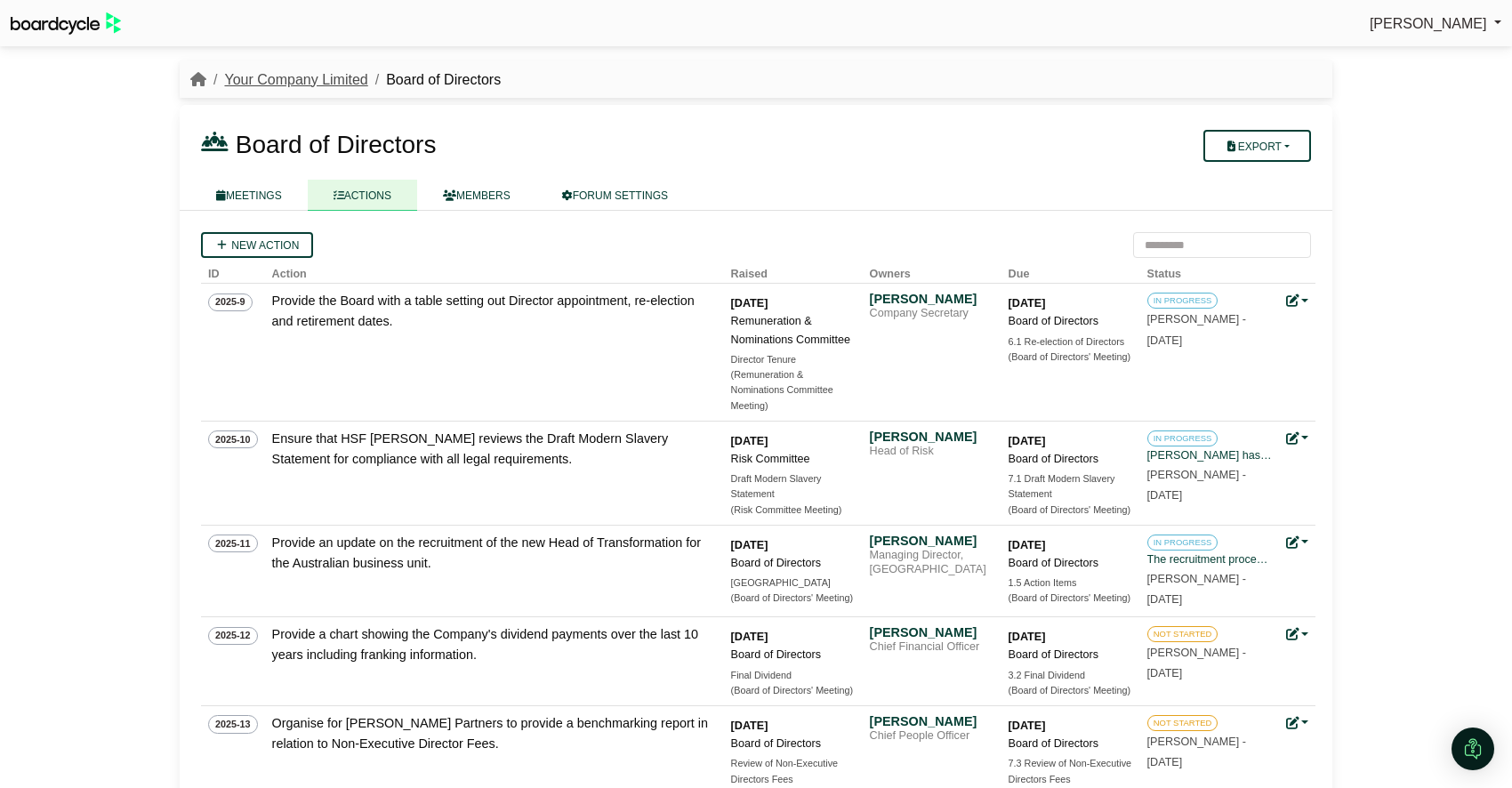
click at [303, 81] on link "Your Company Limited" at bounding box center [295, 79] width 143 height 15
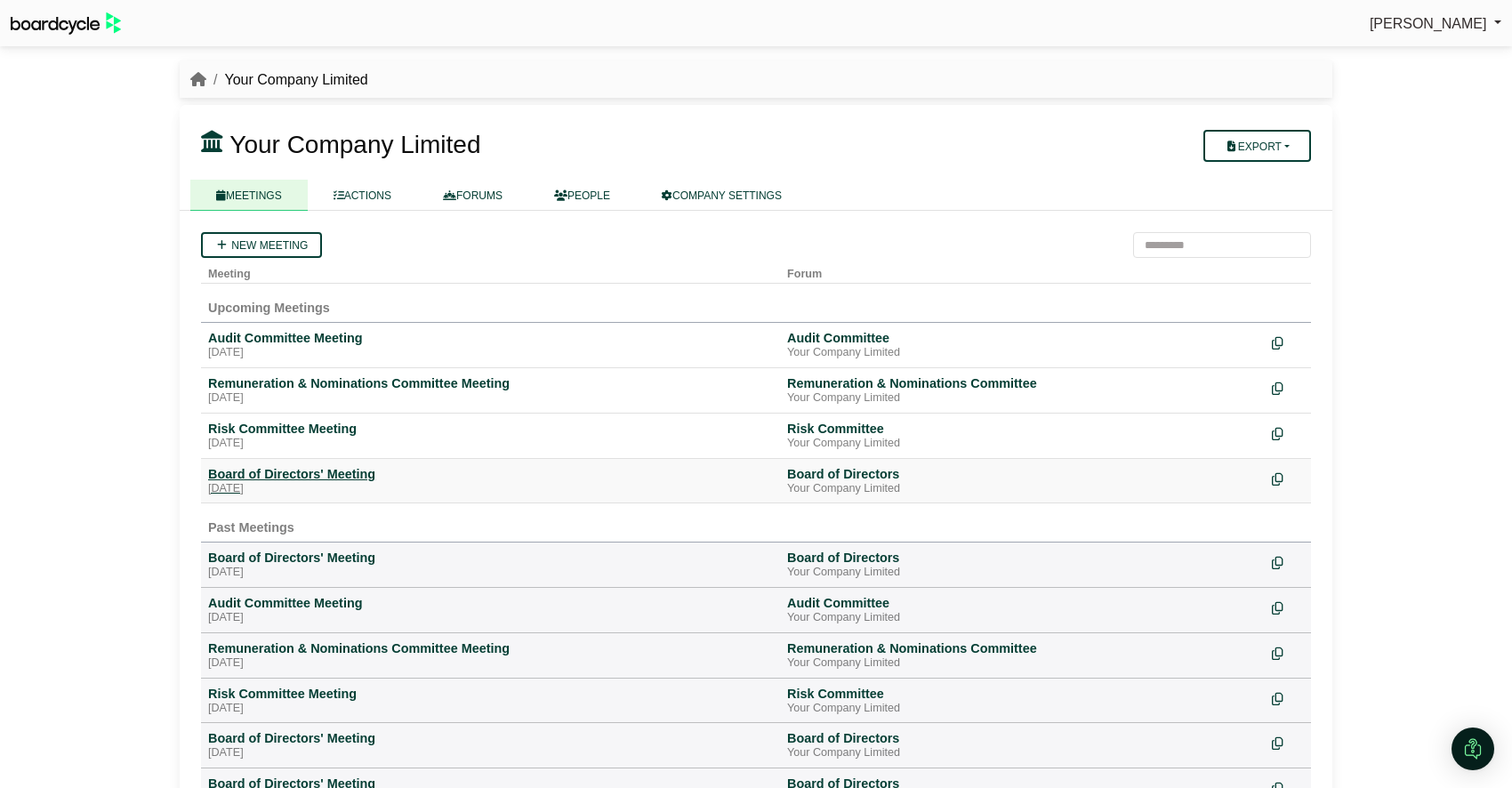
click at [286, 475] on div "Board of Directors' Meeting" at bounding box center [490, 474] width 565 height 16
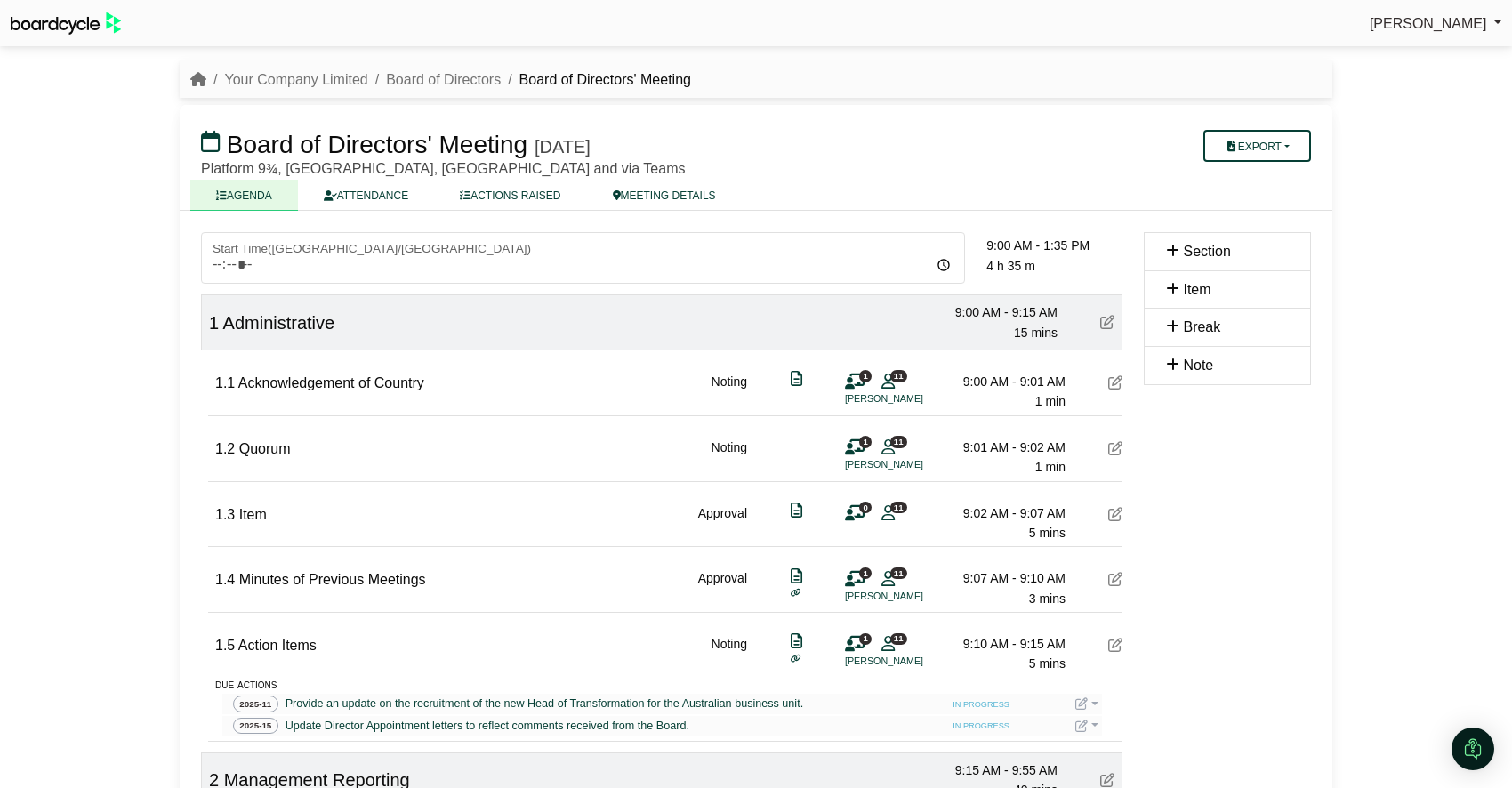
click at [1117, 516] on icon at bounding box center [1116, 514] width 14 height 14
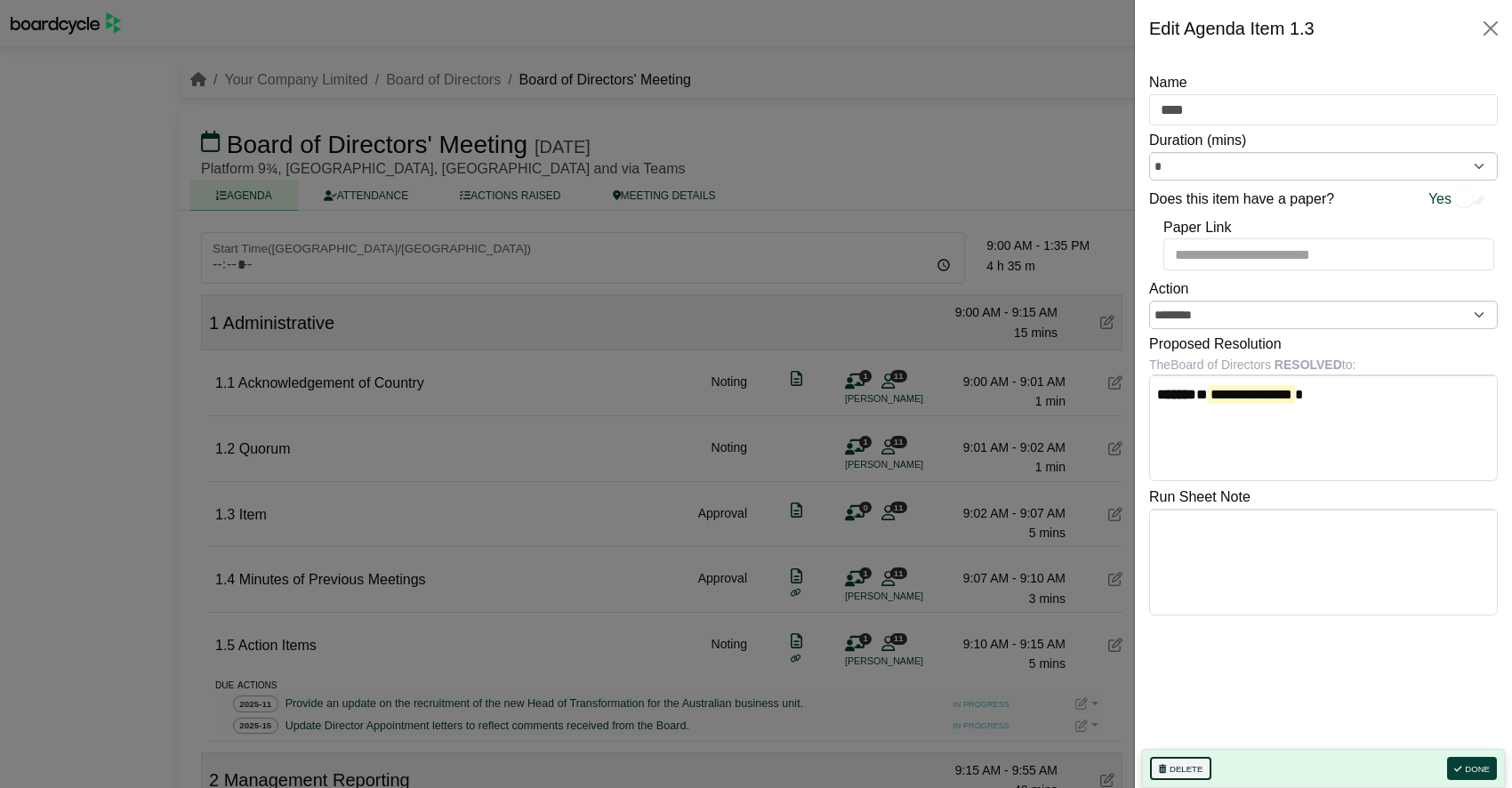
click at [1191, 764] on button "Delete" at bounding box center [1181, 767] width 61 height 23
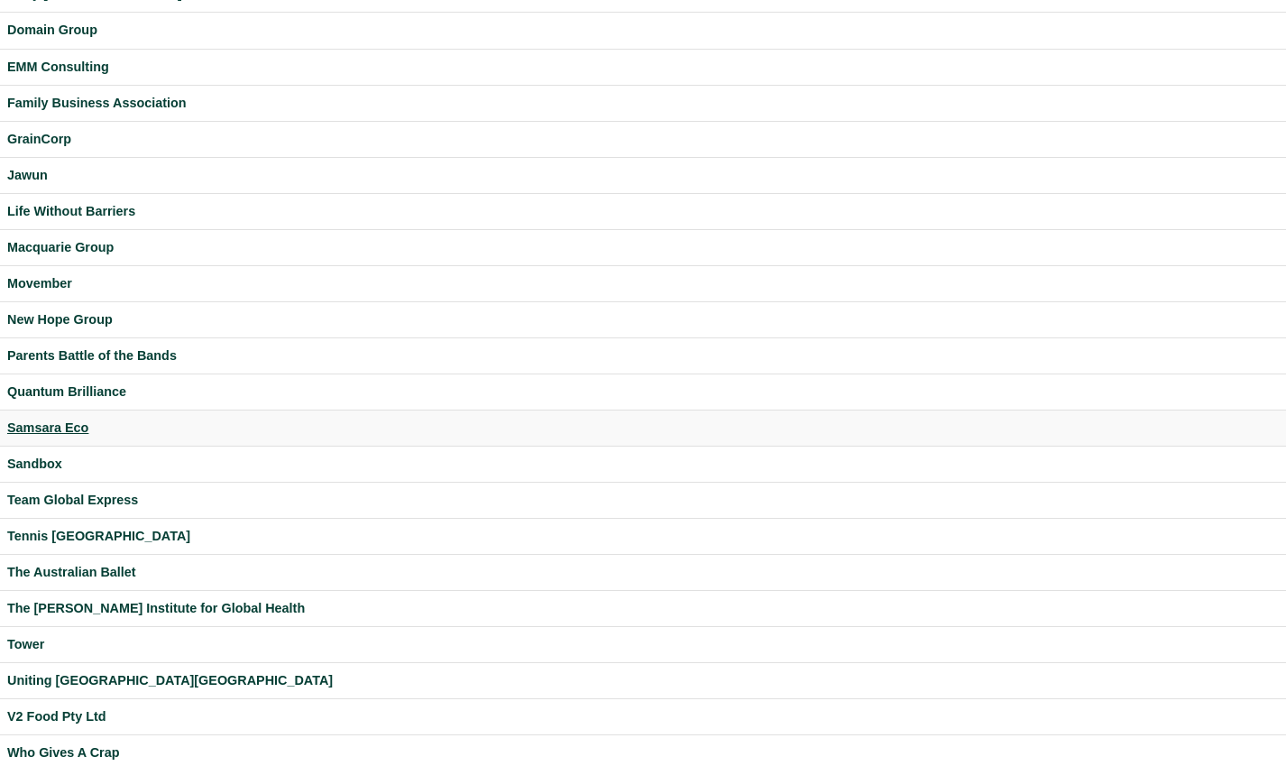
scroll to position [384, 0]
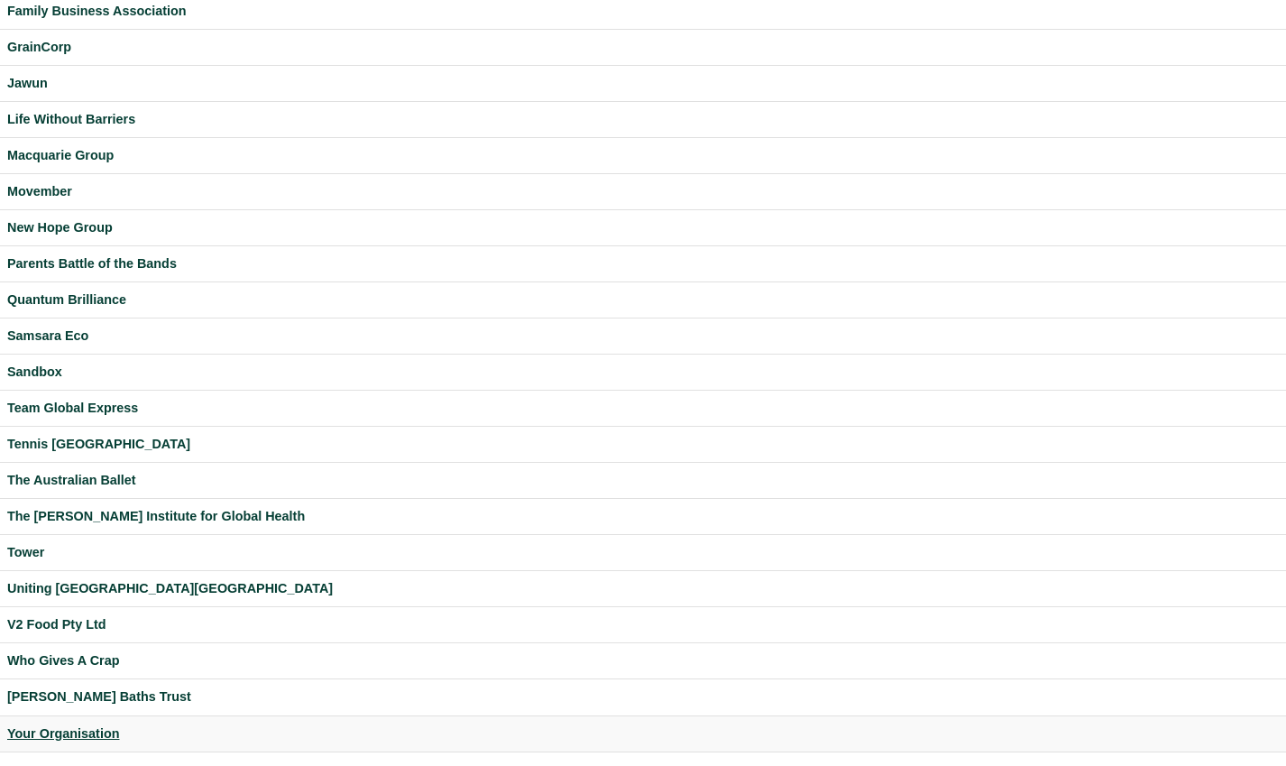
click at [71, 730] on div "Your Organisation" at bounding box center [643, 733] width 1272 height 21
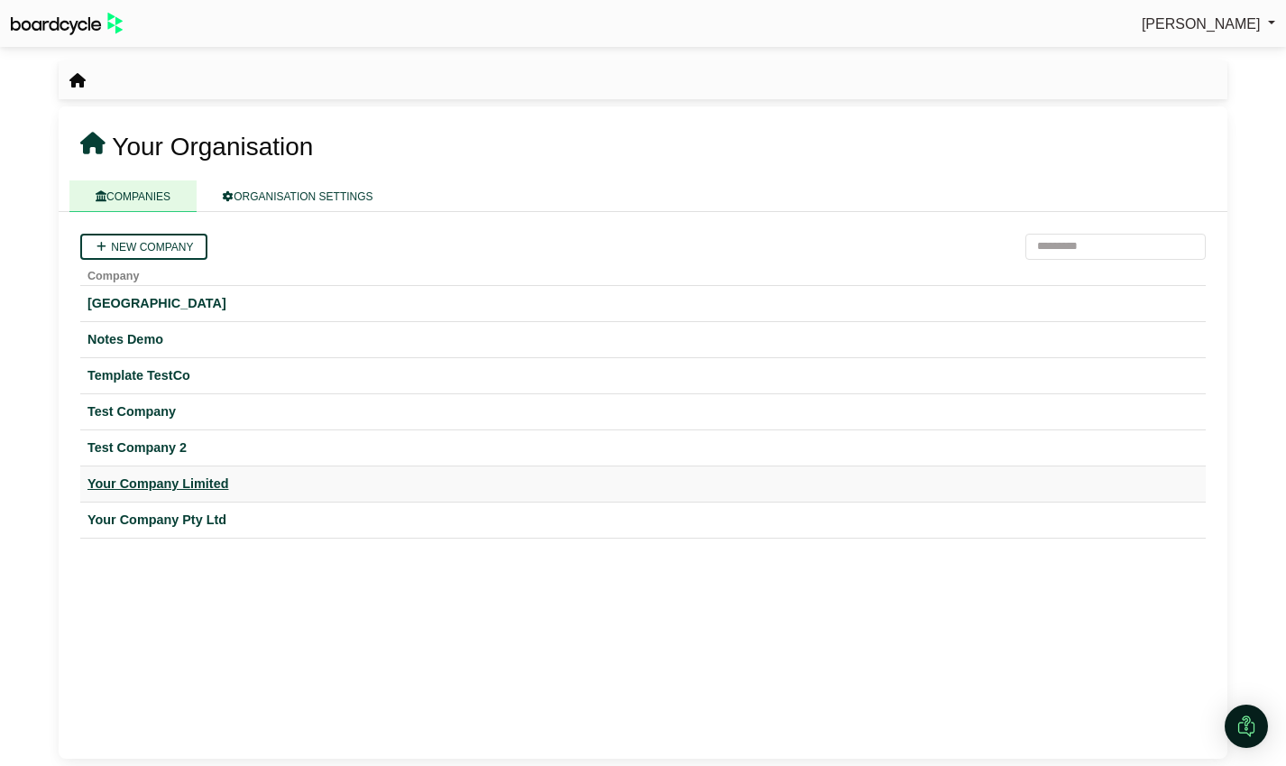
click at [200, 482] on div "Your Company Limited" at bounding box center [642, 483] width 1111 height 21
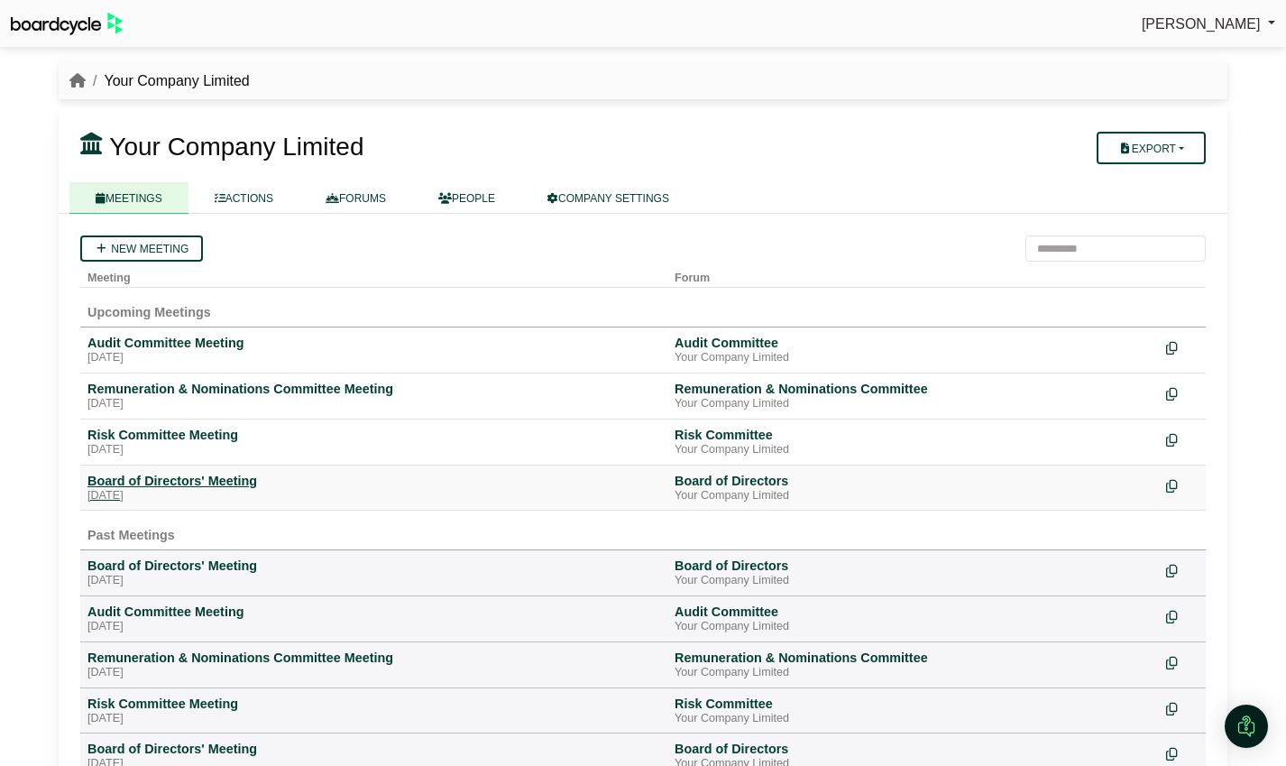
click at [233, 474] on div "Board of Directors' Meeting" at bounding box center [373, 481] width 573 height 16
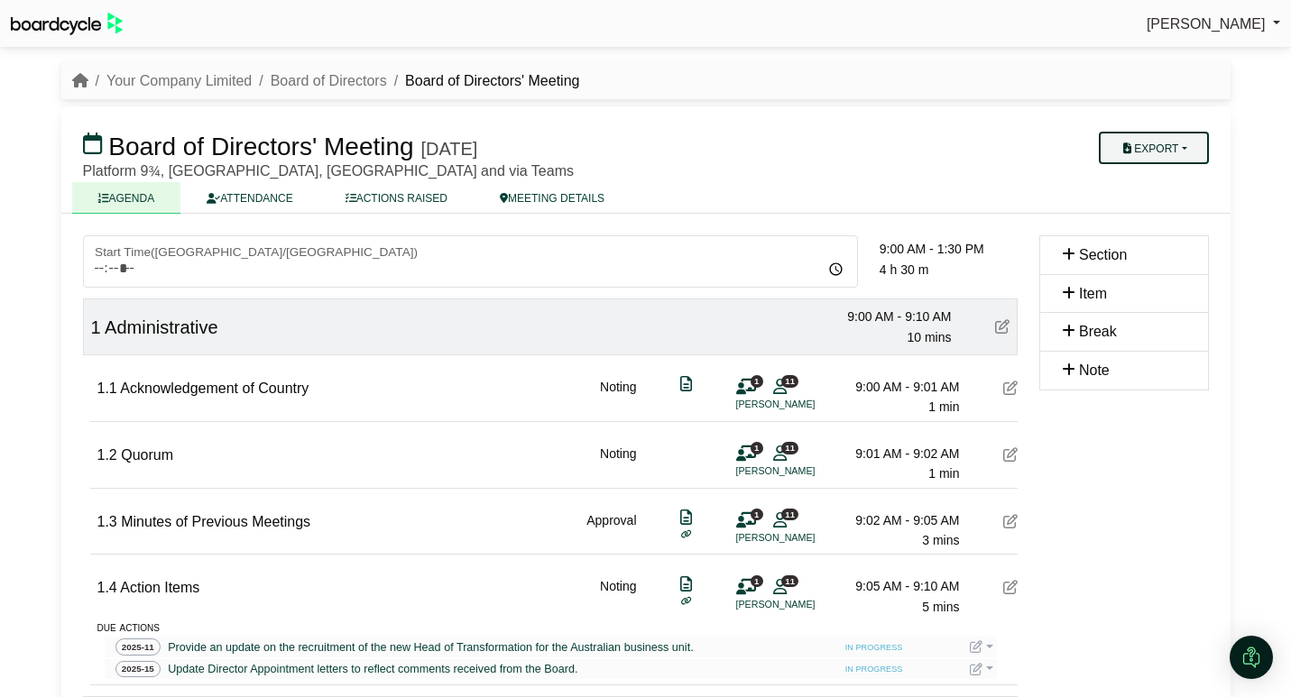
click at [1178, 148] on button "Export" at bounding box center [1152, 148] width 109 height 32
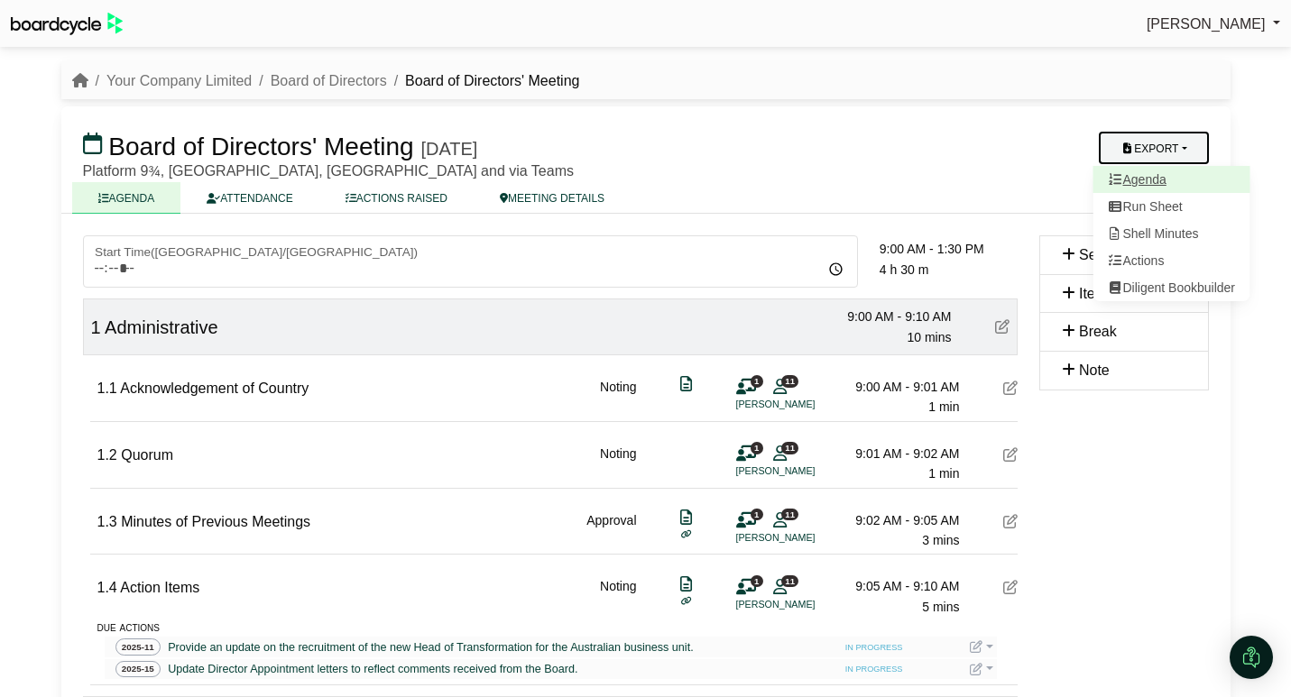
click at [1176, 187] on link "Agenda" at bounding box center [1170, 179] width 157 height 27
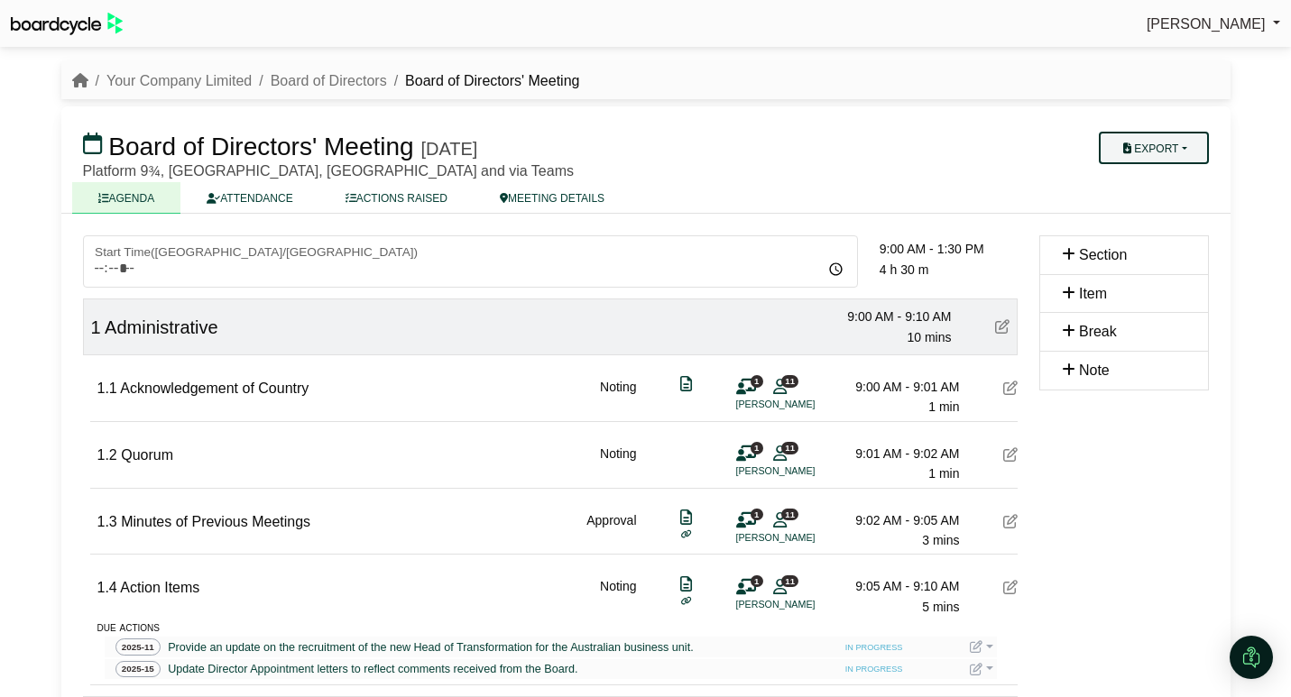
click at [1186, 156] on button "Export" at bounding box center [1152, 148] width 109 height 32
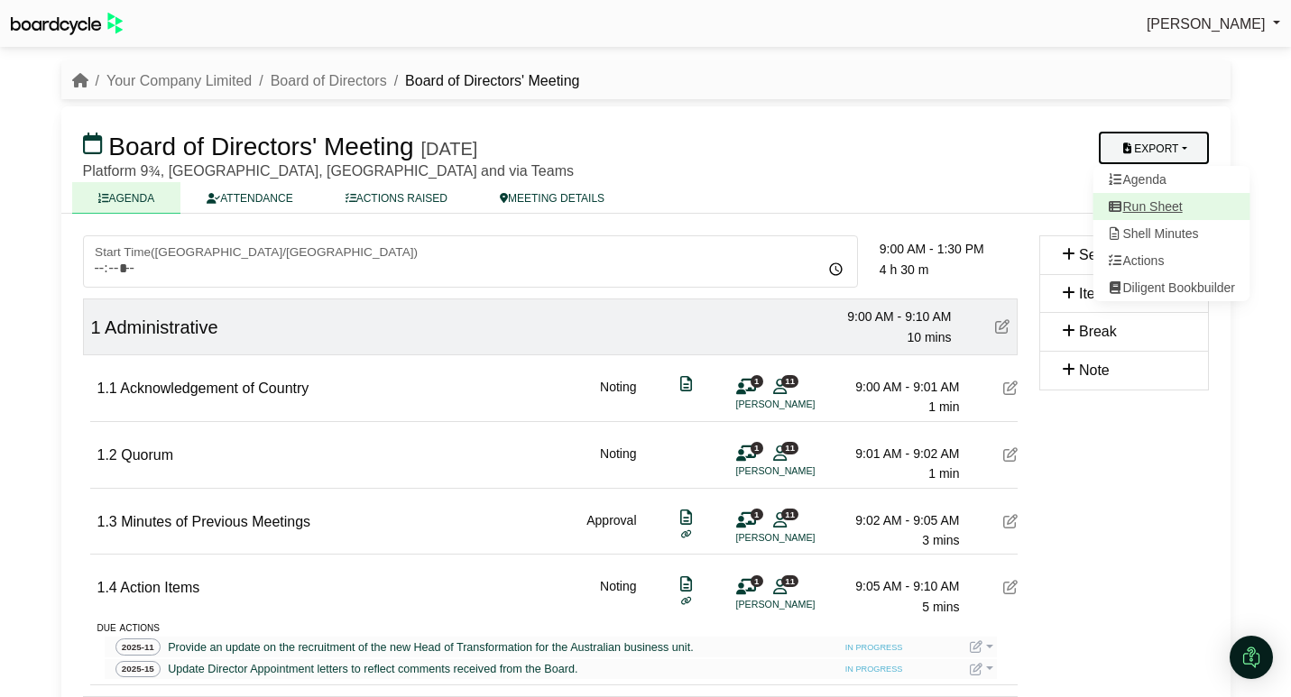
click at [1171, 210] on link "Run Sheet" at bounding box center [1170, 206] width 157 height 27
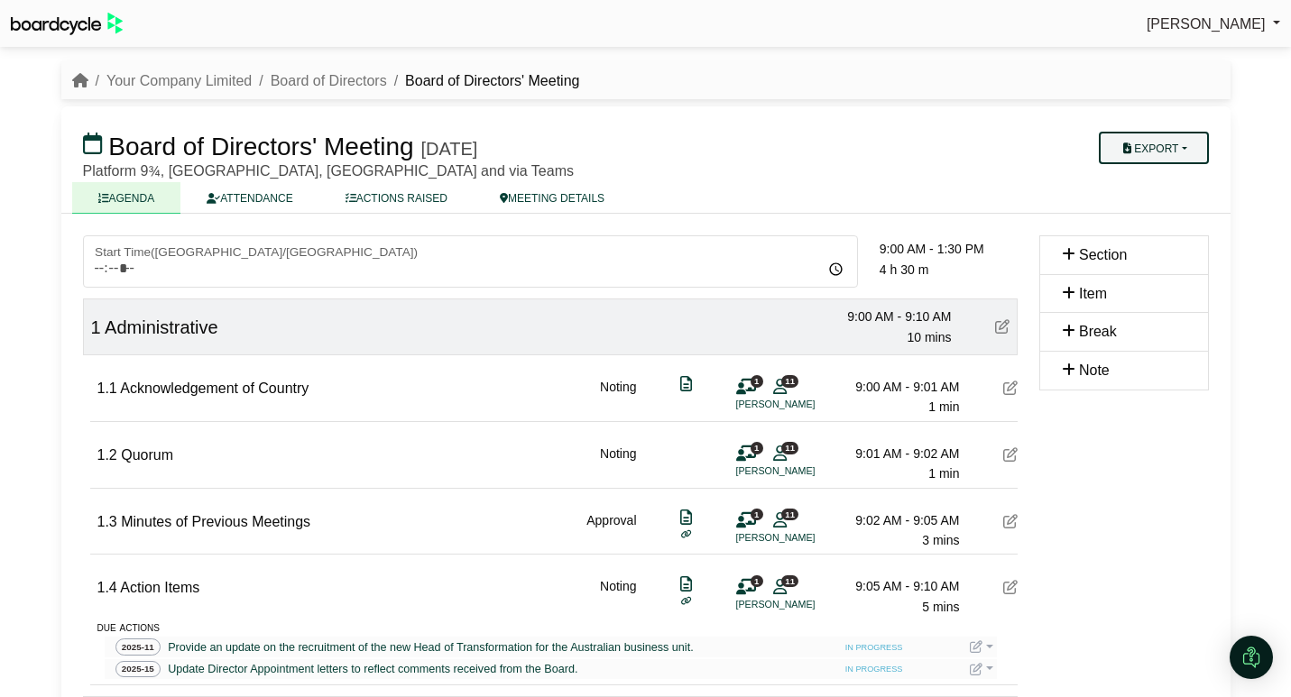
click at [1180, 144] on button "Export" at bounding box center [1152, 148] width 109 height 32
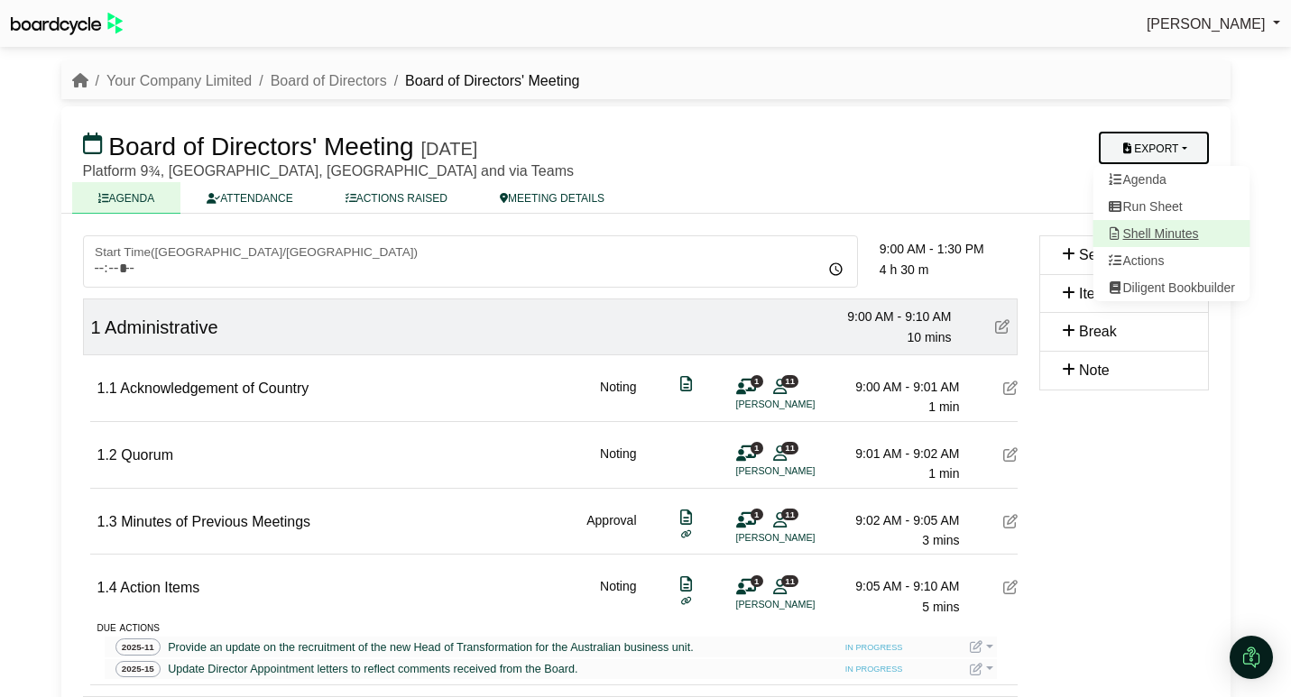
click at [1169, 237] on link "Shell Minutes" at bounding box center [1170, 233] width 157 height 27
